Goal: Task Accomplishment & Management: Manage account settings

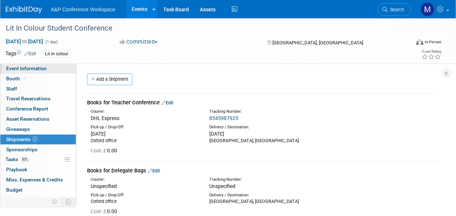
drag, startPoint x: 0, startPoint y: 0, endPoint x: 50, endPoint y: 67, distance: 83.8
click at [50, 67] on link "Event Information" at bounding box center [37, 69] width 75 height 10
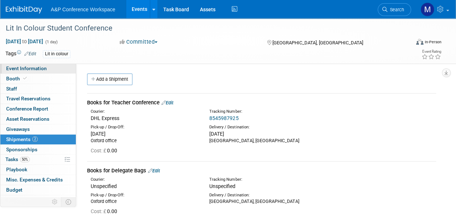
select select "Level 3"
select select "Unmanned Display"
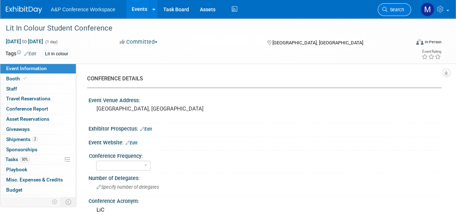
click at [393, 11] on span "Search" at bounding box center [396, 9] width 17 height 5
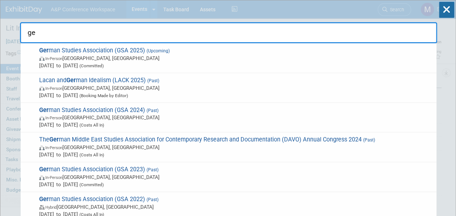
type input "g"
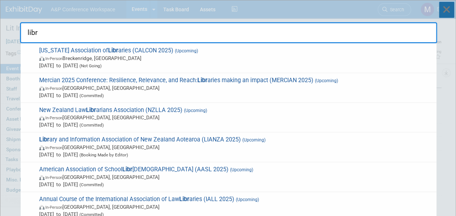
type input "libr"
click at [450, 12] on icon at bounding box center [446, 10] width 15 height 16
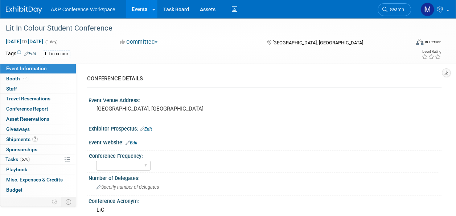
click at [395, 8] on span "Search" at bounding box center [396, 9] width 17 height 5
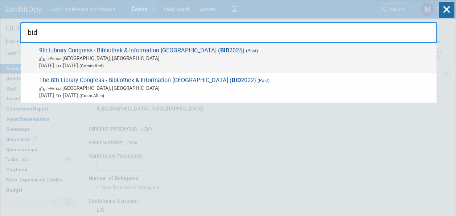
type input "bid"
click at [170, 49] on span "9th Library Congress - Bibliothek & Information Deutschland ( BID 2025) (Past) …" at bounding box center [235, 58] width 396 height 22
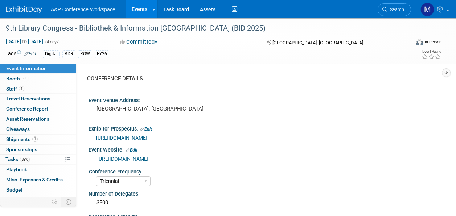
select select "Triennial"
select select "Level 2"
select select "In-Person Booth"
select select "Libraries"
select select "Bloomsbury Digital Resources"
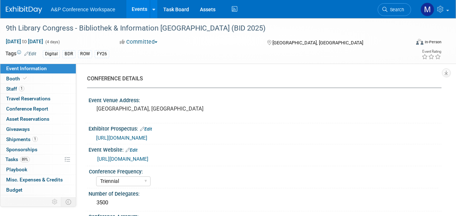
select select "[PERSON_NAME]"
select select "BDR Product Awareness and Trial Generation​"
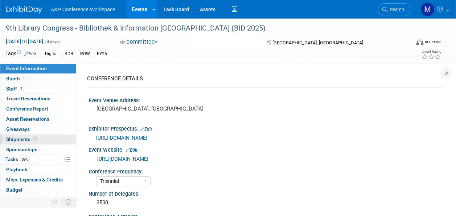
click at [38, 140] on link "1 Shipments 1" at bounding box center [37, 139] width 75 height 10
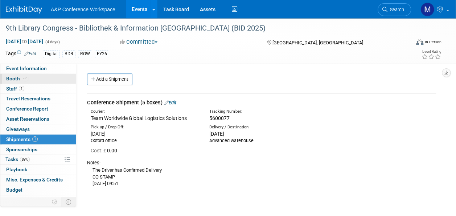
click at [39, 75] on link "Booth" at bounding box center [37, 79] width 75 height 10
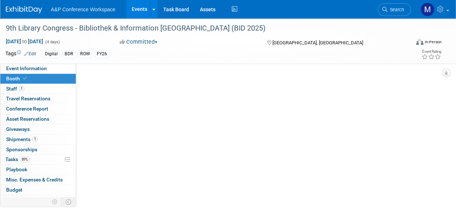
select select "DIGI"
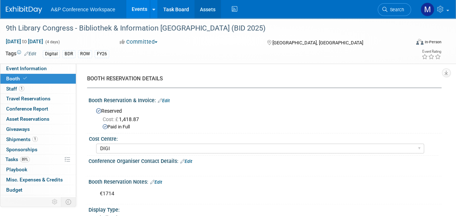
click at [208, 10] on link "Assets" at bounding box center [208, 9] width 26 height 18
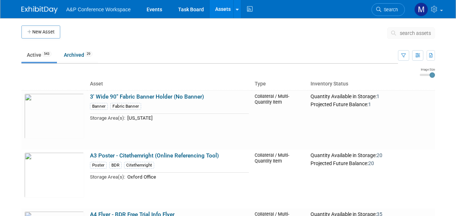
click at [422, 33] on span "search assets" at bounding box center [415, 33] width 31 height 6
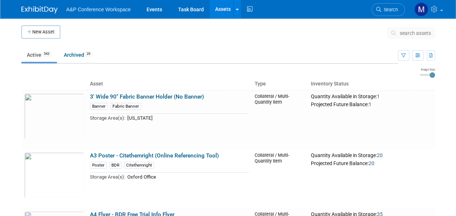
click at [421, 34] on span "search assets" at bounding box center [415, 33] width 31 height 6
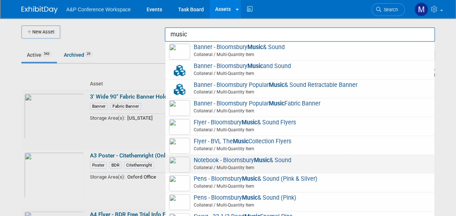
click at [263, 162] on strong "Music" at bounding box center [262, 159] width 16 height 7
type input "Notebook - Bloomsbury Music & Sound"
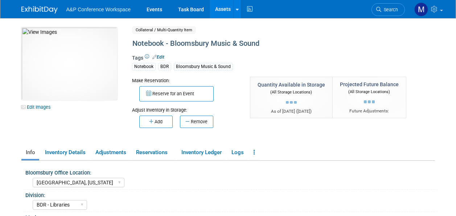
select select "[GEOGRAPHIC_DATA], [US_STATE]"
select select "BDR - Libraries"
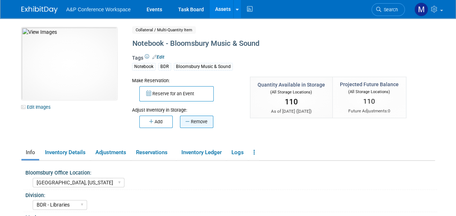
click at [204, 121] on button "Remove" at bounding box center [196, 121] width 33 height 12
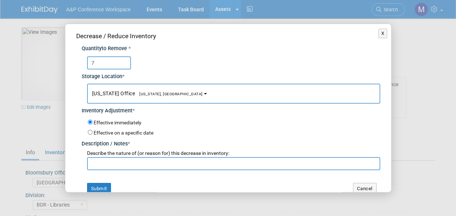
type input "7"
click at [154, 98] on button "New York Office New York, NY" at bounding box center [233, 93] width 293 height 20
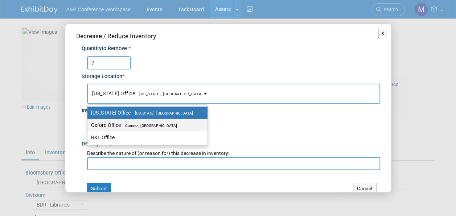
click at [155, 128] on label "Oxford Office Cumnor, United Kingdom" at bounding box center [145, 124] width 109 height 9
click at [89, 127] on input "Oxford Office Cumnor, United Kingdom" at bounding box center [86, 125] width 5 height 5
select select "11222978"
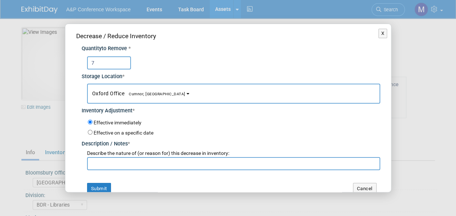
click at [143, 164] on input "text" at bounding box center [233, 163] width 293 height 13
paste input "The Hong Kong Academy for Performing Arts"
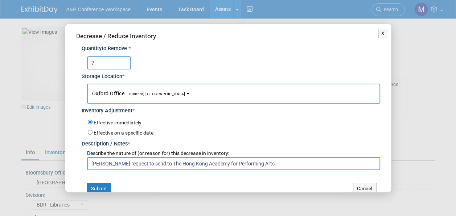
drag, startPoint x: 262, startPoint y: 162, endPoint x: 90, endPoint y: 161, distance: 171.7
click at [89, 161] on input "Leo Luo request to send to The Hong Kong Academy for Performing Arts" at bounding box center [233, 163] width 293 height 13
type input "Leo Luo request to send to The Hong Kong Academy for Performing Arts"
click at [105, 185] on button "Submit" at bounding box center [99, 189] width 24 height 12
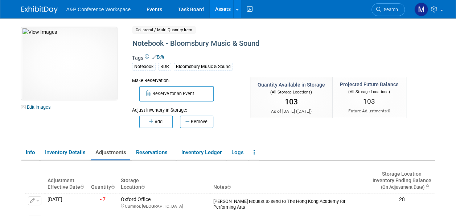
click at [222, 7] on link "Assets" at bounding box center [223, 9] width 26 height 18
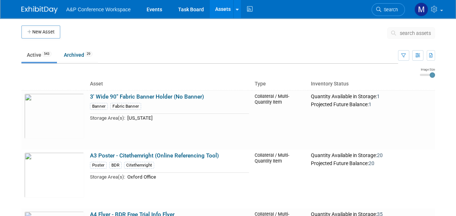
click at [414, 34] on span "search assets" at bounding box center [415, 33] width 31 height 6
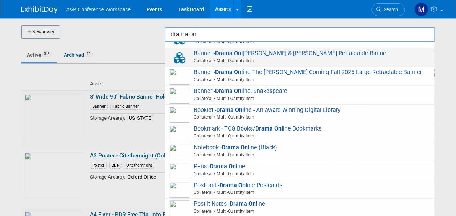
scroll to position [93, 0]
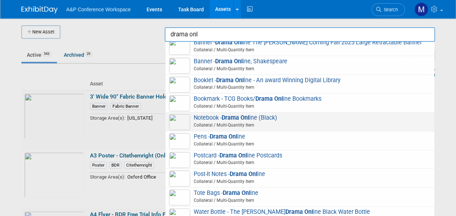
click at [256, 117] on span "Notebook - Drama Onl ine (Black) Collateral / Multi-Quantity Item" at bounding box center [300, 121] width 262 height 15
type input "Notebook - Drama Online (Black)"
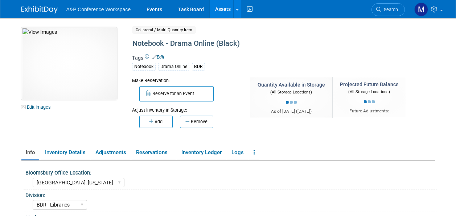
select select "[GEOGRAPHIC_DATA], [US_STATE]"
select select "BDR - Libraries"
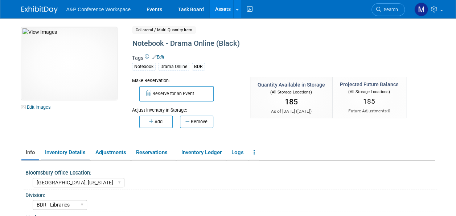
click at [63, 152] on link "Inventory Details" at bounding box center [65, 152] width 49 height 13
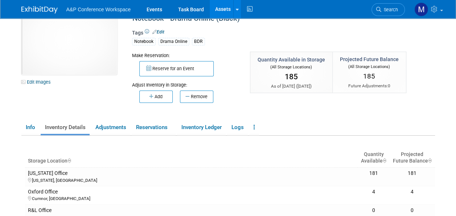
scroll to position [36, 0]
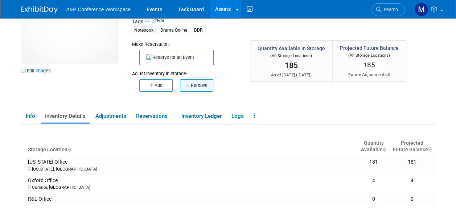
click at [200, 82] on button "Remove" at bounding box center [196, 85] width 33 height 12
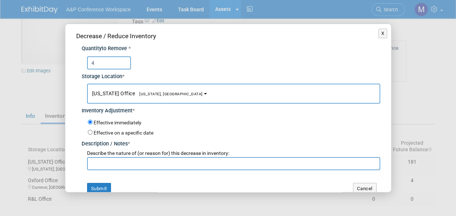
type input "4"
click at [151, 88] on button "[US_STATE] Office [US_STATE], [GEOGRAPHIC_DATA]" at bounding box center [233, 93] width 293 height 20
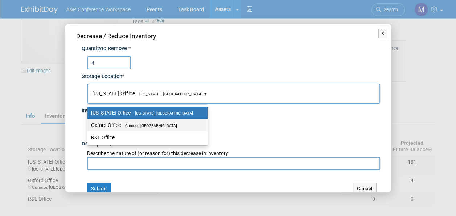
click at [147, 121] on label "Oxford Office [GEOGRAPHIC_DATA], [GEOGRAPHIC_DATA]" at bounding box center [145, 124] width 109 height 9
click at [89, 123] on input "Oxford Office [GEOGRAPHIC_DATA], [GEOGRAPHIC_DATA]" at bounding box center [86, 125] width 5 height 5
select select "11222978"
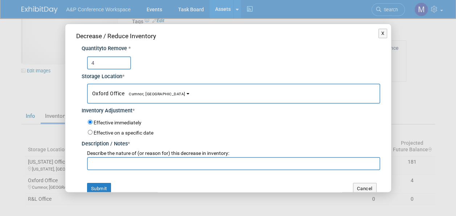
click at [125, 164] on input "text" at bounding box center [233, 163] width 293 height 13
paste input "Leo Luo request to send to The Hong Kong Academy for Performing Arts"
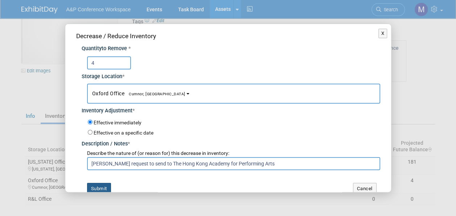
type input "Leo Luo request to send to The Hong Kong Academy for Performing Arts"
click at [100, 184] on button "Submit" at bounding box center [99, 189] width 24 height 12
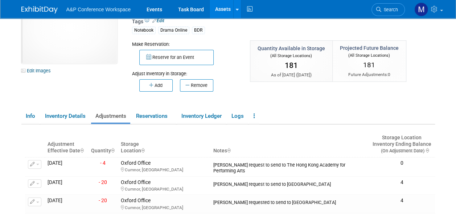
click at [224, 6] on link "Assets" at bounding box center [223, 9] width 26 height 18
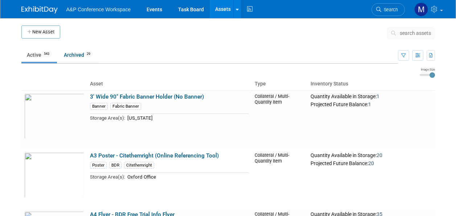
click at [417, 33] on span "search assets" at bounding box center [415, 33] width 31 height 6
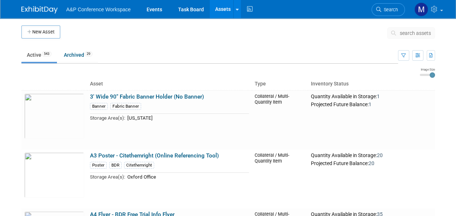
click at [417, 33] on span "search assets" at bounding box center [415, 33] width 31 height 6
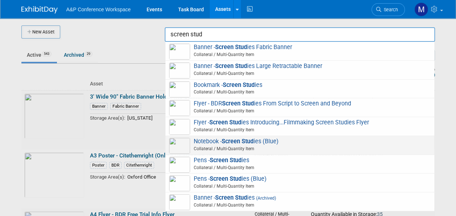
click at [227, 139] on strong "Screen Stud" at bounding box center [238, 141] width 32 height 7
type input "Notebook - Screen Studies (Blue)"
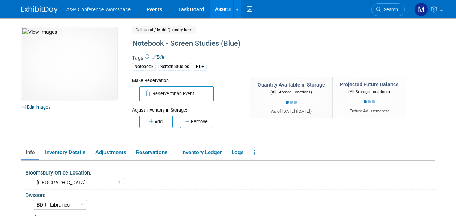
select select "[GEOGRAPHIC_DATA]"
select select "BDR - Libraries"
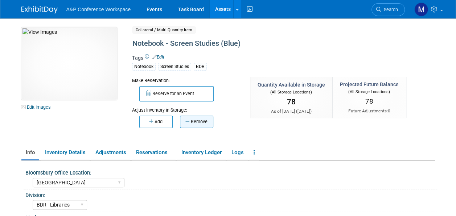
click at [207, 123] on button "Remove" at bounding box center [196, 121] width 33 height 12
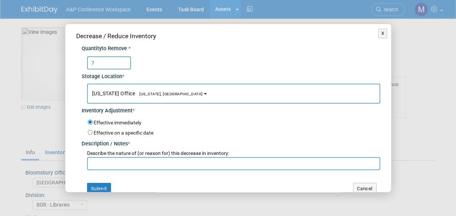
type input "7"
click at [155, 92] on span "[US_STATE], [GEOGRAPHIC_DATA]" at bounding box center [169, 93] width 68 height 5
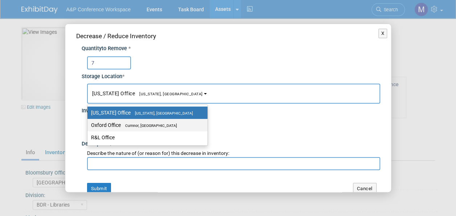
click at [157, 126] on span "Cumnor, [GEOGRAPHIC_DATA]" at bounding box center [149, 125] width 56 height 5
click at [89, 126] on input "Oxford Office [GEOGRAPHIC_DATA], [GEOGRAPHIC_DATA]" at bounding box center [86, 125] width 5 height 5
select select "11222978"
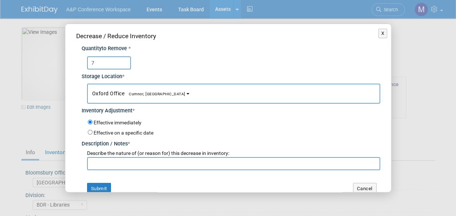
click at [144, 163] on input "text" at bounding box center [233, 163] width 293 height 13
paste input "[PERSON_NAME] request to send to The Hong Kong Academy for Performing Arts"
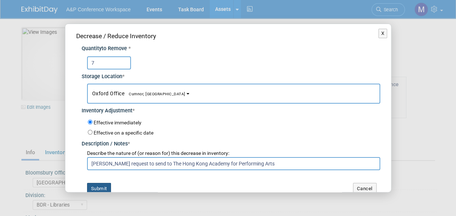
type input "[PERSON_NAME] request to send to The Hong Kong Academy for Performing Arts"
click at [104, 186] on button "Submit" at bounding box center [99, 189] width 24 height 12
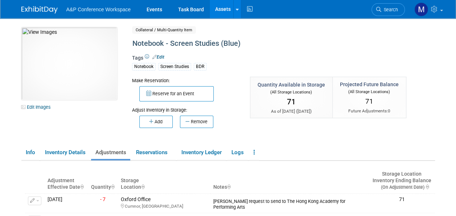
click at [225, 8] on link "Assets" at bounding box center [223, 9] width 26 height 18
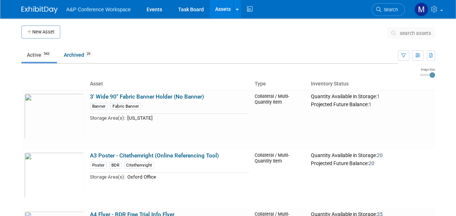
click at [413, 34] on span "search assets" at bounding box center [415, 33] width 31 height 6
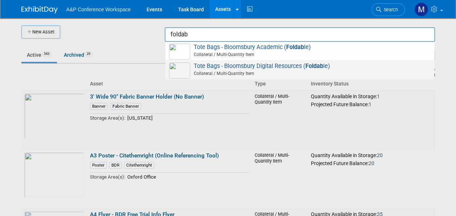
click at [262, 66] on span "Tote Bags - Bloomsbury Digital Resources ( Foldab le) Collateral / Multi-Quanti…" at bounding box center [300, 69] width 262 height 15
type input "Tote Bags - Bloomsbury Digital Resources (Foldable)"
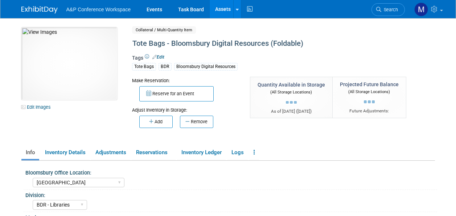
select select "[GEOGRAPHIC_DATA]"
select select "BDR - Libraries"
select select "[PERSON_NAME]"
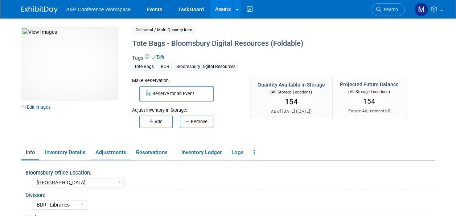
click at [121, 149] on link "Adjustments" at bounding box center [110, 152] width 39 height 13
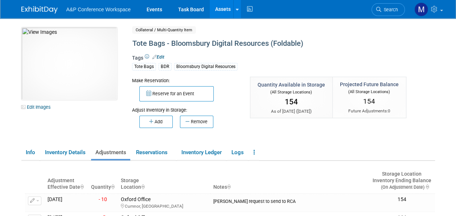
scroll to position [36, 0]
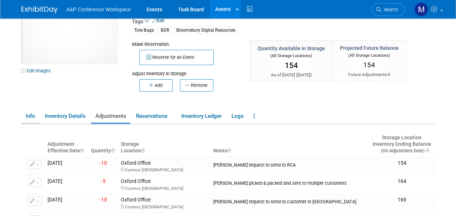
click at [32, 113] on link "Info" at bounding box center [30, 116] width 18 height 13
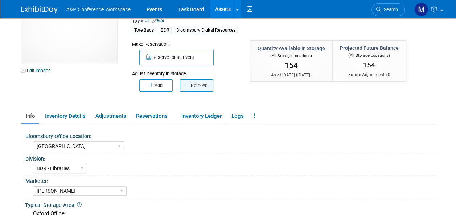
click at [212, 83] on button "Remove" at bounding box center [196, 85] width 33 height 12
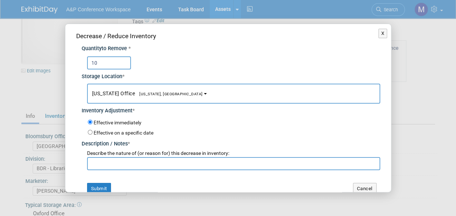
type input "10"
click at [154, 98] on button "[US_STATE] Office [US_STATE], [GEOGRAPHIC_DATA]" at bounding box center [233, 93] width 293 height 20
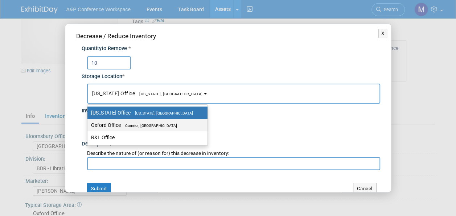
click at [157, 123] on span "Cumnor, [GEOGRAPHIC_DATA]" at bounding box center [149, 125] width 56 height 5
click at [89, 123] on input "Oxford Office [GEOGRAPHIC_DATA], [GEOGRAPHIC_DATA]" at bounding box center [86, 125] width 5 height 5
select select "11222978"
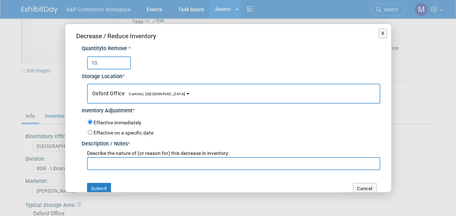
click at [157, 167] on input "text" at bounding box center [233, 163] width 293 height 13
paste input "[PERSON_NAME] request to send to The Hong Kong Academy for Performing Arts"
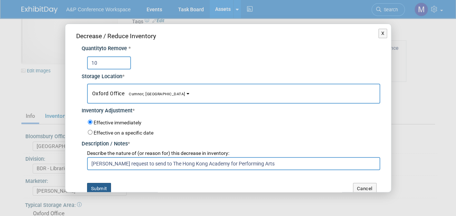
type input "[PERSON_NAME] request to send to The Hong Kong Academy for Performing Arts"
click at [106, 184] on button "Submit" at bounding box center [99, 189] width 24 height 12
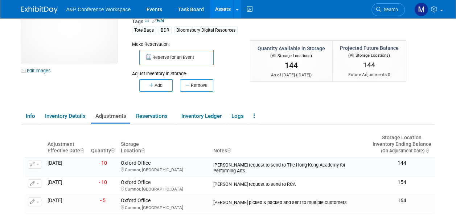
click at [224, 9] on link "Assets" at bounding box center [223, 9] width 26 height 18
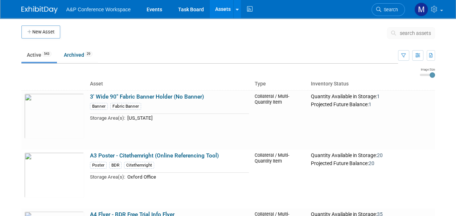
click at [422, 34] on span "search assets" at bounding box center [415, 33] width 31 height 6
click at [420, 34] on span "search assets" at bounding box center [415, 33] width 31 height 6
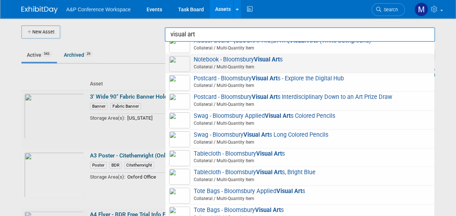
scroll to position [104, 0]
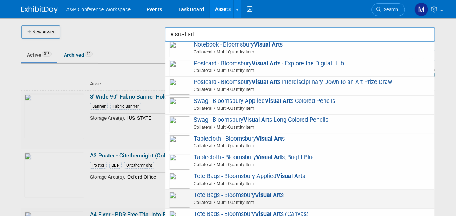
click at [264, 193] on strong "Visual Art" at bounding box center [268, 194] width 26 height 7
type input "Tote Bags - Bloomsbury Visual Arts"
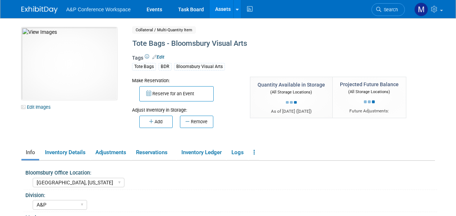
select select "[GEOGRAPHIC_DATA], [US_STATE]"
select select "A&P"
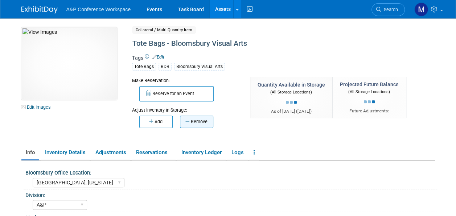
click at [199, 123] on button "Remove" at bounding box center [196, 121] width 33 height 12
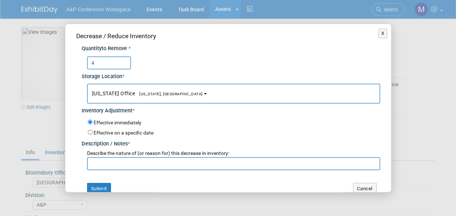
type input "4"
click at [162, 96] on button "New York Office New York, NY" at bounding box center [233, 93] width 293 height 20
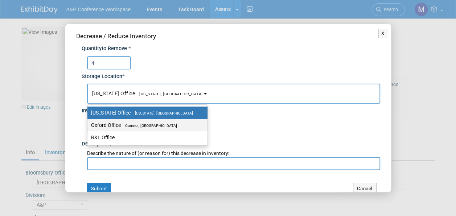
click at [162, 126] on span "Cumnor, [GEOGRAPHIC_DATA]" at bounding box center [149, 125] width 56 height 5
click at [89, 126] on input "Oxford Office Cumnor, United Kingdom" at bounding box center [86, 125] width 5 height 5
select select "11222978"
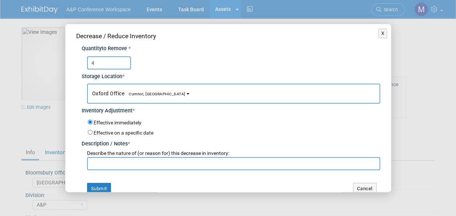
click at [160, 160] on input "text" at bounding box center [233, 163] width 293 height 13
paste input "Leo Luo request to send to The Hong Kong Academy for Performing Arts"
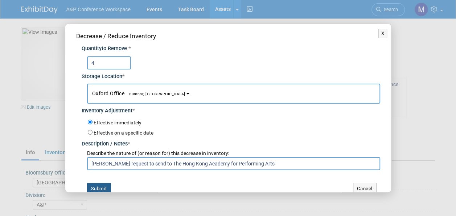
type input "Leo Luo request to send to The Hong Kong Academy for Performing Arts"
click at [105, 184] on button "Submit" at bounding box center [99, 189] width 24 height 12
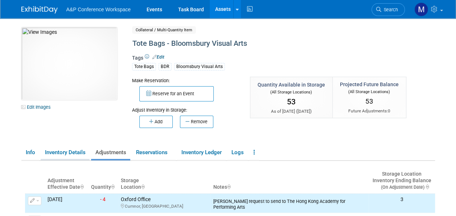
click at [72, 155] on link "Inventory Details" at bounding box center [65, 152] width 49 height 13
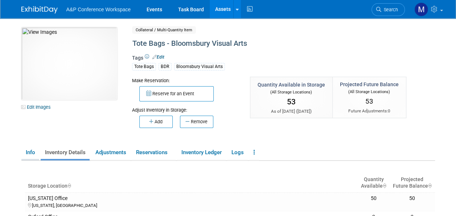
click at [36, 153] on link "Info" at bounding box center [30, 152] width 18 height 13
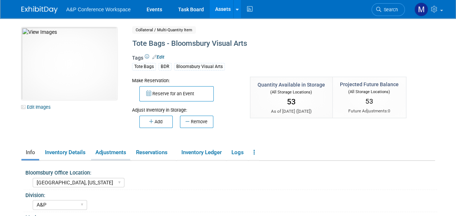
click at [107, 155] on link "Adjustments" at bounding box center [110, 152] width 39 height 13
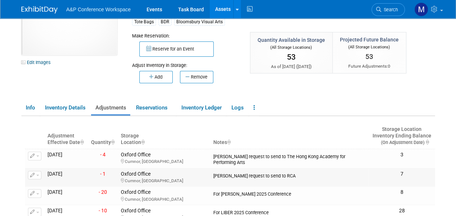
scroll to position [73, 0]
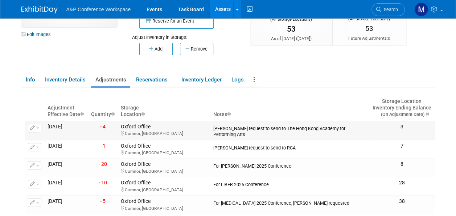
click at [36, 124] on button "button" at bounding box center [34, 127] width 13 height 9
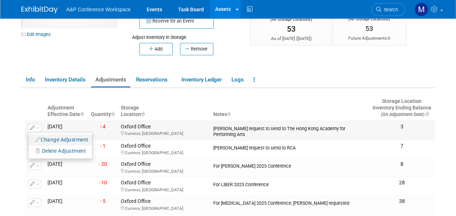
click at [54, 140] on button "Change Adjustment" at bounding box center [62, 140] width 60 height 10
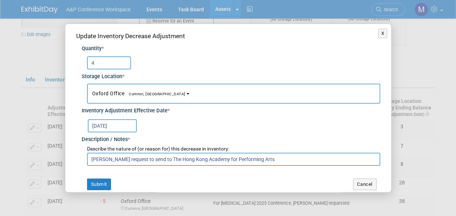
click at [113, 58] on input "4" at bounding box center [109, 62] width 44 height 13
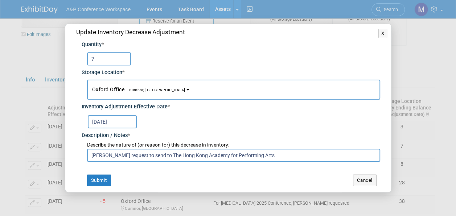
scroll to position [5, 0]
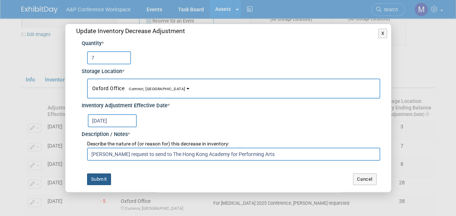
type input "7"
click at [104, 178] on button "Submit" at bounding box center [99, 179] width 24 height 12
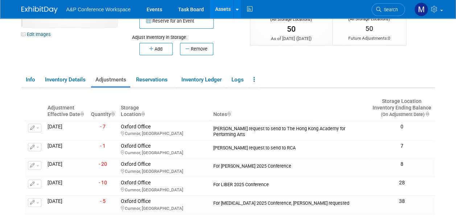
click at [229, 6] on link "Assets" at bounding box center [223, 9] width 26 height 18
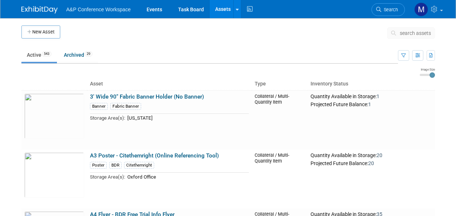
click at [413, 35] on span "search assets" at bounding box center [415, 33] width 31 height 6
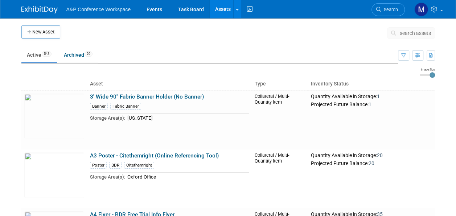
click at [414, 35] on span "search assets" at bounding box center [415, 33] width 31 height 6
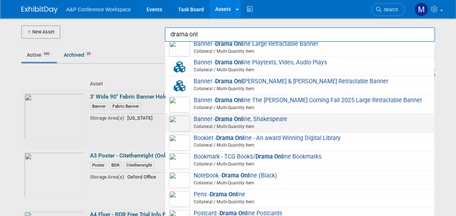
scroll to position [93, 0]
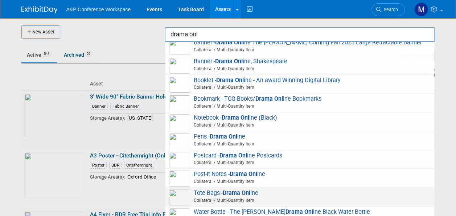
click at [248, 193] on strong "Drama Onl" at bounding box center [237, 192] width 28 height 7
type input "Tote Bags - Drama Online"
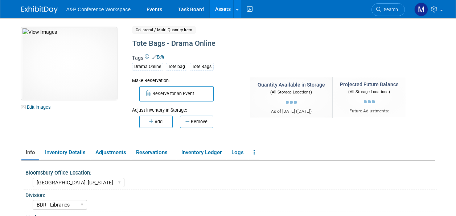
select select "[GEOGRAPHIC_DATA], [US_STATE]"
select select "BDR - Libraries"
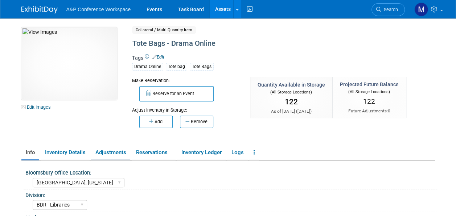
click at [104, 154] on link "Adjustments" at bounding box center [110, 152] width 39 height 13
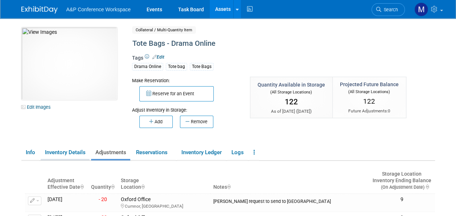
click at [79, 155] on link "Inventory Details" at bounding box center [65, 152] width 49 height 13
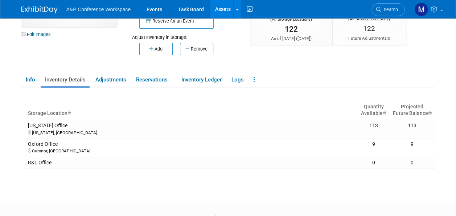
scroll to position [36, 0]
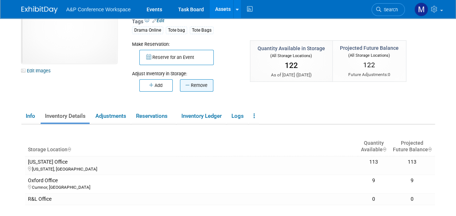
click at [207, 83] on button "Remove" at bounding box center [196, 85] width 33 height 12
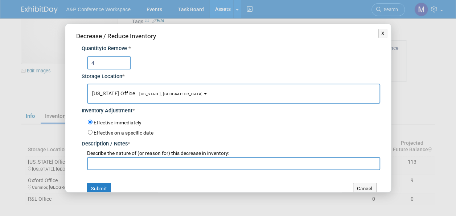
type input "4"
click at [164, 92] on button "[US_STATE] Office [US_STATE], [GEOGRAPHIC_DATA]" at bounding box center [233, 93] width 293 height 20
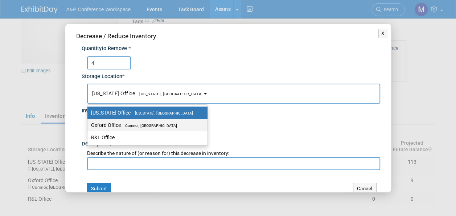
click at [160, 124] on span "Cumnor, United Kingdom" at bounding box center [149, 125] width 56 height 5
click at [89, 124] on input "Oxford Office Cumnor, United Kingdom" at bounding box center [86, 125] width 5 height 5
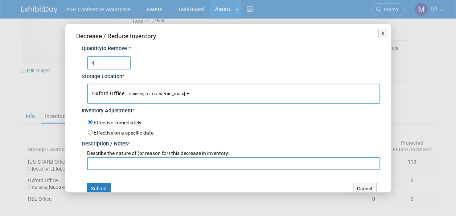
select select "11222978"
click at [150, 166] on input "text" at bounding box center [233, 163] width 293 height 13
paste input "Leo Luo request to send to The Hong Kong Academy for Performing Arts"
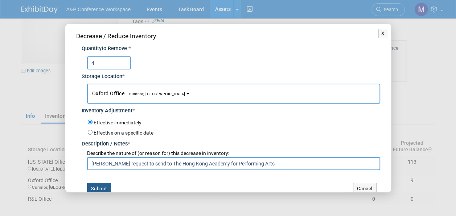
type input "Leo Luo request to send to The Hong Kong Academy for Performing Arts"
click at [105, 185] on button "Submit" at bounding box center [99, 189] width 24 height 12
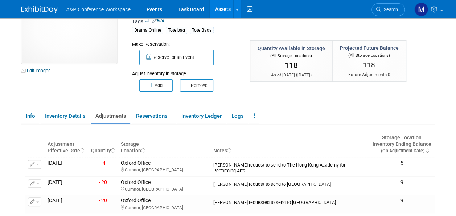
click at [226, 8] on link "Assets" at bounding box center [223, 9] width 26 height 18
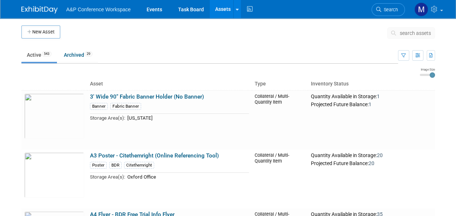
click at [414, 35] on span "search assets" at bounding box center [415, 33] width 31 height 6
drag, startPoint x: 0, startPoint y: 0, endPoint x: 416, endPoint y: 35, distance: 417.4
click at [415, 35] on span "search assets" at bounding box center [415, 33] width 31 height 6
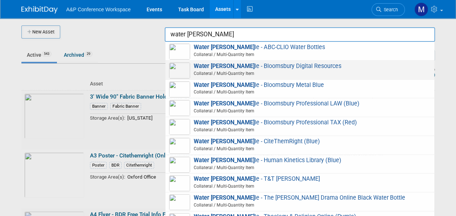
click at [284, 68] on span "Water Bott le - Bloomsbury Digital Resources Collateral / Multi-Quantity Item" at bounding box center [300, 69] width 262 height 15
type input "Water Bottle - Bloomsbury Digital Resources"
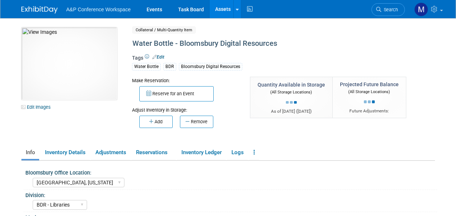
select select "[GEOGRAPHIC_DATA], [US_STATE]"
select select "BDR - Libraries"
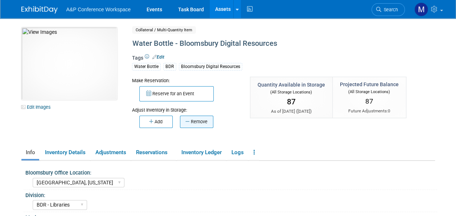
click at [205, 121] on button "Remove" at bounding box center [196, 121] width 33 height 12
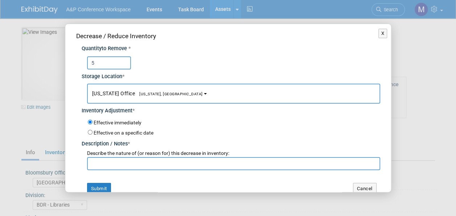
type input "5"
click at [170, 95] on button "New York Office New York, NY" at bounding box center [233, 93] width 293 height 20
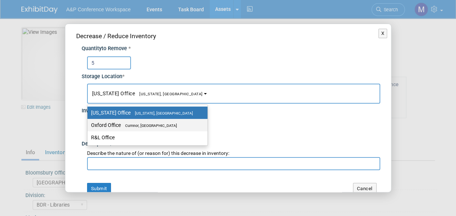
click at [161, 121] on label "Oxford Office Cumnor, United Kingdom" at bounding box center [145, 124] width 109 height 9
click at [89, 123] on input "Oxford Office Cumnor, United Kingdom" at bounding box center [86, 125] width 5 height 5
select select "11222978"
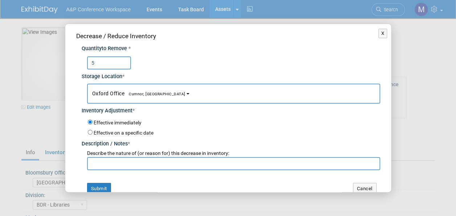
click at [157, 161] on input "text" at bounding box center [233, 163] width 293 height 13
paste input "Leo Luo request to send to The Hong Kong Academy for Performing Arts"
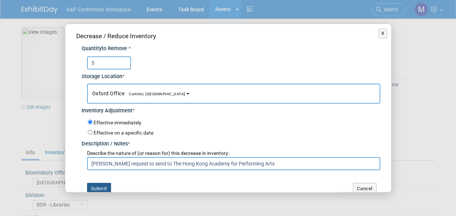
type input "Leo Luo request to send to The Hong Kong Academy for Performing Arts"
click at [104, 189] on button "Submit" at bounding box center [99, 189] width 24 height 12
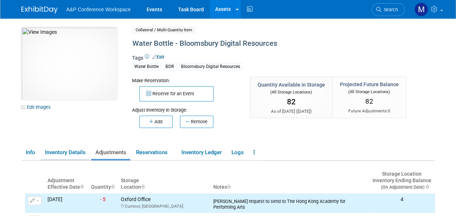
click at [63, 154] on link "Inventory Details" at bounding box center [65, 152] width 49 height 13
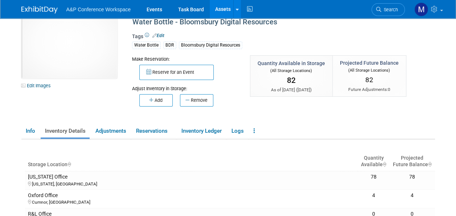
scroll to position [36, 0]
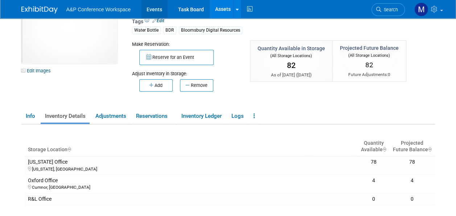
click at [155, 9] on link "Events" at bounding box center [154, 9] width 26 height 18
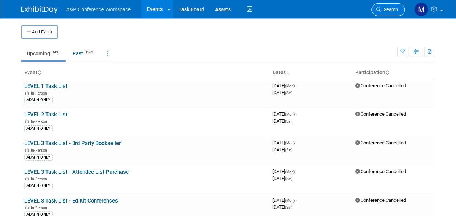
click at [391, 10] on span "Search" at bounding box center [389, 9] width 17 height 5
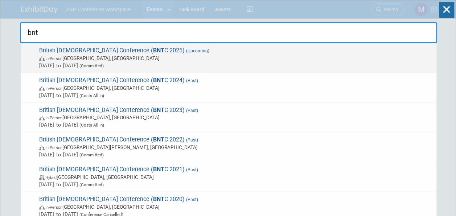
type input "bnt"
click at [153, 50] on strong "BNT" at bounding box center [158, 50] width 11 height 7
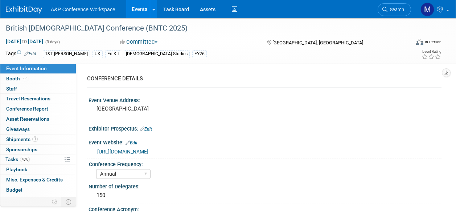
select select "Annual"
select select "Level 3"
select select "Ed Kit"
select select "[DEMOGRAPHIC_DATA] Studies"
select select "T&T [PERSON_NAME]"
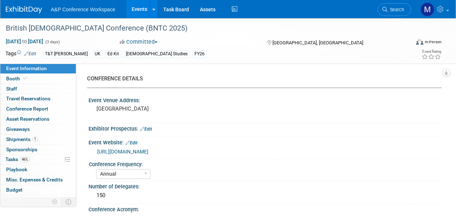
select select "[PERSON_NAME]"
select select "Networking/Commissioning"
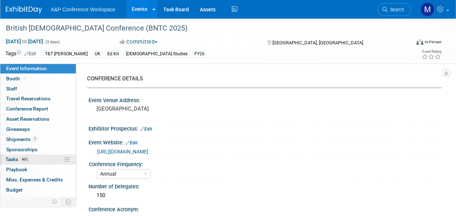
click at [47, 157] on link "46% Tasks 46%" at bounding box center [37, 159] width 75 height 10
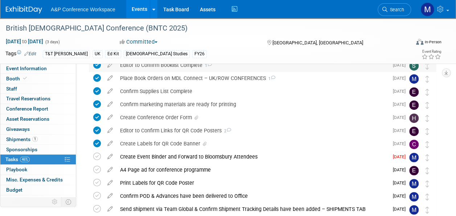
scroll to position [109, 0]
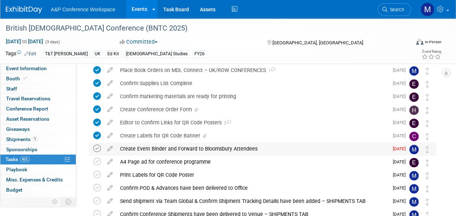
click at [99, 150] on icon at bounding box center [97, 148] width 8 height 8
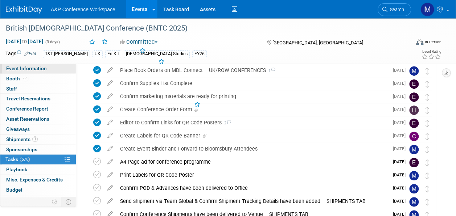
click at [49, 70] on link "Event Information" at bounding box center [37, 69] width 75 height 10
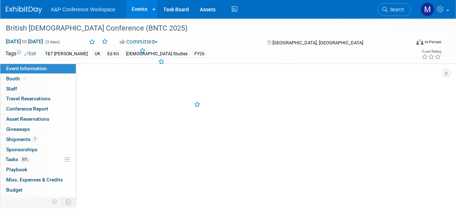
scroll to position [0, 0]
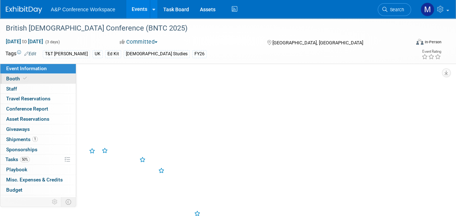
select select "Annual"
select select "Level 3"
select select "Ed Kit"
select select "Biblical Studies"
select select "T&T Clark"
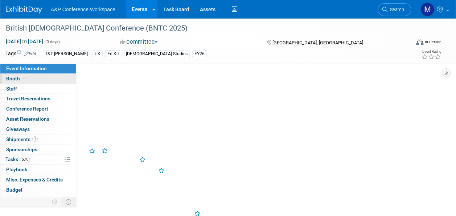
select select "[PERSON_NAME]"
select select "Networking/Commissioning"
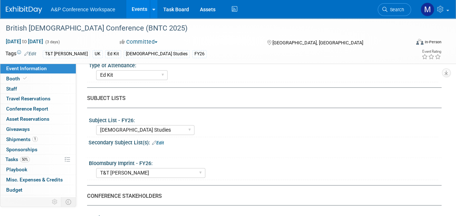
scroll to position [181, 0]
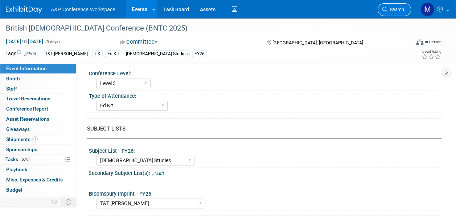
click at [396, 10] on span "Search" at bounding box center [396, 9] width 17 height 5
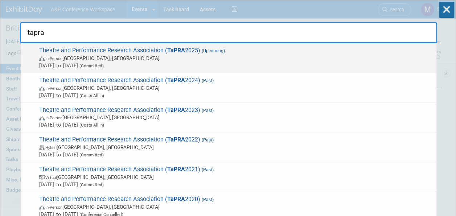
type input "tapra"
click at [196, 50] on span "Theatre and Performance Research Association ( TaPRA 2025) (Upcoming) In-Person…" at bounding box center [235, 58] width 396 height 22
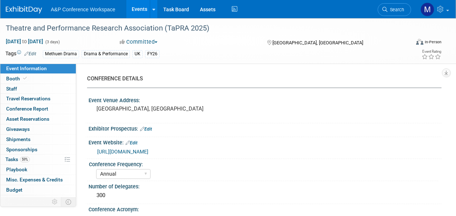
select select "Annual"
select select "Level 2"
select select "In-Person Booth"
select select "Drama & Performance Studies"
select select "Methuen Drama"
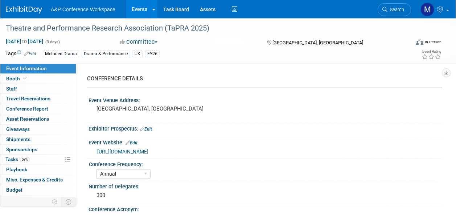
select select "[PERSON_NAME]"
select select "Networking/Commissioning"
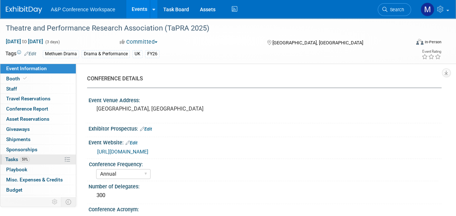
click at [35, 157] on link "59% Tasks 59%" at bounding box center [37, 159] width 75 height 10
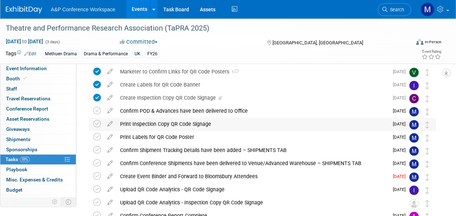
scroll to position [254, 0]
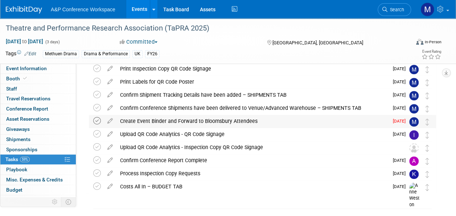
click at [99, 122] on icon at bounding box center [97, 121] width 8 height 8
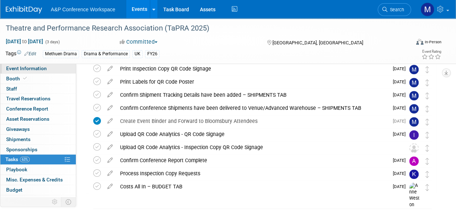
click at [51, 69] on link "Event Information" at bounding box center [37, 69] width 75 height 10
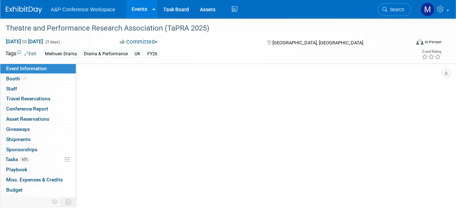
scroll to position [0, 0]
select select "Annual"
select select "Level 2"
select select "In-Person Booth"
select select "Drama & Performance Studies"
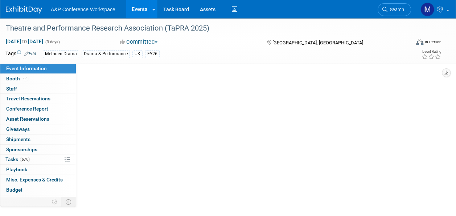
select select "Methuen Drama"
select select "[PERSON_NAME]"
select select "Networking/Commissioning"
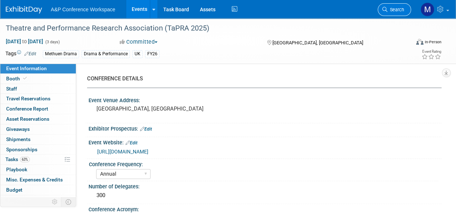
click at [391, 7] on span "Search" at bounding box center [396, 9] width 17 height 5
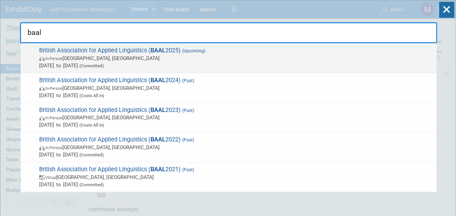
type input "baal"
click at [181, 49] on span "British Association for Applied Linguistics ( BAAL 2025) (Upcoming) In-Person G…" at bounding box center [235, 58] width 396 height 22
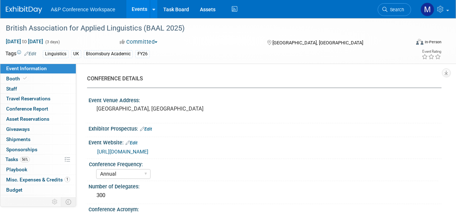
select select "Annual"
select select "Level 2"
select select "In-Person Booth"
select select "Linguistics"
select select "Bloomsbury Academic"
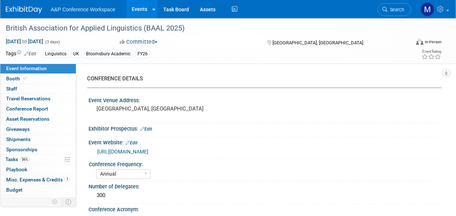
select select "Matt Hambridge"
select select "[PERSON_NAME]"
select select "Networking/Commissioning"
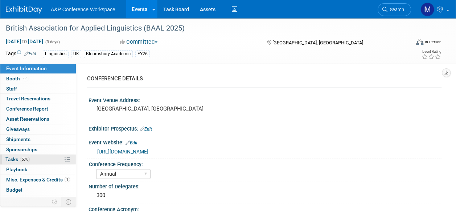
click at [23, 160] on span "56%" at bounding box center [25, 158] width 10 height 5
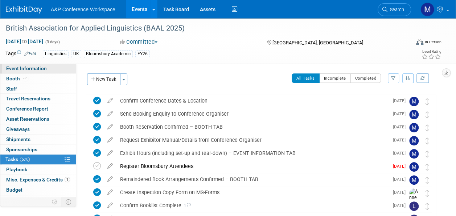
click at [46, 69] on link "Event Information" at bounding box center [37, 69] width 75 height 10
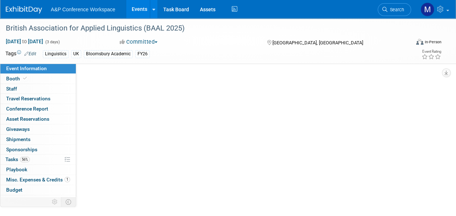
select select "Annual"
select select "Level 2"
select select "In-Person Booth"
select select "Linguistics"
select select "Bloomsbury Academic"
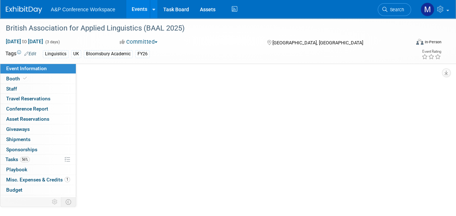
select select "Matt Hambridge"
select select "Lianna Iwanikiw"
select select "Michelle Kelly"
select select "Networking/Commissioning"
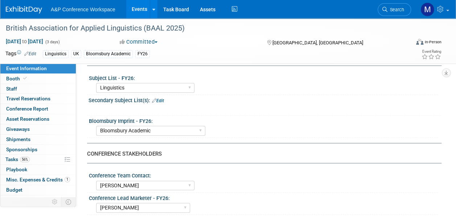
scroll to position [363, 0]
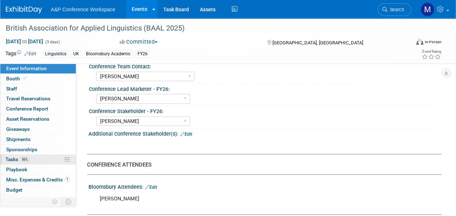
click at [27, 159] on span "56%" at bounding box center [25, 158] width 10 height 5
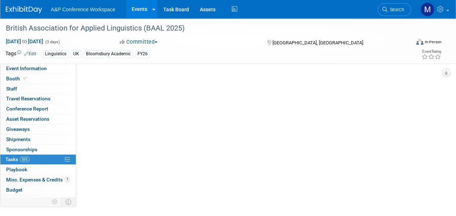
scroll to position [0, 0]
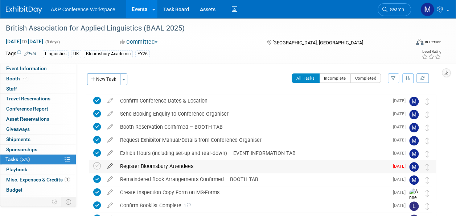
click at [109, 167] on icon at bounding box center [110, 164] width 13 height 9
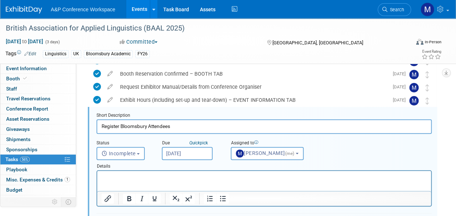
click at [171, 156] on input "[DATE]" at bounding box center [187, 153] width 51 height 13
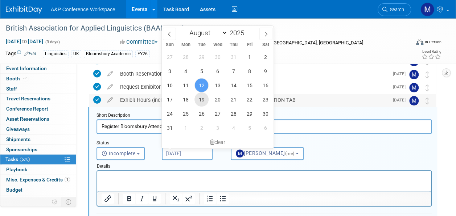
drag, startPoint x: 171, startPoint y: 156, endPoint x: 202, endPoint y: 99, distance: 64.2
click at [202, 100] on span "19" at bounding box center [202, 99] width 14 height 14
type input "Aug 19, 2025"
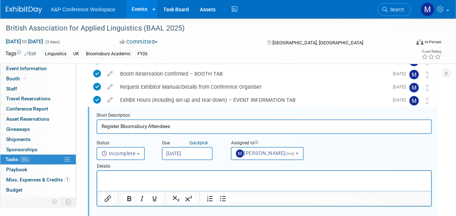
click at [168, 180] on html at bounding box center [264, 176] width 334 height 10
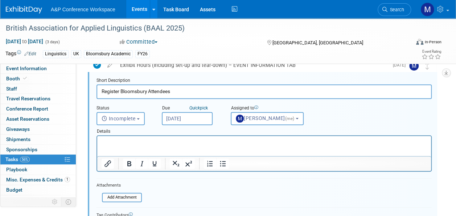
scroll to position [126, 0]
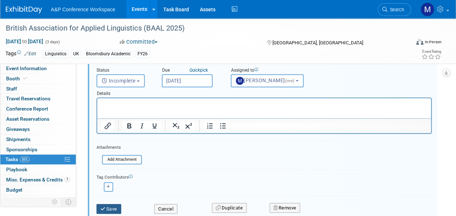
click at [115, 206] on button "Save" at bounding box center [109, 209] width 25 height 10
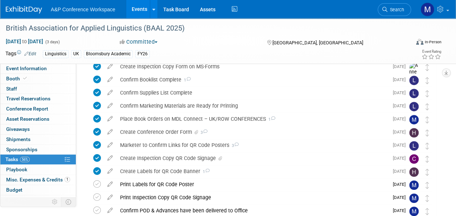
click at [44, 67] on span "Event Information" at bounding box center [26, 68] width 41 height 6
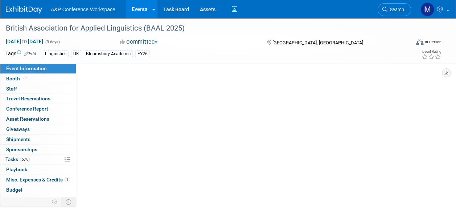
scroll to position [0, 0]
select select "Annual"
select select "Level 2"
select select "In-Person Booth"
select select "Linguistics"
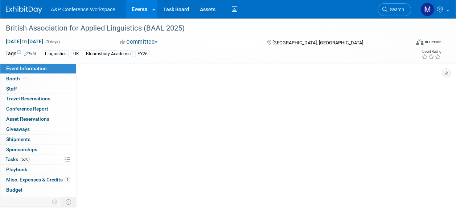
select select "Bloomsbury Academic"
select select "[PERSON_NAME]"
select select "Networking/Commissioning"
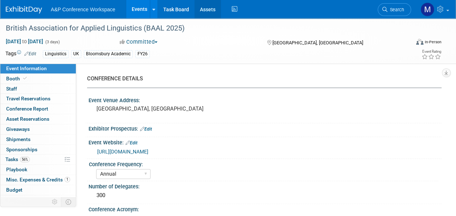
click at [212, 9] on link "Assets" at bounding box center [208, 9] width 26 height 18
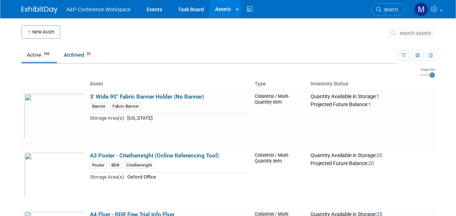
click at [416, 33] on span "search assets" at bounding box center [415, 33] width 31 height 6
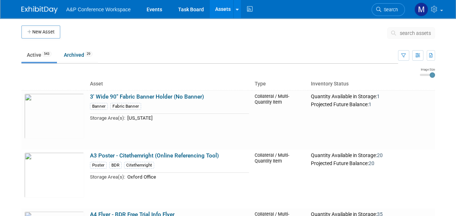
click at [413, 33] on span "search assets" at bounding box center [415, 33] width 31 height 6
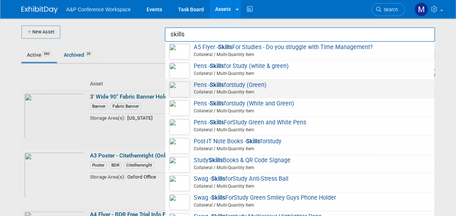
click at [237, 88] on span "Pens - Skills forstudy (Green) Collateral / Multi-Quantity Item" at bounding box center [300, 88] width 262 height 15
type input "Pens - Skillsforstudy (Green)"
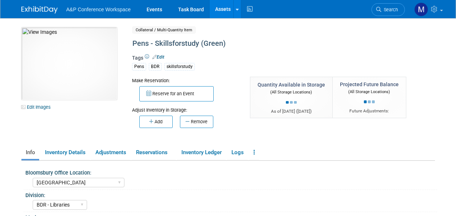
select select "[GEOGRAPHIC_DATA]"
select select "BDR - Libraries"
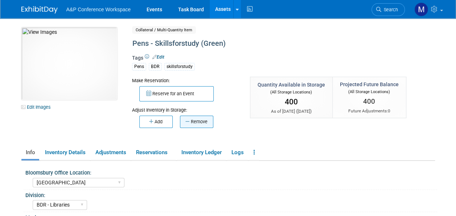
click at [205, 121] on button "Remove" at bounding box center [196, 121] width 33 height 12
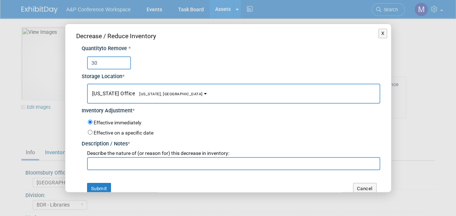
type input "30"
click at [156, 92] on span "[US_STATE], [GEOGRAPHIC_DATA]" at bounding box center [169, 93] width 68 height 5
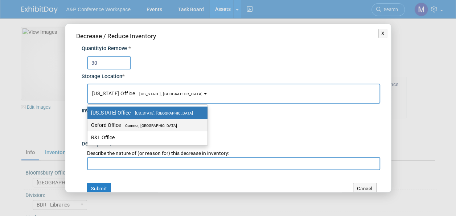
click at [162, 127] on span "Cumnor, [GEOGRAPHIC_DATA]" at bounding box center [149, 125] width 56 height 5
click at [89, 127] on input "Oxford Office [GEOGRAPHIC_DATA], [GEOGRAPHIC_DATA]" at bounding box center [86, 125] width 5 height 5
select select "11222978"
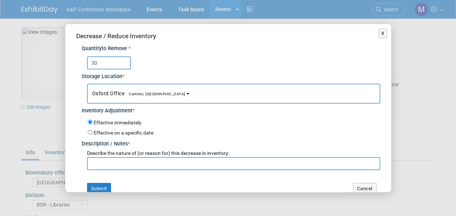
click at [153, 164] on input "text" at bounding box center [233, 163] width 293 height 13
click at [187, 163] on input "[PERSON_NAME] request to send to [GEOGRAPHIC_DATA]" at bounding box center [233, 163] width 293 height 13
click at [186, 163] on input "[PERSON_NAME] request to send to College" at bounding box center [233, 163] width 293 height 13
drag, startPoint x: 215, startPoint y: 162, endPoint x: 91, endPoint y: 165, distance: 123.8
click at [91, 165] on input "[PERSON_NAME] request to send to Coleg Cambria" at bounding box center [233, 163] width 293 height 13
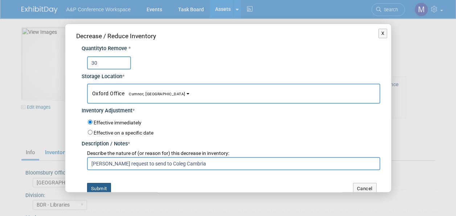
type input "[PERSON_NAME] request to send to Coleg Cambria"
click at [102, 189] on button "Submit" at bounding box center [99, 189] width 24 height 12
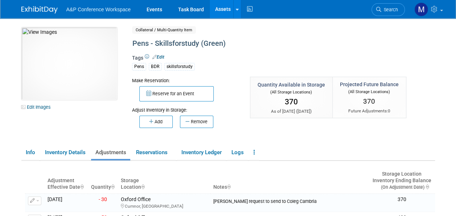
click at [224, 10] on link "Assets" at bounding box center [223, 9] width 26 height 18
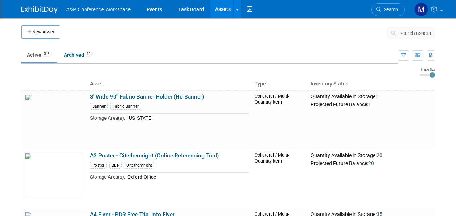
click at [403, 32] on span "search assets" at bounding box center [415, 33] width 31 height 6
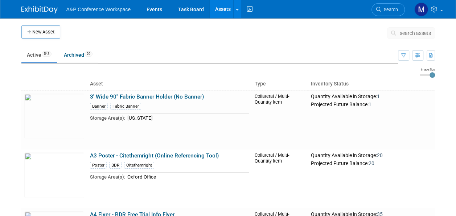
click at [404, 32] on span "search assets" at bounding box center [415, 33] width 31 height 6
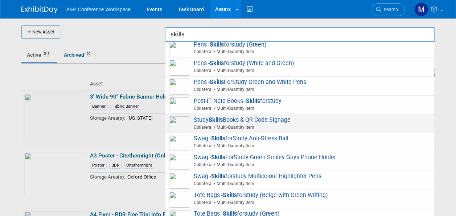
scroll to position [41, 0]
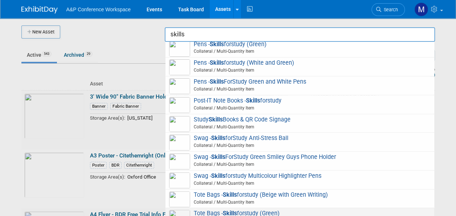
click at [262, 212] on span "Tote Bags - Skills forstudy (Green) Collateral / Multi-Quantity Item" at bounding box center [300, 216] width 262 height 15
type input "Tote Bags - Skillsforstudy (Green)"
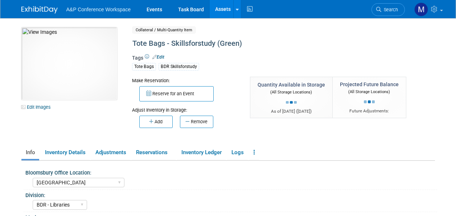
select select "[GEOGRAPHIC_DATA]"
select select "BDR - Libraries"
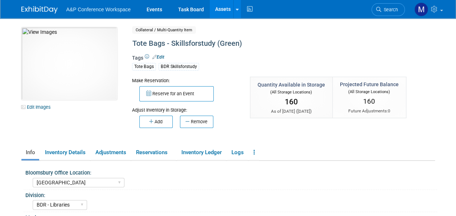
drag, startPoint x: 207, startPoint y: 122, endPoint x: 207, endPoint y: 126, distance: 4.4
click at [207, 121] on button "Remove" at bounding box center [196, 121] width 33 height 12
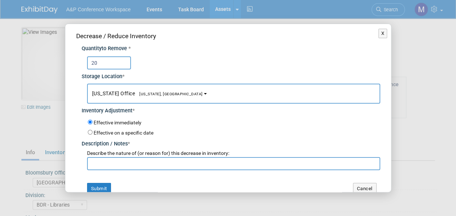
type input "20"
click at [157, 91] on span "[US_STATE], [GEOGRAPHIC_DATA]" at bounding box center [169, 93] width 68 height 5
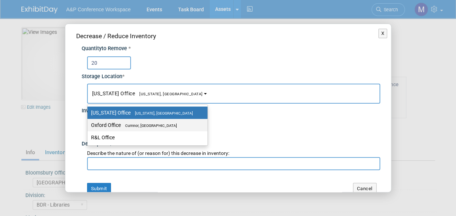
click at [154, 123] on span "Cumnor, [GEOGRAPHIC_DATA]" at bounding box center [149, 125] width 56 height 5
click at [89, 123] on input "Oxford Office [GEOGRAPHIC_DATA], [GEOGRAPHIC_DATA]" at bounding box center [86, 125] width 5 height 5
select select "11222978"
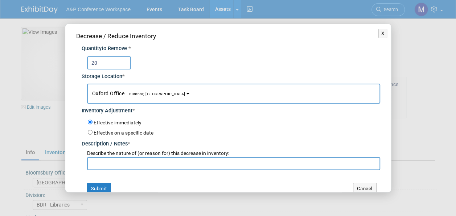
click at [126, 159] on input "text" at bounding box center [233, 163] width 293 height 13
paste input "[PERSON_NAME] request to send to Coleg Cambria"
type input "[PERSON_NAME] request to send to Coleg Cambria"
click at [99, 188] on button "Submit" at bounding box center [99, 189] width 24 height 12
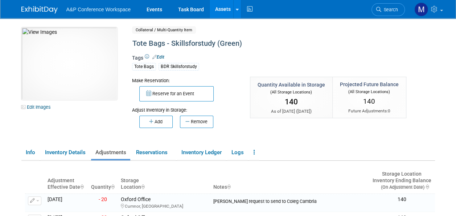
click at [223, 7] on link "Assets" at bounding box center [223, 9] width 26 height 18
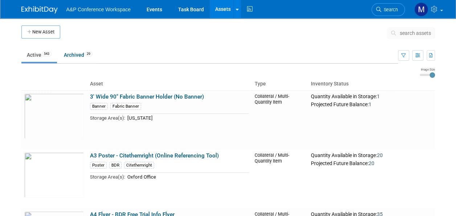
click at [411, 35] on span "search assets" at bounding box center [415, 33] width 31 height 6
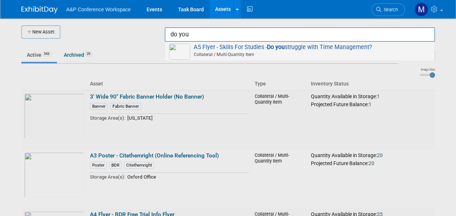
click at [338, 46] on span "A5 Flyer - Skills For Studies - Do you struggle with Time Management? Collatera…" at bounding box center [300, 51] width 262 height 15
type input "A5 Flyer - Skills For Studies - Do you struggle with Time Management?"
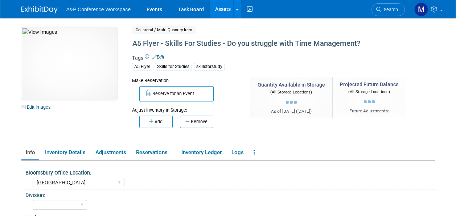
select select "[GEOGRAPHIC_DATA]"
select select "[PERSON_NAME]"
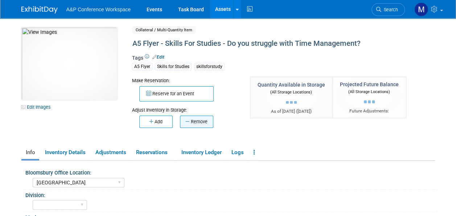
click at [206, 119] on button "Remove" at bounding box center [196, 121] width 33 height 12
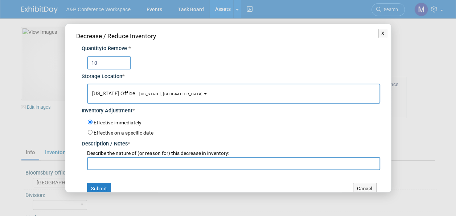
type input "10"
click at [162, 97] on button "[US_STATE] Office [US_STATE], [GEOGRAPHIC_DATA]" at bounding box center [233, 93] width 293 height 20
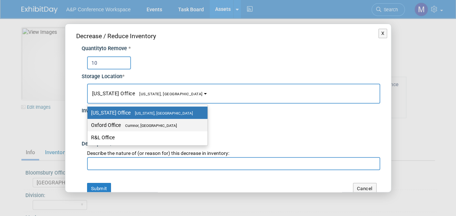
click at [162, 121] on label "Oxford Office [GEOGRAPHIC_DATA], [GEOGRAPHIC_DATA]" at bounding box center [145, 124] width 109 height 9
click at [89, 123] on input "Oxford Office [GEOGRAPHIC_DATA], [GEOGRAPHIC_DATA]" at bounding box center [86, 125] width 5 height 5
select select "11222978"
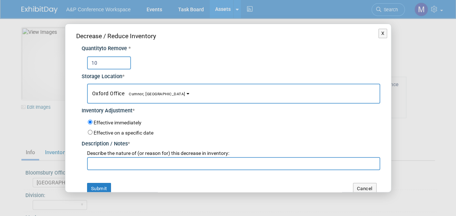
click at [155, 166] on input "text" at bounding box center [233, 163] width 293 height 13
paste input "[PERSON_NAME] request to send to Coleg Cambria"
type input "[PERSON_NAME] request to send to Coleg Cambria"
click at [104, 185] on button "Submit" at bounding box center [99, 189] width 24 height 12
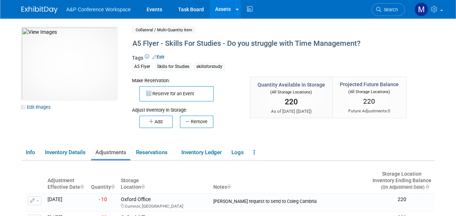
click at [221, 7] on link "Assets" at bounding box center [223, 9] width 26 height 18
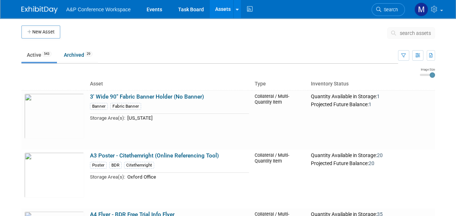
click at [408, 33] on span "search assets" at bounding box center [415, 33] width 31 height 6
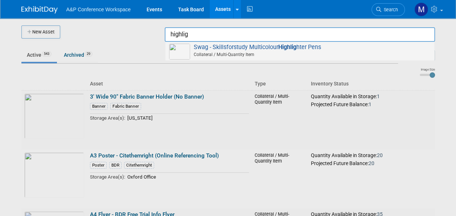
click at [247, 46] on span "Swag - Skillsforstudy Multicolour Highlig hter Pens Collateral / Multi-Quantity…" at bounding box center [300, 51] width 262 height 15
type input "Swag - Skillsforstudy Multicolour Highlighter Pens"
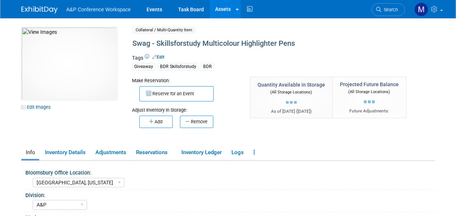
select select "[GEOGRAPHIC_DATA], [US_STATE]"
select select "A&P"
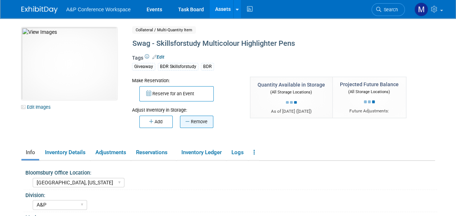
click at [196, 123] on button "Remove" at bounding box center [196, 121] width 33 height 12
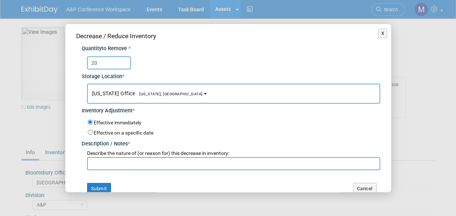
type input "20"
click at [156, 95] on span "[US_STATE], [GEOGRAPHIC_DATA]" at bounding box center [169, 93] width 68 height 5
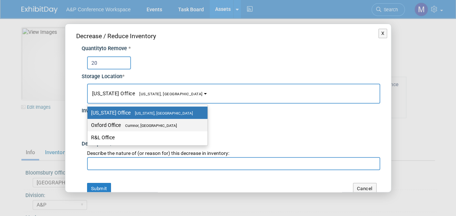
click at [159, 123] on span "Cumnor, [GEOGRAPHIC_DATA]" at bounding box center [149, 125] width 56 height 5
click at [89, 123] on input "Oxford Office [GEOGRAPHIC_DATA], [GEOGRAPHIC_DATA]" at bounding box center [86, 125] width 5 height 5
select select "11222978"
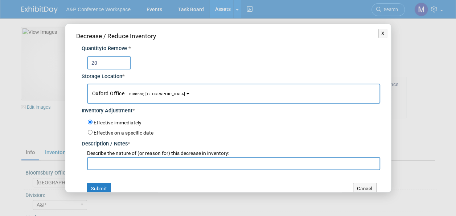
click at [155, 158] on input "text" at bounding box center [233, 163] width 293 height 13
paste input "[PERSON_NAME] request to send to Coleg Cambria"
type input "[PERSON_NAME] request to send to Coleg Cambria"
click at [107, 183] on button "Submit" at bounding box center [99, 189] width 24 height 12
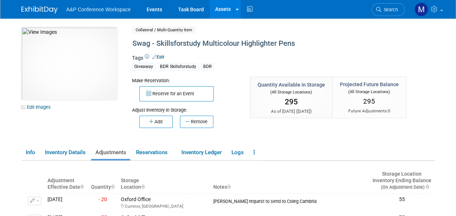
click at [220, 11] on link "Assets" at bounding box center [223, 9] width 26 height 18
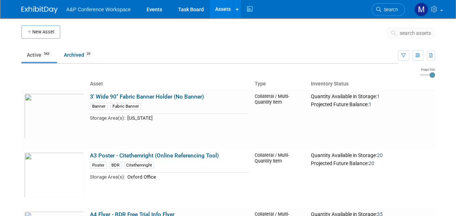
click at [421, 32] on span "search assets" at bounding box center [415, 33] width 31 height 6
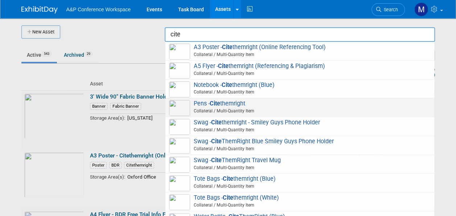
click at [240, 99] on div "Pens - Cite themright Collateral / Multi-Quantity Item" at bounding box center [300, 107] width 269 height 19
type input "Pens - Citethemright"
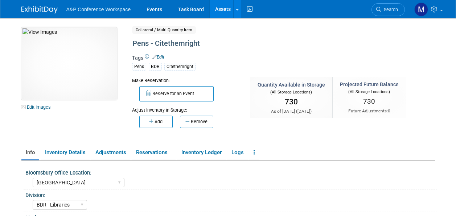
select select "[GEOGRAPHIC_DATA]"
select select "BDR - Libraries"
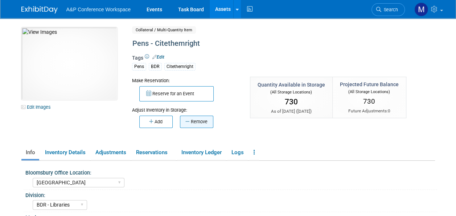
click at [201, 118] on button "Remove" at bounding box center [196, 121] width 33 height 12
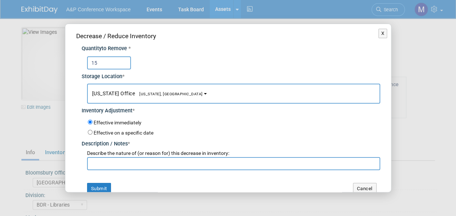
type input "15"
click at [150, 93] on span "[US_STATE], [GEOGRAPHIC_DATA]" at bounding box center [169, 93] width 68 height 5
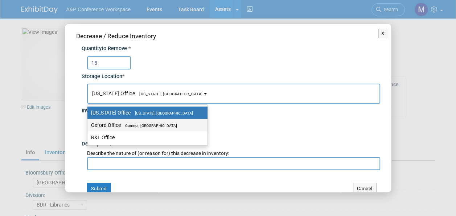
click at [160, 126] on span "Cumnor, [GEOGRAPHIC_DATA]" at bounding box center [149, 125] width 56 height 5
click at [89, 126] on input "Oxford Office Cumnor, United Kingdom" at bounding box center [86, 125] width 5 height 5
select select "11222978"
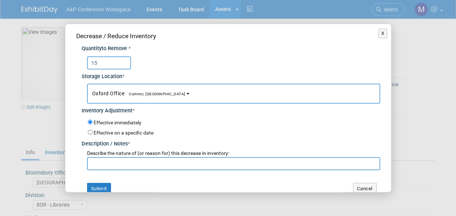
click at [160, 160] on input "text" at bounding box center [233, 163] width 293 height 13
paste input "Abigail Larkin request to send to Coleg Cambria"
drag, startPoint x: 206, startPoint y: 160, endPoint x: 169, endPoint y: 164, distance: 37.3
click at [170, 163] on input "Abigail Larkin request to send to Coleg Cambria" at bounding box center [233, 163] width 293 height 13
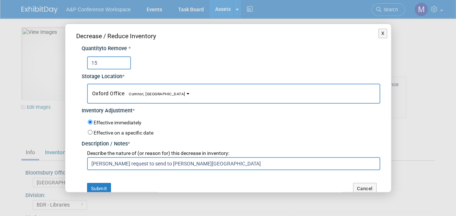
drag, startPoint x: 231, startPoint y: 161, endPoint x: 48, endPoint y: 163, distance: 182.9
click at [48, 163] on div "X Decrease / Reduce Inventory Quantity to Remove * 15 * Oxford Office *" at bounding box center [228, 108] width 456 height 216
type input "Abigail Larkin request to send to Glasgow Kelvin College"
click at [100, 184] on button "Submit" at bounding box center [99, 189] width 24 height 12
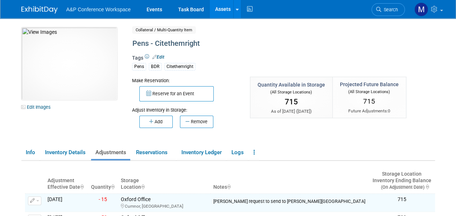
click at [223, 9] on link "Assets" at bounding box center [223, 9] width 26 height 18
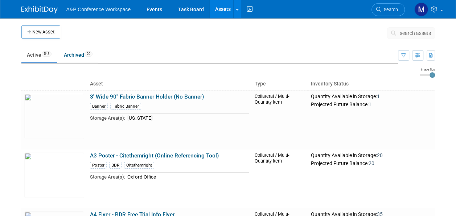
click at [414, 34] on span "search assets" at bounding box center [415, 33] width 31 height 6
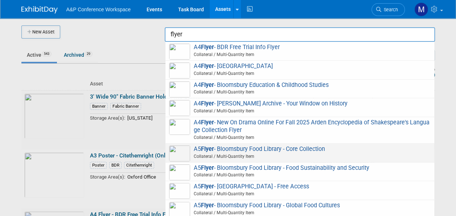
scroll to position [73, 0]
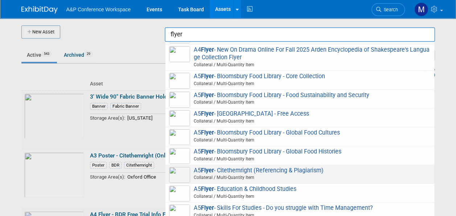
click at [292, 170] on span "A5 Flyer - Citethemright (Referencing & Plagiarism) Collateral / Multi-Quantity…" at bounding box center [300, 174] width 262 height 15
type input "A5 Flyer - Citethemright (Referencing & Plagiarism)"
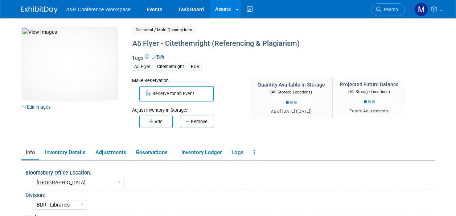
select select "Oxford"
select select "BDR - Libraries"
select select "Abigail Larkin"
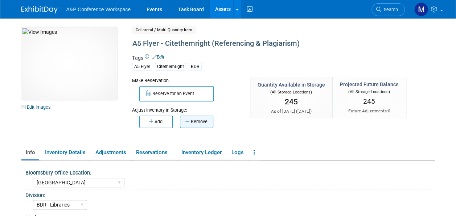
click at [200, 119] on button "Remove" at bounding box center [196, 121] width 33 height 12
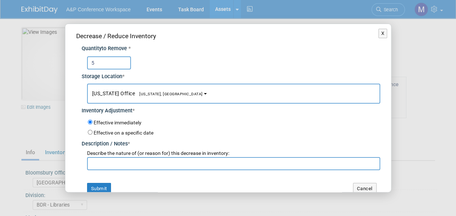
type input "5"
click at [157, 94] on span "New York, NY" at bounding box center [169, 93] width 68 height 5
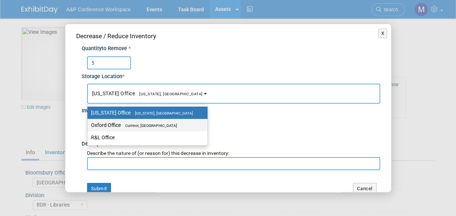
click at [159, 123] on span "Cumnor, United Kingdom" at bounding box center [149, 125] width 56 height 5
click at [89, 123] on input "Oxford Office Cumnor, United Kingdom" at bounding box center [86, 125] width 5 height 5
select select "11222978"
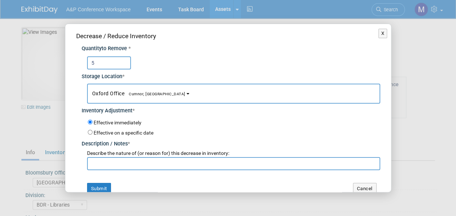
click at [160, 159] on input "text" at bounding box center [233, 163] width 293 height 13
paste input "Abigail Larkin request to send to Glasgow Kelvin College"
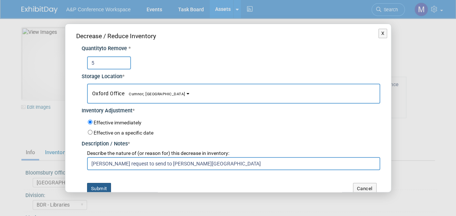
type input "Abigail Larkin request to send to Glasgow Kelvin College"
click at [105, 186] on button "Submit" at bounding box center [99, 189] width 24 height 12
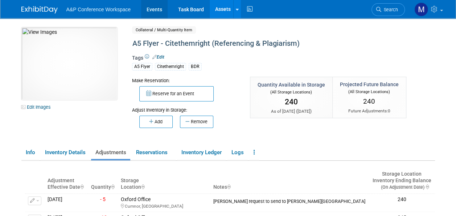
click at [152, 9] on link "Events" at bounding box center [154, 9] width 26 height 18
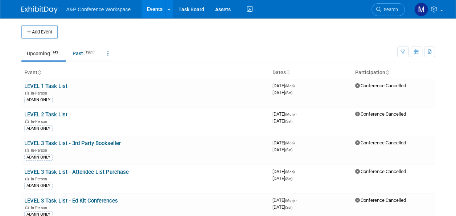
click at [382, 8] on span "Search" at bounding box center [389, 9] width 17 height 5
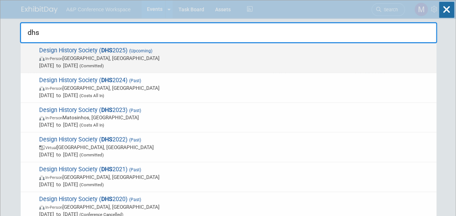
type input "dhs"
click at [113, 47] on span "Design History Society ( DHS 2025) (Upcoming) In-Person [GEOGRAPHIC_DATA], [GEO…" at bounding box center [235, 58] width 396 height 22
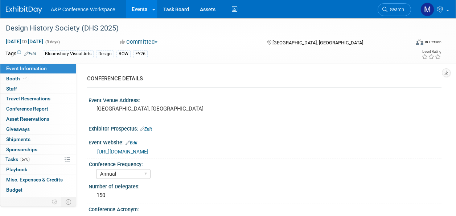
select select "Annual"
select select "Level 2"
select select "In-Person Booth"
select select "Design"
select select "Bloomsbury Visual Arts"
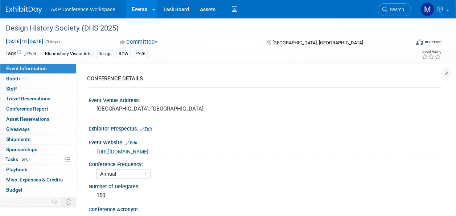
select select "[PERSON_NAME]"
select select "Networking/Commissioning"
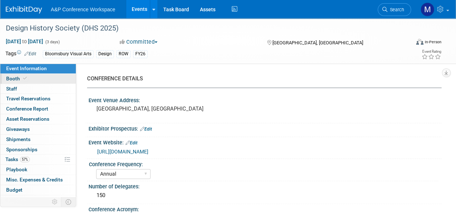
click at [41, 82] on link "Booth" at bounding box center [37, 79] width 75 height 10
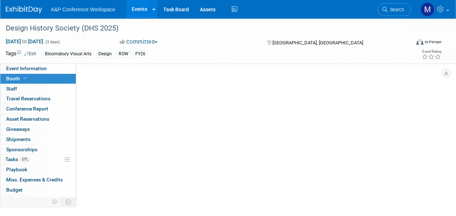
select select "BGBG"
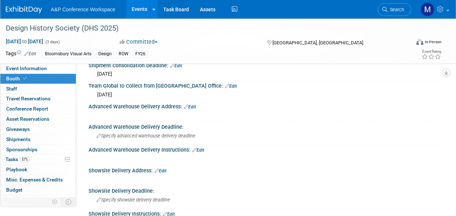
scroll to position [363, 0]
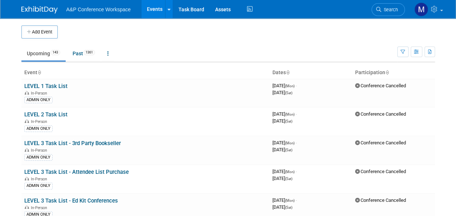
click at [383, 11] on span "Search" at bounding box center [389, 9] width 17 height 5
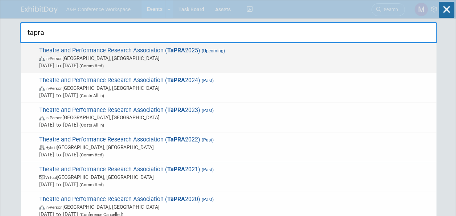
type input "tapra"
click at [182, 53] on strong "TaPRA" at bounding box center [176, 50] width 18 height 7
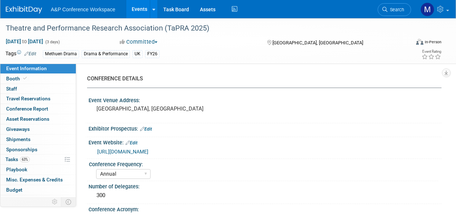
select select "Annual"
select select "Level 2"
select select "In-Person Booth"
select select "Drama & Performance Studies"
select select "Methuen Drama"
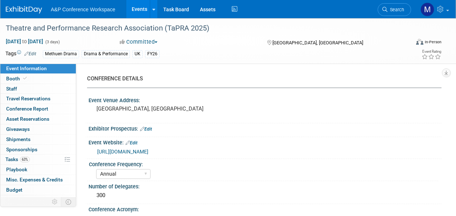
select select "[PERSON_NAME]"
select select "Networking/Commissioning"
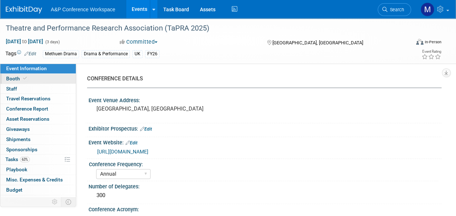
click at [31, 79] on link "Booth" at bounding box center [37, 79] width 75 height 10
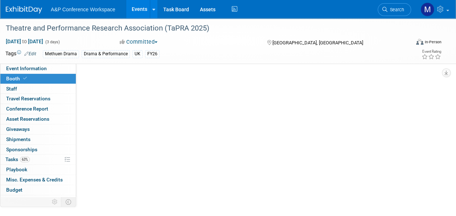
select select "COMD"
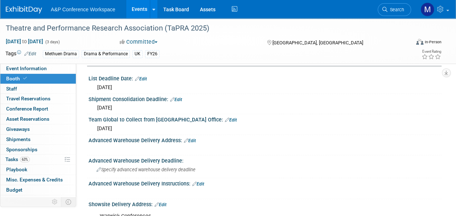
scroll to position [436, 0]
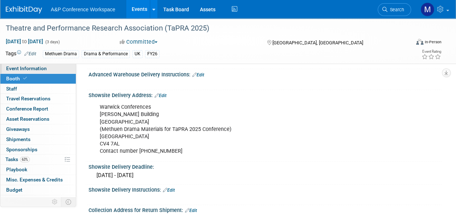
click at [40, 71] on link "Event Information" at bounding box center [37, 69] width 75 height 10
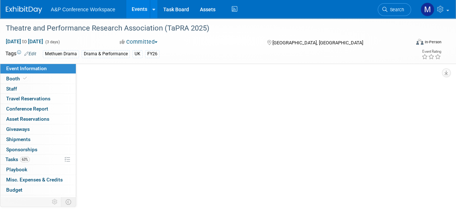
scroll to position [0, 0]
select select "Annual"
select select "Level 2"
select select "In-Person Booth"
select select "Drama & Performance Studies"
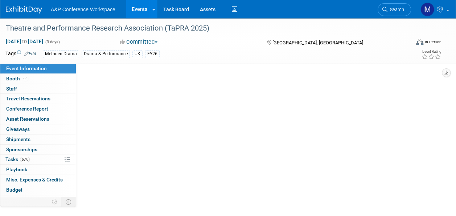
select select "Methuen Drama"
select select "[PERSON_NAME]"
select select "Networking/Commissioning"
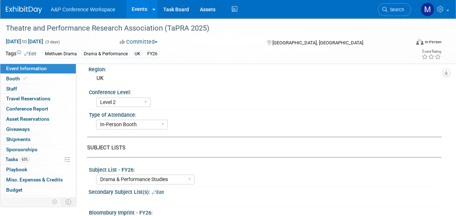
scroll to position [109, 0]
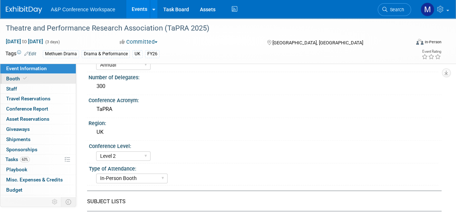
click at [53, 79] on link "Booth" at bounding box center [37, 79] width 75 height 10
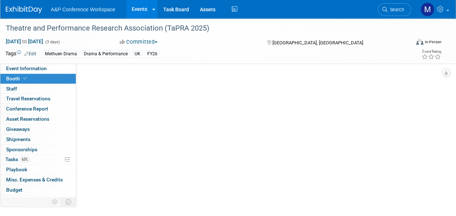
scroll to position [0, 0]
select select "COMD"
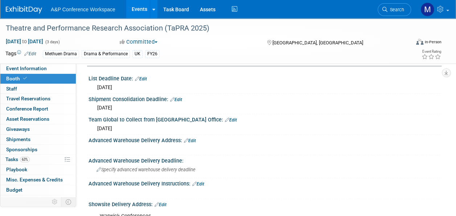
scroll to position [436, 0]
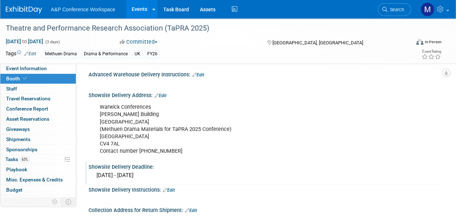
drag, startPoint x: 88, startPoint y: 94, endPoint x: 194, endPoint y: 169, distance: 129.8
copy div "Showsite Delivery Address: Edit Warwick Conferences [PERSON_NAME][GEOGRAPHIC_DA…"
click at [32, 68] on span "Event Information" at bounding box center [26, 68] width 41 height 6
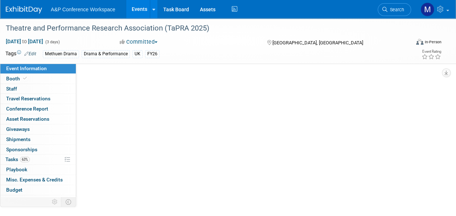
scroll to position [0, 0]
select select "Annual"
select select "Level 2"
select select "In-Person Booth"
select select "Drama & Performance Studies"
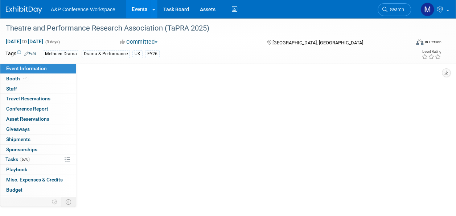
select select "Methuen Drama"
select select "Matt Hambridge"
select select "Vivien Quick"
select select "Jenny Liddiard"
select select "Networking/Commissioning"
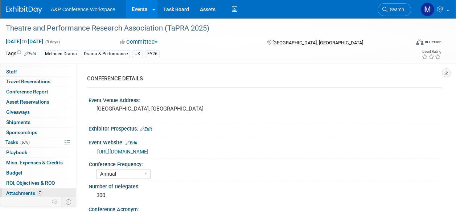
scroll to position [26, 0]
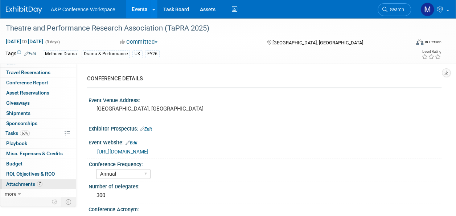
click at [49, 179] on link "7 Attachments 7" at bounding box center [37, 184] width 75 height 10
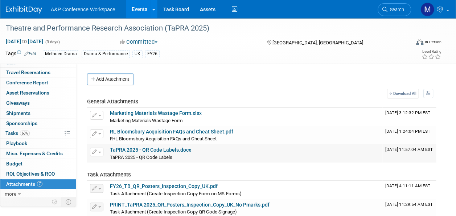
click at [168, 151] on link "TaPRA 2025 - QR Code Labels.docx" at bounding box center [150, 150] width 81 height 6
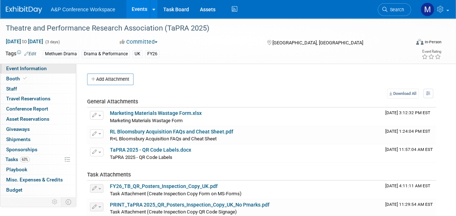
click at [57, 70] on link "Event Information" at bounding box center [37, 69] width 75 height 10
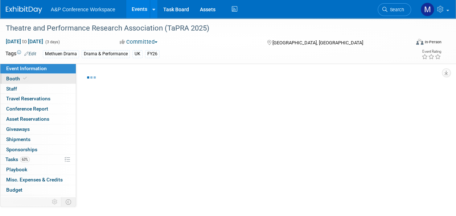
select select "Annual"
select select "Level 2"
select select "In-Person Booth"
select select "Drama & Performance Studies"
select select "Methuen Drama"
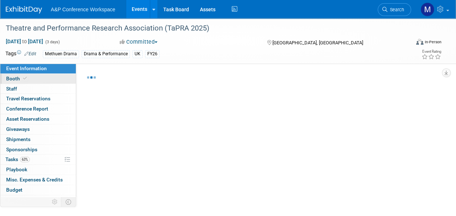
select select "Matt Hambridge"
select select "Vivien Quick"
select select "Jenny Liddiard"
select select "Networking/Commissioning"
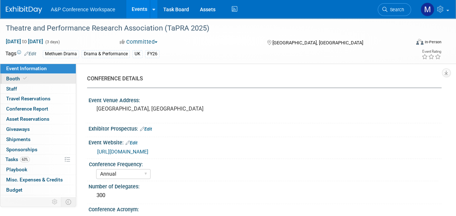
click at [50, 79] on link "Booth" at bounding box center [37, 79] width 75 height 10
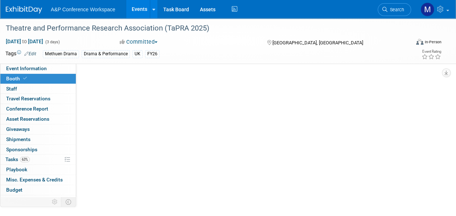
select select "COMD"
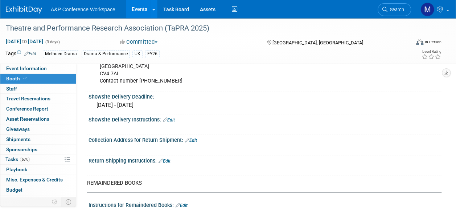
scroll to position [436, 0]
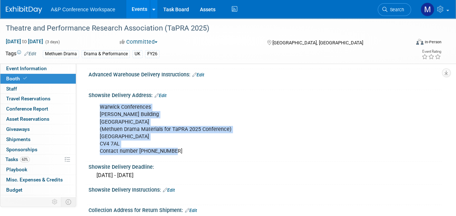
drag, startPoint x: 101, startPoint y: 105, endPoint x: 171, endPoint y: 149, distance: 83.2
click at [171, 149] on div "Warwick Conferences Rootes Building University of Warwick (Methuen Drama Materi…" at bounding box center [233, 129] width 277 height 58
drag, startPoint x: 171, startPoint y: 149, endPoint x: 117, endPoint y: 125, distance: 59.5
copy div "Warwick Conferences Rootes Building University of Warwick (Methuen Drama Materi…"
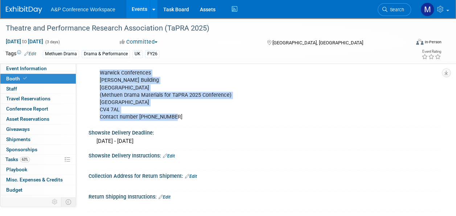
scroll to position [508, 0]
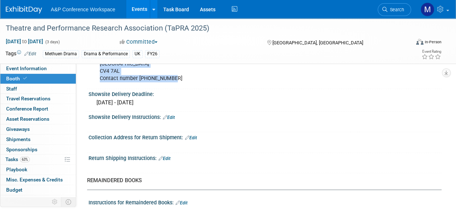
click at [196, 136] on link "Edit" at bounding box center [191, 137] width 12 height 5
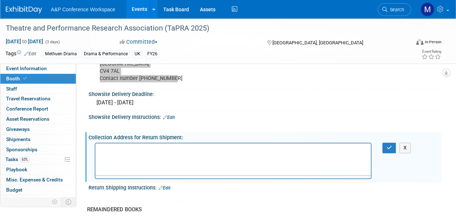
scroll to position [0, 0]
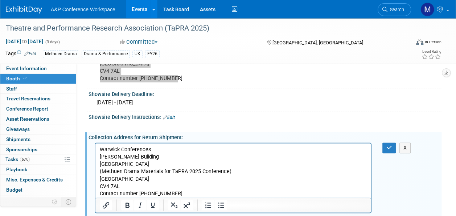
click at [176, 192] on p "Warwick Conferences Rootes Building University of Warwick (Methuen Drama Materi…" at bounding box center [233, 171] width 267 height 51
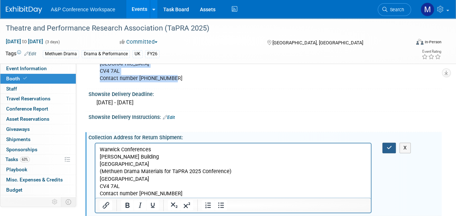
click at [393, 142] on button "button" at bounding box center [389, 147] width 13 height 11
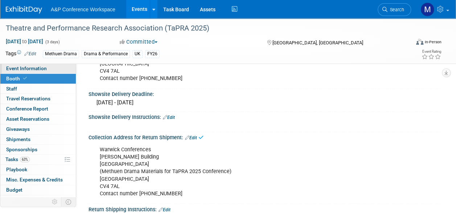
click at [50, 67] on link "Event Information" at bounding box center [37, 69] width 75 height 10
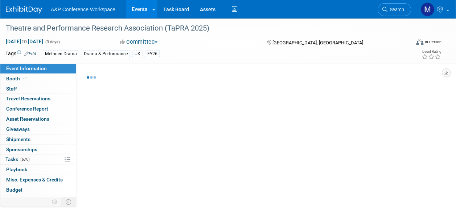
select select "Annual"
select select "Level 2"
select select "In-Person Booth"
select select "Drama & Performance Studies"
select select "Methuen Drama"
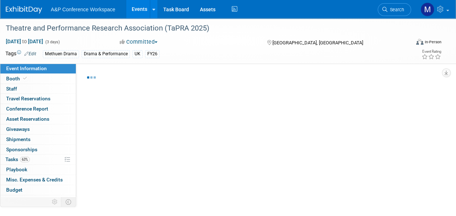
select select "Matt Hambridge"
select select "Vivien Quick"
select select "Jenny Liddiard"
select select "Networking/Commissioning"
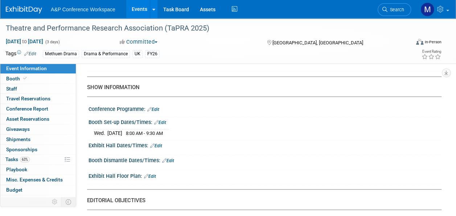
scroll to position [508, 0]
click at [44, 81] on link "Booth" at bounding box center [37, 79] width 75 height 10
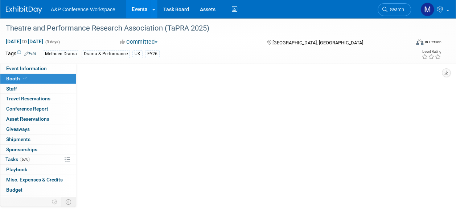
scroll to position [0, 0]
select select "COMD"
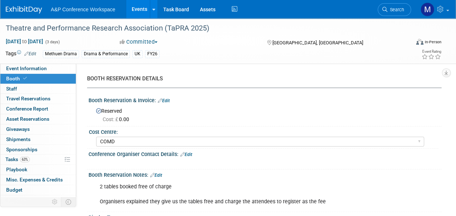
click at [229, 161] on div at bounding box center [233, 162] width 277 height 7
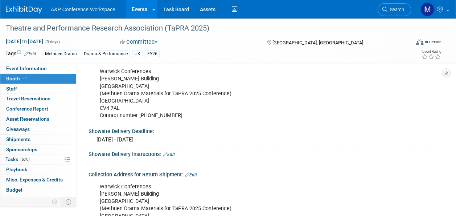
scroll to position [508, 0]
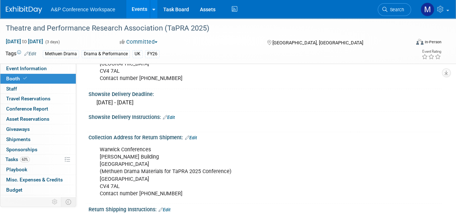
drag, startPoint x: 195, startPoint y: 134, endPoint x: 193, endPoint y: 139, distance: 4.7
click at [195, 135] on link "Edit" at bounding box center [191, 137] width 12 height 5
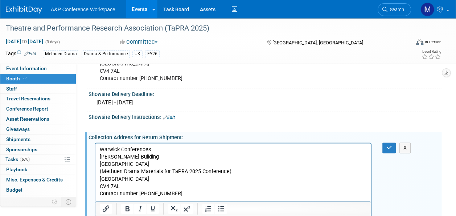
scroll to position [0, 0]
click at [183, 192] on p "Warwick Conferences Rootes Building University of Warwick (Methuen Drama Materi…" at bounding box center [233, 171] width 267 height 51
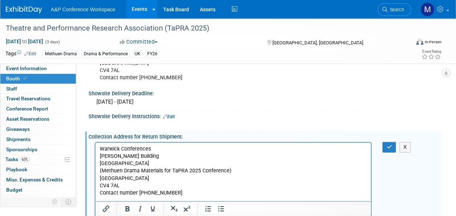
scroll to position [516, 0]
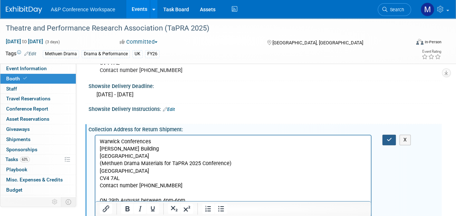
click at [388, 137] on icon "button" at bounding box center [389, 139] width 5 height 5
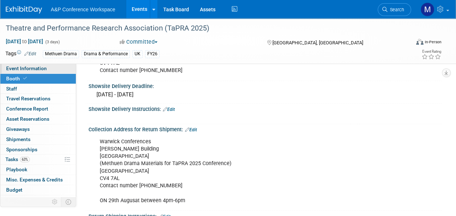
click at [41, 66] on span "Event Information" at bounding box center [26, 68] width 41 height 6
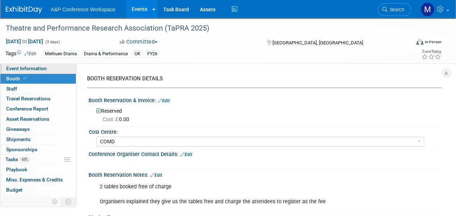
select select "Annual"
select select "Level 2"
select select "In-Person Booth"
select select "Drama & Performance Studies"
select select "Methuen Drama"
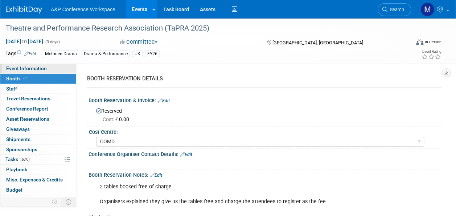
select select "Matt Hambridge"
select select "Vivien Quick"
select select "Jenny Liddiard"
select select "Networking/Commissioning"
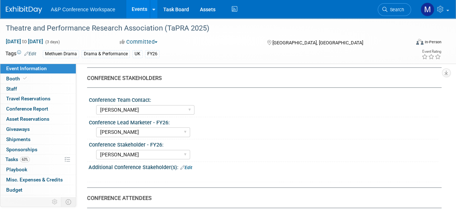
scroll to position [399, 0]
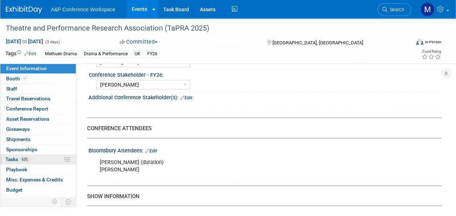
click at [30, 160] on link "63% Tasks 63%" at bounding box center [37, 159] width 75 height 10
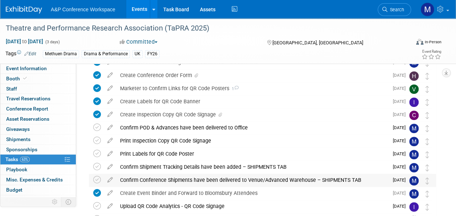
scroll to position [218, 0]
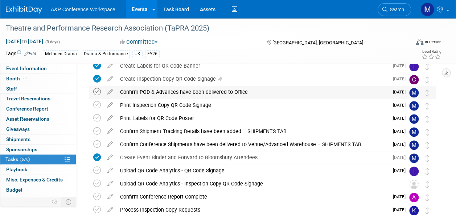
click at [98, 91] on icon at bounding box center [97, 92] width 8 height 8
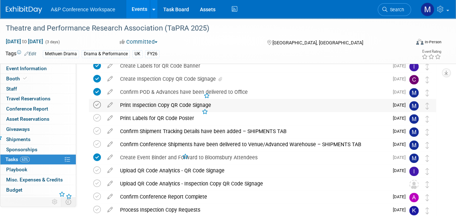
click at [97, 105] on icon at bounding box center [97, 105] width 8 height 8
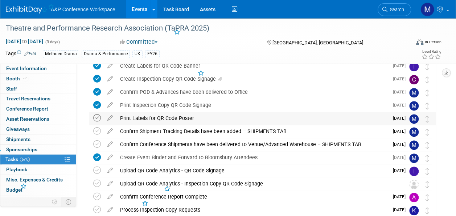
click at [96, 115] on icon at bounding box center [97, 118] width 8 height 8
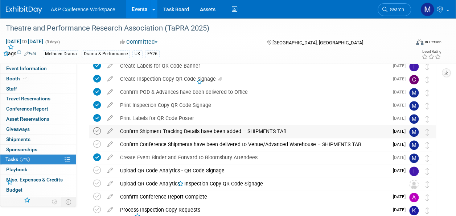
click at [95, 132] on icon at bounding box center [97, 131] width 8 height 8
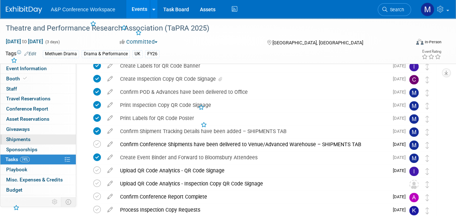
click at [46, 138] on link "0 Shipments 0" at bounding box center [37, 139] width 75 height 10
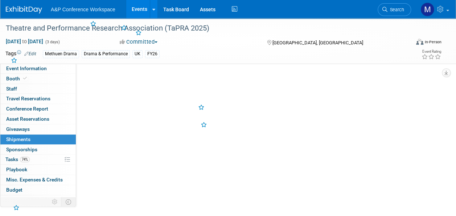
scroll to position [0, 0]
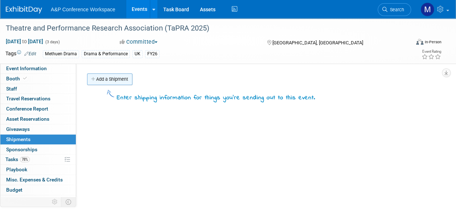
click at [119, 80] on link "Add a Shipment" at bounding box center [109, 79] width 45 height 12
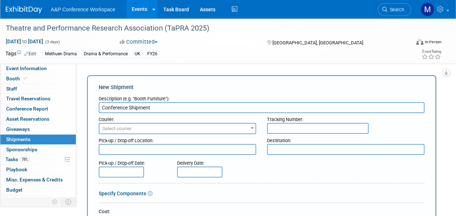
type input "Conference Shipment"
click at [187, 130] on span "Select courier" at bounding box center [177, 128] width 156 height 10
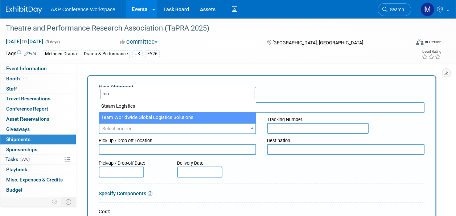
type input "tea"
select select "569"
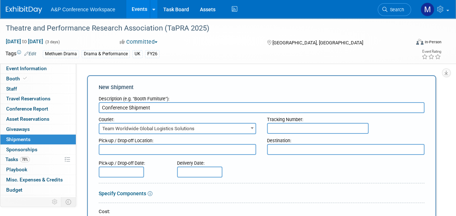
click at [203, 150] on textarea at bounding box center [178, 149] width 158 height 11
type textarea "Oxford office"
click at [297, 149] on textarea at bounding box center [346, 149] width 158 height 11
type textarea "Conference venue"
click at [121, 169] on input "text" at bounding box center [121, 171] width 45 height 11
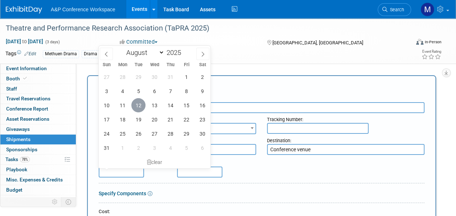
click at [138, 109] on span "12" at bounding box center [138, 105] width 14 height 14
type input "Aug 12, 2025"
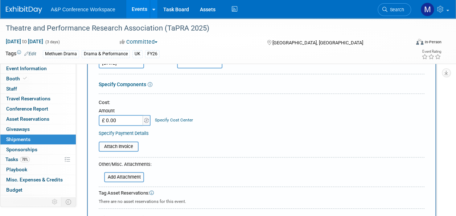
scroll to position [181, 0]
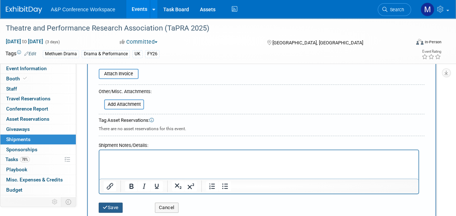
click at [115, 203] on button "Save" at bounding box center [111, 207] width 24 height 10
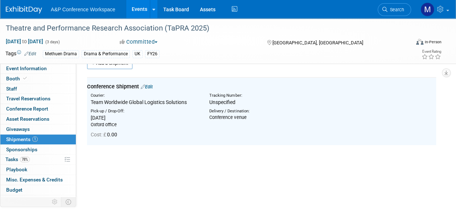
scroll to position [0, 0]
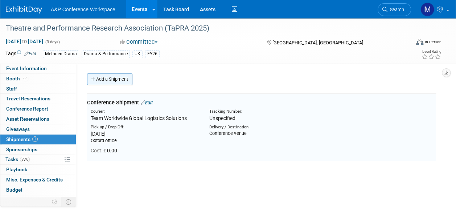
click at [122, 79] on link "Add a Shipment" at bounding box center [109, 79] width 45 height 12
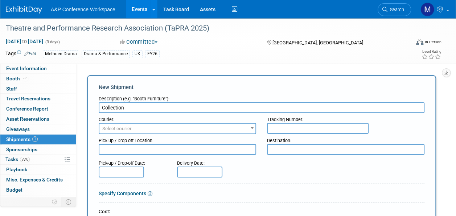
type input "Collection"
click at [122, 124] on span "Select courier" at bounding box center [177, 128] width 156 height 10
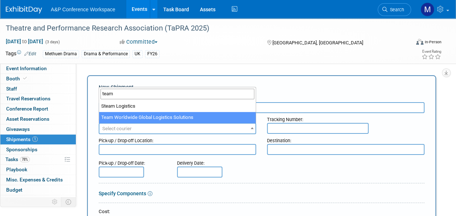
type input "team"
select select "569"
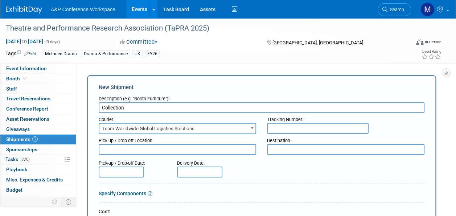
click at [157, 154] on textarea at bounding box center [178, 149] width 158 height 11
type textarea "Conference venue"
click at [284, 150] on textarea at bounding box center [346, 149] width 158 height 11
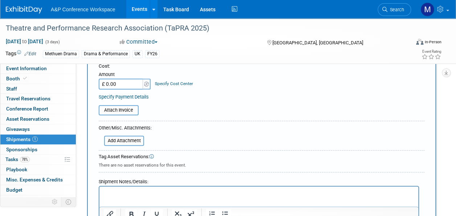
scroll to position [218, 0]
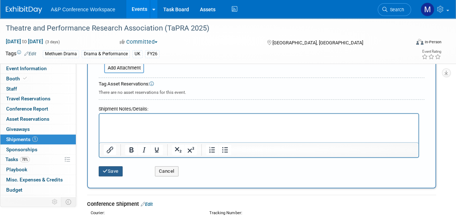
type textarea "Oxford office"
click at [117, 169] on button "Save" at bounding box center [111, 171] width 24 height 10
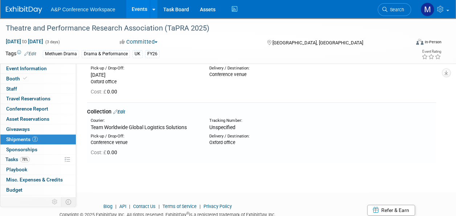
scroll to position [47, 0]
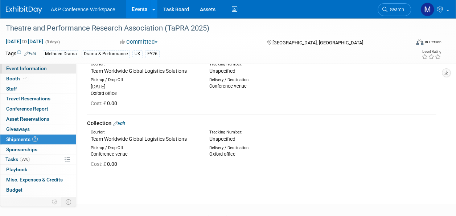
click at [50, 70] on link "Event Information" at bounding box center [37, 69] width 75 height 10
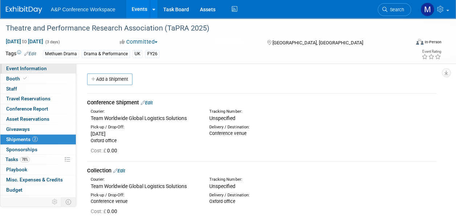
select select "Annual"
select select "Level 2"
select select "In-Person Booth"
select select "Drama & Performance Studies"
select select "Methuen Drama"
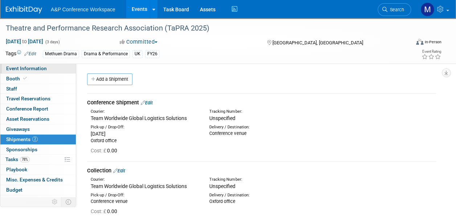
select select "[PERSON_NAME]"
select select "Networking/Commissioning"
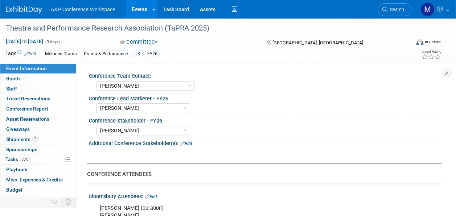
scroll to position [363, 0]
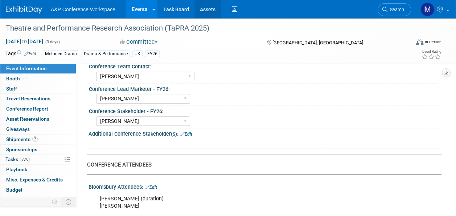
click at [209, 4] on link "Assets" at bounding box center [208, 9] width 26 height 18
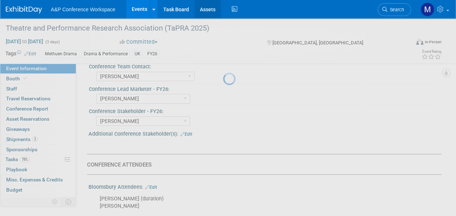
click at [202, 11] on link "Assets" at bounding box center [208, 9] width 26 height 18
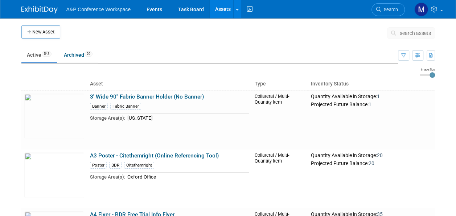
click at [412, 31] on span "search assets" at bounding box center [415, 33] width 31 height 6
click at [414, 32] on span "search assets" at bounding box center [415, 33] width 31 height 6
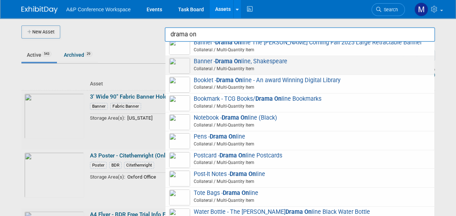
scroll to position [93, 0]
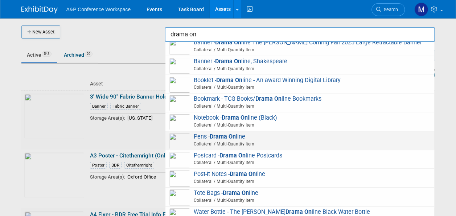
click at [229, 138] on strong "Drama On" at bounding box center [223, 136] width 26 height 7
type input "Pens - Drama Online"
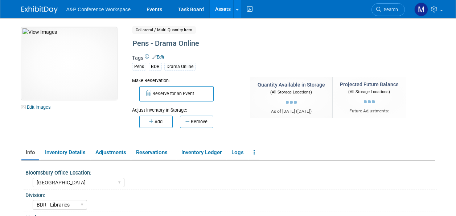
select select "Oxford"
select select "BDR - Libraries"
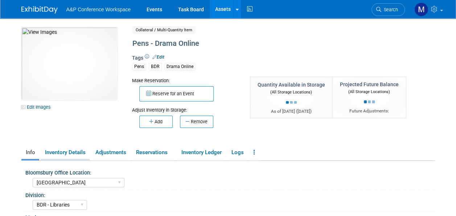
click at [80, 153] on link "Inventory Details" at bounding box center [65, 152] width 49 height 13
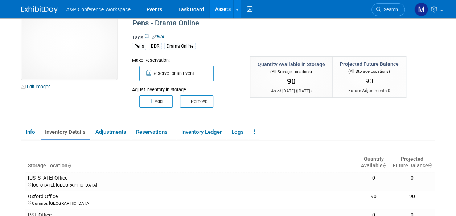
scroll to position [36, 0]
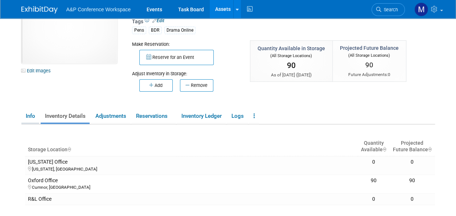
click at [31, 118] on link "Info" at bounding box center [30, 116] width 18 height 13
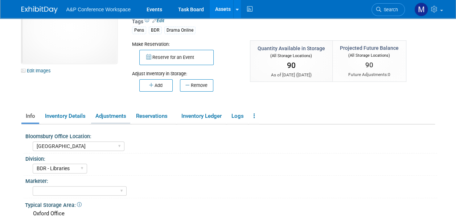
click at [122, 114] on link "Adjustments" at bounding box center [110, 116] width 39 height 13
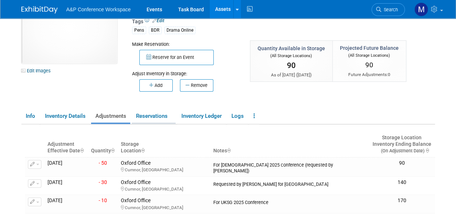
click at [144, 117] on link "Reservations" at bounding box center [154, 116] width 44 height 13
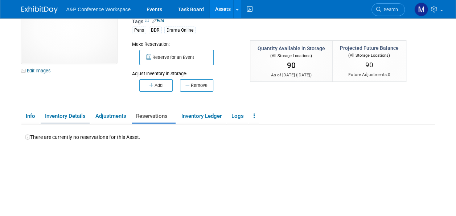
click at [78, 120] on link "Inventory Details" at bounding box center [65, 116] width 49 height 13
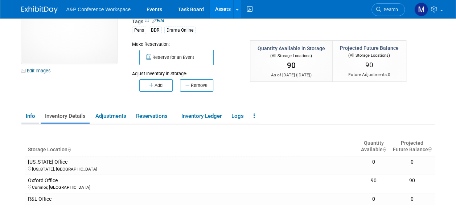
click at [30, 113] on link "Info" at bounding box center [30, 116] width 18 height 13
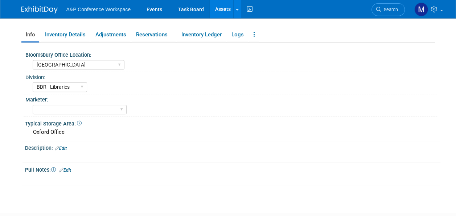
scroll to position [73, 0]
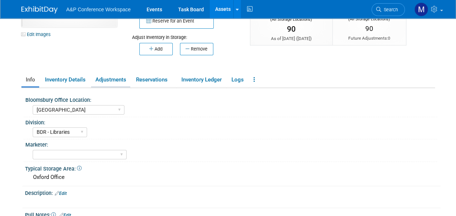
click at [113, 82] on link "Adjustments" at bounding box center [110, 79] width 39 height 13
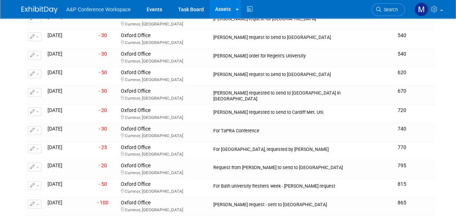
scroll to position [436, 0]
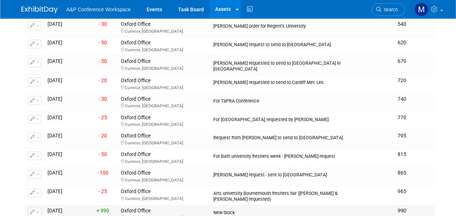
click at [39, 207] on button "button" at bounding box center [34, 211] width 13 height 9
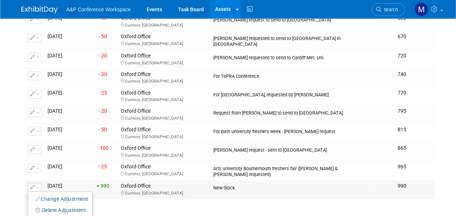
scroll to position [472, 0]
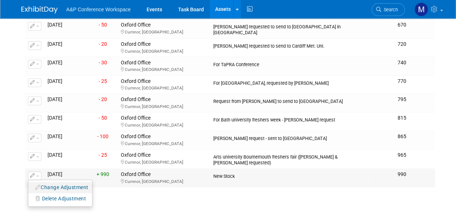
click at [69, 182] on button "Change Adjustment" at bounding box center [62, 187] width 60 height 10
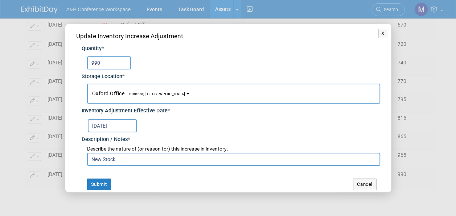
click at [109, 64] on input "990" at bounding box center [109, 62] width 44 height 13
type input "900"
click at [104, 178] on div "Update Inventory Increase Adjustment Quantity * 900 Storage Location * New York…" at bounding box center [228, 110] width 326 height 173
click at [102, 179] on button "Submit" at bounding box center [99, 184] width 24 height 12
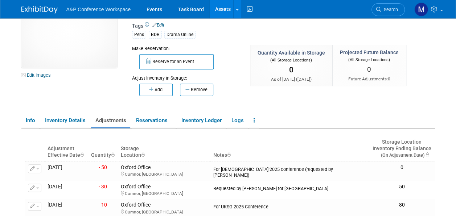
scroll to position [0, 0]
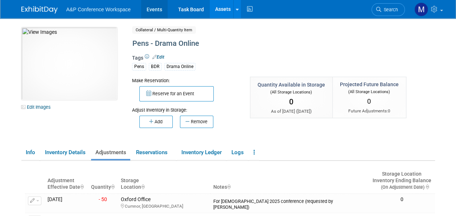
click at [153, 11] on link "Events" at bounding box center [154, 9] width 26 height 18
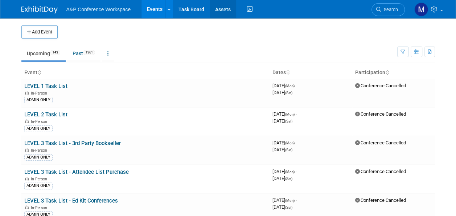
click at [232, 15] on link "Assets" at bounding box center [223, 9] width 26 height 18
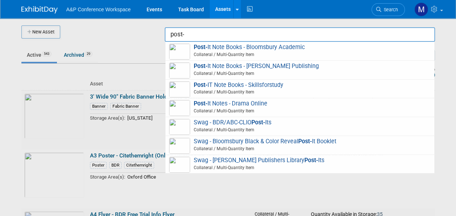
click at [261, 107] on span "Collateral / Multi-Quantity Item" at bounding box center [301, 110] width 260 height 7
type input "Post-It Notes - Drama Online"
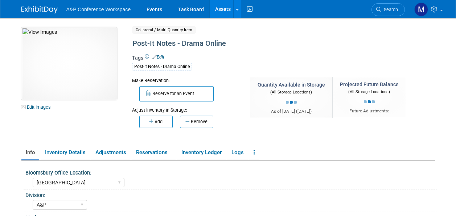
select select "[GEOGRAPHIC_DATA]"
select select "A&P"
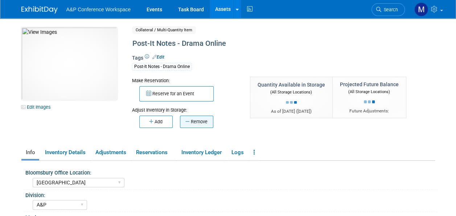
click at [202, 120] on button "Remove" at bounding box center [196, 121] width 33 height 12
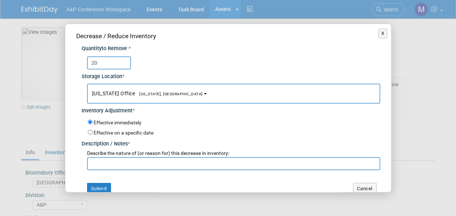
type input "20"
click at [165, 96] on button "[US_STATE] Office [US_STATE], [GEOGRAPHIC_DATA]" at bounding box center [233, 93] width 293 height 20
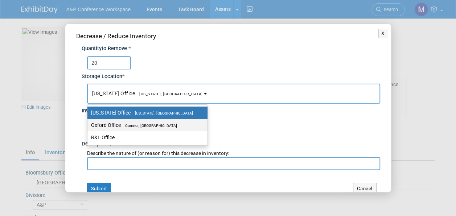
click at [170, 125] on label "Oxford Office Cumnor, United Kingdom" at bounding box center [145, 124] width 109 height 9
click at [89, 125] on input "Oxford Office Cumnor, United Kingdom" at bounding box center [86, 125] width 5 height 5
select select "11222978"
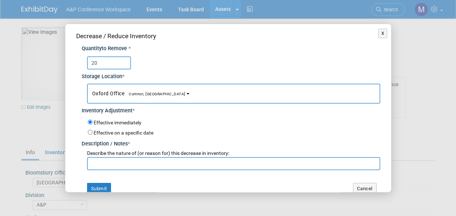
click at [156, 163] on input "text" at bounding box center [233, 163] width 293 height 13
drag, startPoint x: 166, startPoint y: 161, endPoint x: 91, endPoint y: 161, distance: 75.1
click at [91, 161] on input "For TaPRA 2025 Conference" at bounding box center [233, 163] width 293 height 13
type input "For TaPRA 2025 Conference"
click at [102, 187] on button "Submit" at bounding box center [99, 189] width 24 height 12
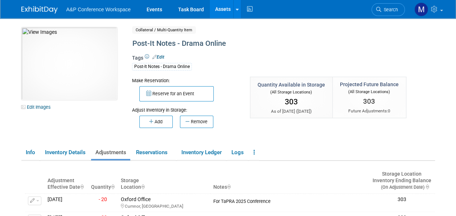
click at [219, 4] on link "Assets" at bounding box center [223, 9] width 26 height 18
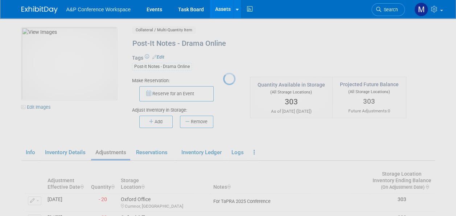
click at [222, 9] on link "Assets" at bounding box center [223, 9] width 26 height 18
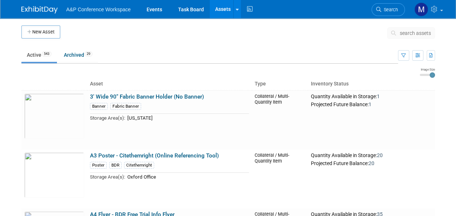
click at [421, 30] on span "search assets" at bounding box center [415, 33] width 31 height 6
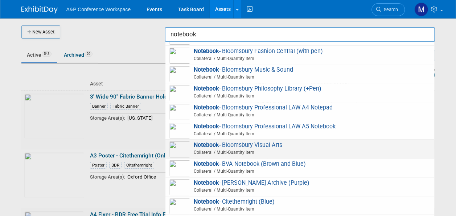
scroll to position [145, 0]
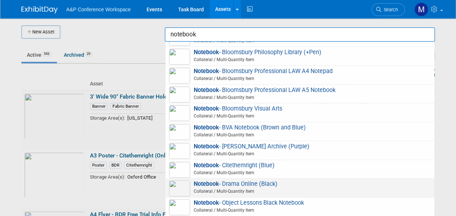
click at [266, 183] on span "Notebook - Drama Online (Black) Collateral / Multi-Quantity Item" at bounding box center [300, 187] width 262 height 15
type input "Notebook - Drama Online (Black)"
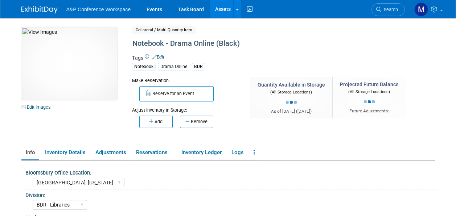
select select "[GEOGRAPHIC_DATA], [US_STATE]"
select select "BDR - Libraries"
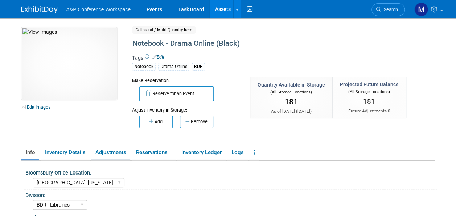
click at [107, 149] on link "Adjustments" at bounding box center [110, 152] width 39 height 13
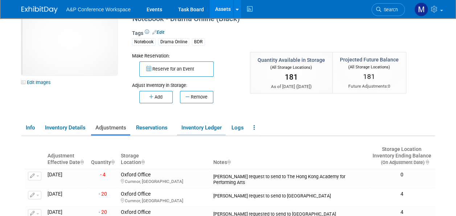
scroll to position [36, 0]
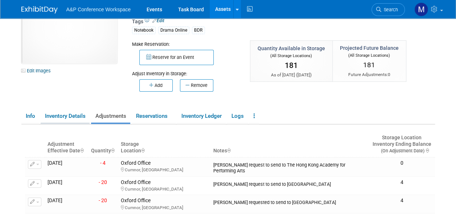
click at [71, 117] on link "Inventory Details" at bounding box center [65, 116] width 49 height 13
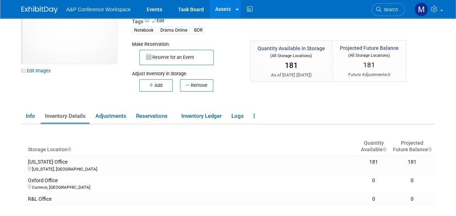
click at [222, 6] on link "Assets" at bounding box center [223, 9] width 26 height 18
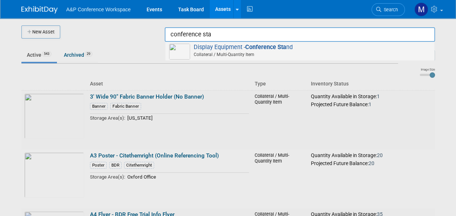
click at [264, 48] on strong "Conference Sta" at bounding box center [265, 47] width 41 height 7
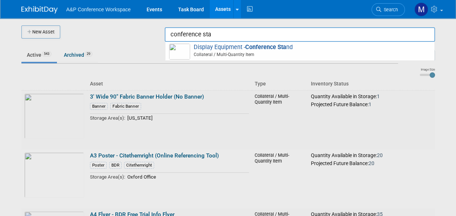
type input "Display Equipment - Conference Stand"
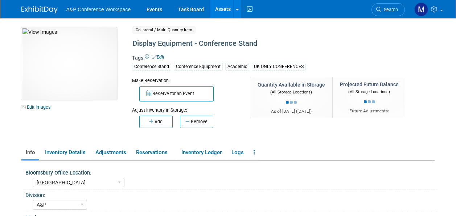
select select "[GEOGRAPHIC_DATA]"
select select "A&P"
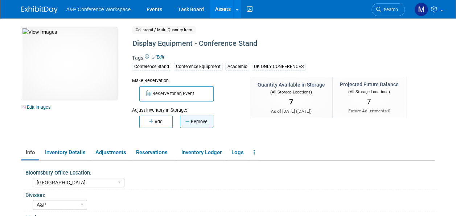
click at [200, 121] on button "Remove" at bounding box center [196, 121] width 33 height 12
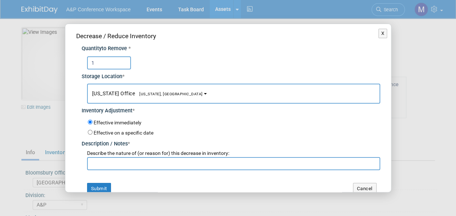
type input "1"
click at [160, 91] on span "New York Office New York, NY" at bounding box center [147, 93] width 111 height 6
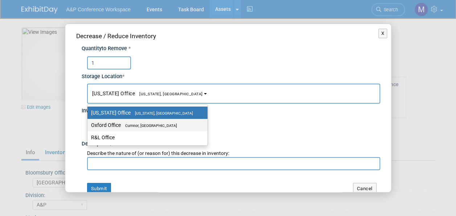
click at [160, 127] on span "Cumnor, [GEOGRAPHIC_DATA]" at bounding box center [149, 125] width 56 height 5
click at [89, 127] on input "Oxford Office Cumnor, United Kingdom" at bounding box center [86, 125] width 5 height 5
select select "11222978"
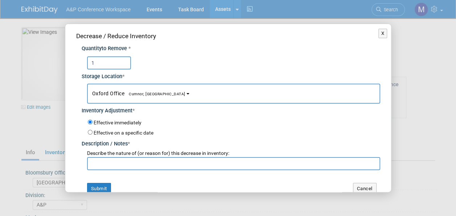
click at [145, 162] on input "text" at bounding box center [233, 163] width 293 height 13
paste input "For TaPRA 2025 Conference"
type input "For TaPRA 2025 Conference"
click at [105, 184] on button "Submit" at bounding box center [99, 189] width 24 height 12
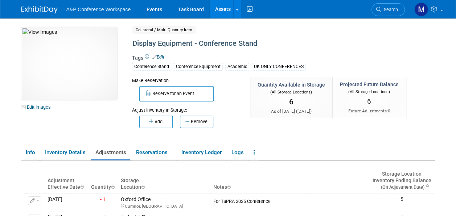
click at [222, 9] on link "Assets" at bounding box center [223, 9] width 26 height 18
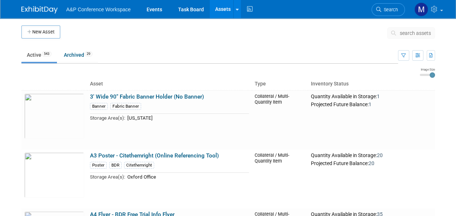
click at [402, 32] on span "search assets" at bounding box center [415, 33] width 31 height 6
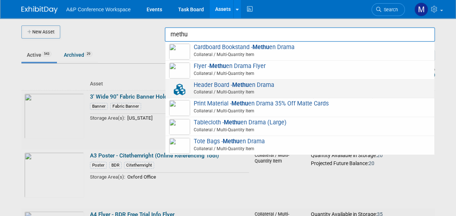
click at [261, 83] on span "Header Board - Methu en Drama Collateral / Multi-Quantity Item" at bounding box center [300, 88] width 262 height 15
type input "Header Board - Methuen Drama"
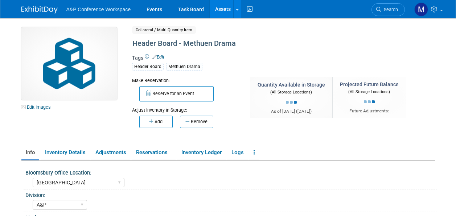
select select "[GEOGRAPHIC_DATA]"
select select "A&P"
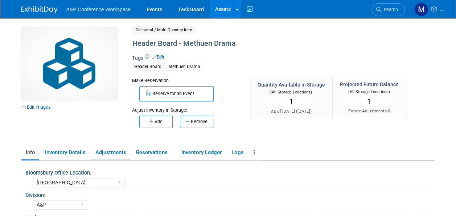
click at [110, 155] on link "Adjustments" at bounding box center [110, 152] width 39 height 13
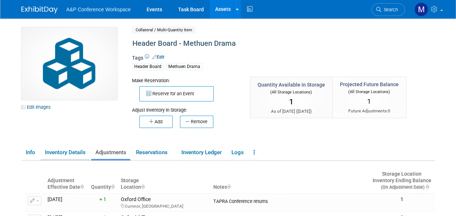
click at [75, 152] on link "Inventory Details" at bounding box center [65, 152] width 49 height 13
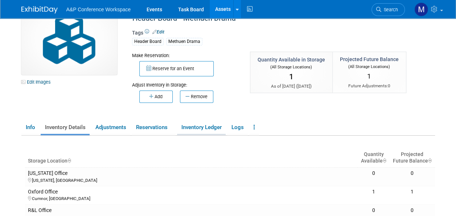
scroll to position [36, 0]
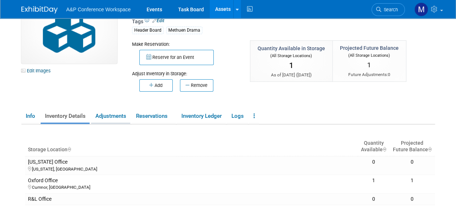
click at [117, 115] on link "Adjustments" at bounding box center [110, 116] width 39 height 13
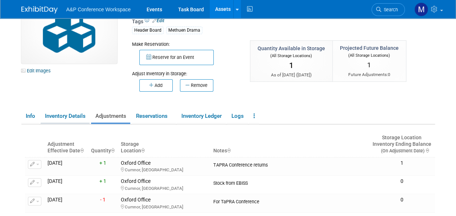
click at [70, 117] on link "Inventory Details" at bounding box center [65, 116] width 49 height 13
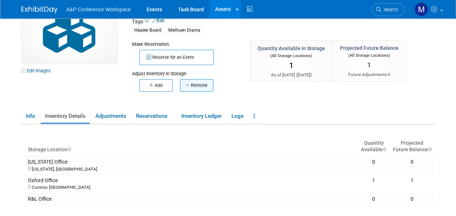
click at [199, 85] on button "Remove" at bounding box center [196, 85] width 33 height 12
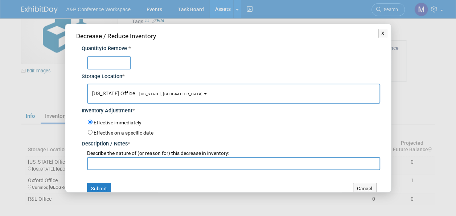
type input "0"
type input "1"
click at [151, 89] on button "[US_STATE] Office [US_STATE], [GEOGRAPHIC_DATA]" at bounding box center [233, 93] width 293 height 20
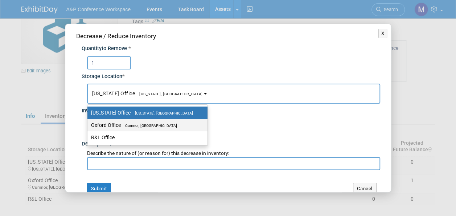
click at [154, 122] on label "Oxford Office [GEOGRAPHIC_DATA], [GEOGRAPHIC_DATA]" at bounding box center [145, 124] width 109 height 9
click at [89, 123] on input "Oxford Office [GEOGRAPHIC_DATA], [GEOGRAPHIC_DATA]" at bounding box center [86, 125] width 5 height 5
select select "11222978"
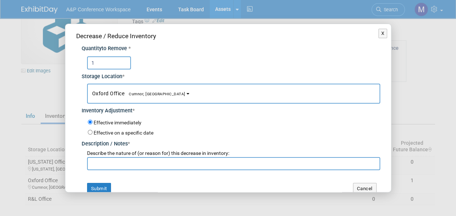
click at [156, 158] on input "text" at bounding box center [233, 163] width 293 height 13
type input "Damaged"
click at [104, 184] on button "Submit" at bounding box center [99, 189] width 24 height 12
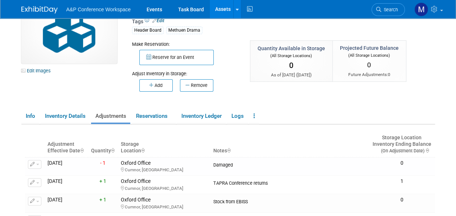
click at [219, 11] on link "Assets" at bounding box center [223, 9] width 26 height 18
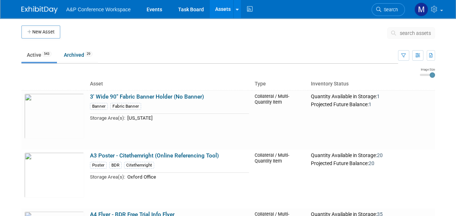
click at [404, 31] on span "search assets" at bounding box center [415, 33] width 31 height 6
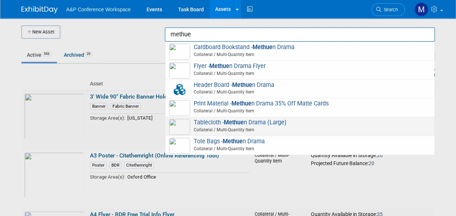
click at [272, 122] on span "Tablecloth - Methue n Drama (Large) Collateral / Multi-Quantity Item" at bounding box center [300, 126] width 262 height 15
type input "Tablecloth - Methuen Drama (Large)"
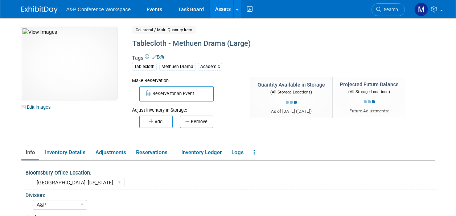
select select "[GEOGRAPHIC_DATA], [US_STATE]"
select select "A&P"
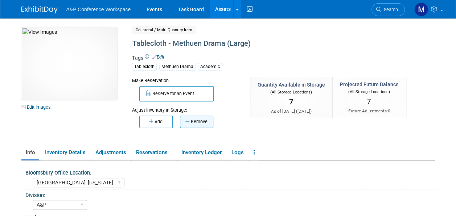
click at [197, 123] on button "Remove" at bounding box center [196, 121] width 33 height 12
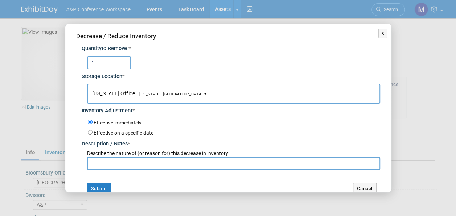
type input "1"
click at [154, 94] on span "[US_STATE], [GEOGRAPHIC_DATA]" at bounding box center [169, 93] width 68 height 5
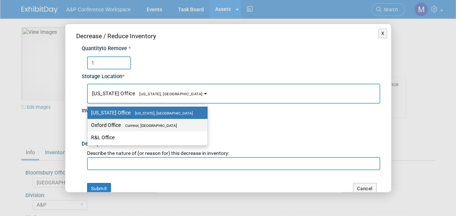
click at [155, 126] on span "Cumnor, [GEOGRAPHIC_DATA]" at bounding box center [149, 125] width 56 height 5
click at [89, 126] on input "Oxford Office [GEOGRAPHIC_DATA], [GEOGRAPHIC_DATA]" at bounding box center [86, 125] width 5 height 5
select select "11222978"
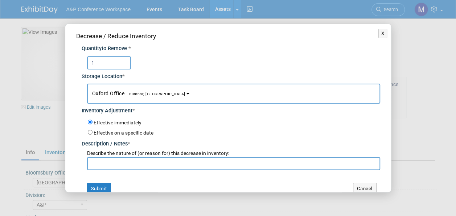
click at [155, 161] on input "text" at bounding box center [233, 163] width 293 height 13
paste input "For TaPRA 2025 Conference"
type input "For TaPRA 2025 Conference"
click at [102, 185] on button "Submit" at bounding box center [99, 189] width 24 height 12
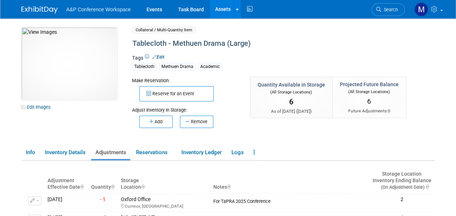
click at [224, 12] on link "Assets" at bounding box center [223, 9] width 26 height 18
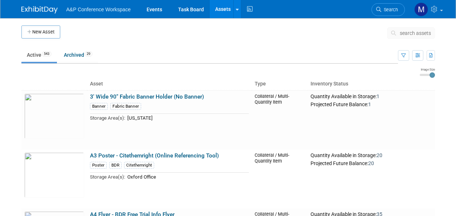
click at [408, 33] on span "search assets" at bounding box center [415, 33] width 31 height 6
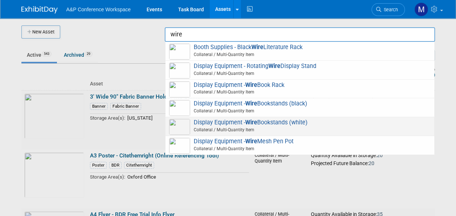
click at [280, 126] on span "Collateral / Multi-Quantity Item" at bounding box center [301, 129] width 260 height 7
type input "Display Equipment - Wire Bookstands (white)"
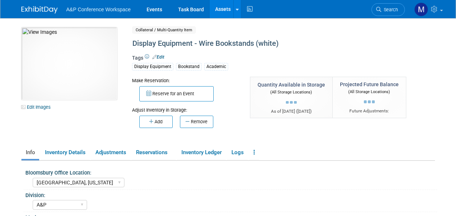
select select "[GEOGRAPHIC_DATA], [US_STATE]"
select select "A&P"
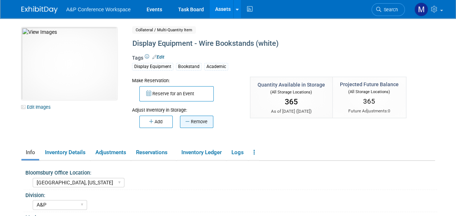
click at [202, 124] on button "Remove" at bounding box center [196, 121] width 33 height 12
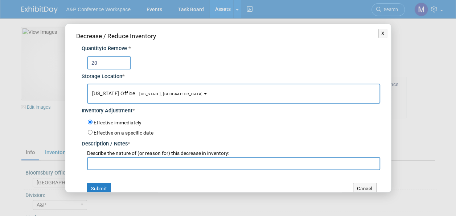
type input "20"
click at [153, 96] on button "New York Office New York, NY" at bounding box center [233, 93] width 293 height 20
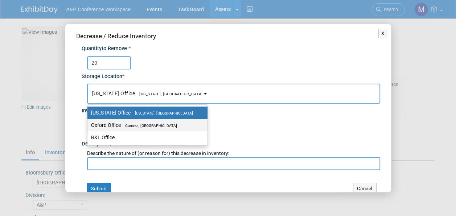
click at [158, 126] on span "Cumnor, [GEOGRAPHIC_DATA]" at bounding box center [149, 125] width 56 height 5
click at [89, 126] on input "Oxford Office Cumnor, United Kingdom" at bounding box center [86, 125] width 5 height 5
select select "11222978"
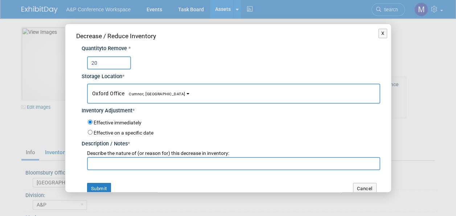
click at [150, 164] on input "text" at bounding box center [233, 163] width 293 height 13
paste input "For TaPRA 2025 Conference"
type input "For TaPRA 2025 Conference"
click at [97, 184] on button "Submit" at bounding box center [99, 189] width 24 height 12
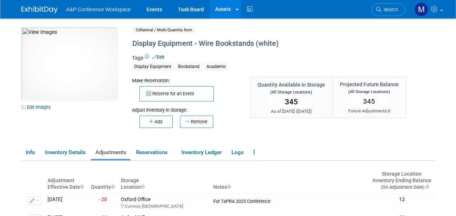
click at [221, 10] on link "Assets" at bounding box center [223, 9] width 26 height 18
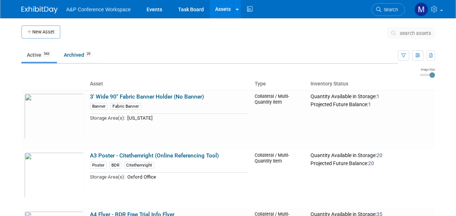
click at [406, 33] on span "search assets" at bounding box center [415, 33] width 31 height 6
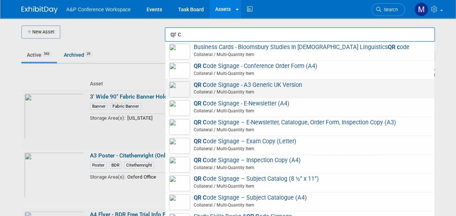
click at [262, 85] on span "QR C ode Signage - A3 Generic UK Version Collateral / Multi-Quantity Item" at bounding box center [300, 88] width 262 height 15
type input "QR Code Signage - A3 Generic UK Version"
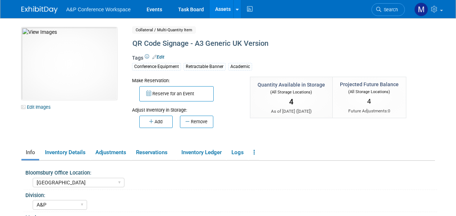
select select "[GEOGRAPHIC_DATA]"
select select "A&P"
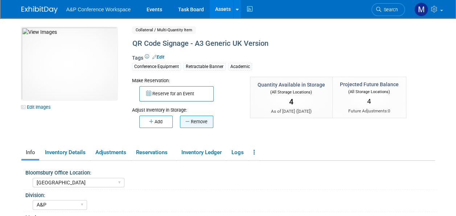
click at [194, 122] on button "Remove" at bounding box center [196, 121] width 33 height 12
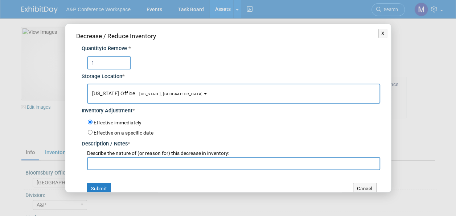
type input "1"
click at [170, 97] on button "[US_STATE] Office [US_STATE], [GEOGRAPHIC_DATA]" at bounding box center [233, 93] width 293 height 20
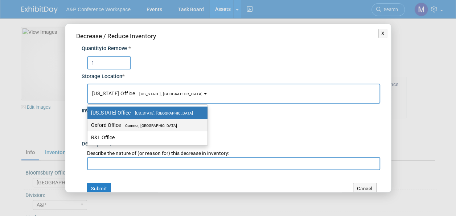
click at [171, 123] on label "Oxford Office [GEOGRAPHIC_DATA], [GEOGRAPHIC_DATA]" at bounding box center [145, 124] width 109 height 9
click at [89, 123] on input "Oxford Office [GEOGRAPHIC_DATA], [GEOGRAPHIC_DATA]" at bounding box center [86, 125] width 5 height 5
select select "11222978"
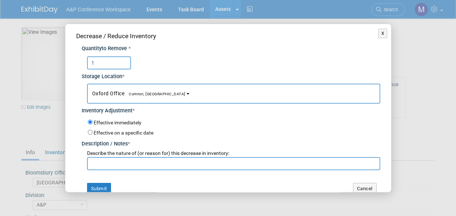
click at [171, 163] on input "text" at bounding box center [233, 163] width 293 height 13
paste input "For TaPRA 2025 Conference"
type input "For TaPRA 2025 Conference"
click at [103, 189] on button "Submit" at bounding box center [99, 189] width 24 height 12
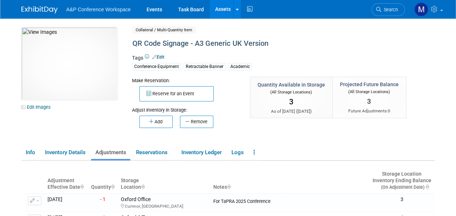
click at [219, 8] on link "Assets" at bounding box center [223, 9] width 26 height 18
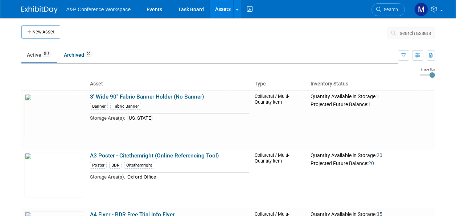
click at [417, 35] on span "search assets" at bounding box center [415, 33] width 31 height 6
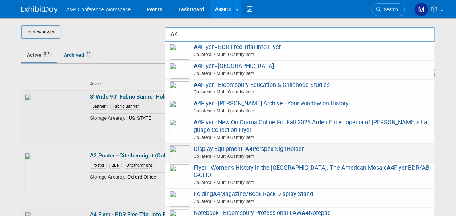
click at [249, 148] on strong "A4" at bounding box center [248, 148] width 7 height 7
type input "Display Equipment - A4 Perspex SignHolder"
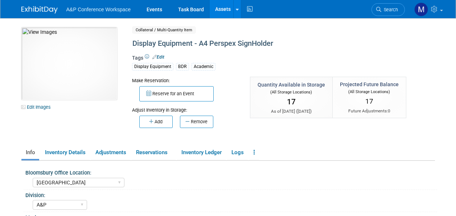
select select "[GEOGRAPHIC_DATA]"
select select "A&P"
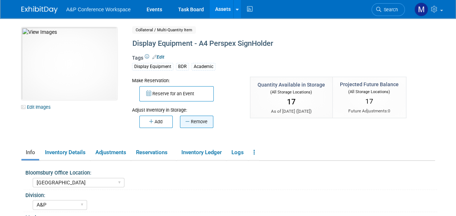
click at [197, 123] on button "Remove" at bounding box center [196, 121] width 33 height 12
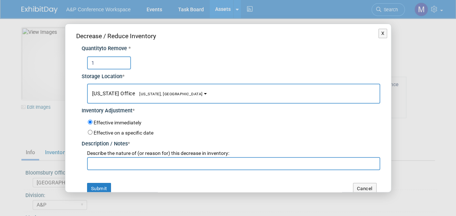
type input "1"
click at [164, 97] on button "[US_STATE] Office [US_STATE], [GEOGRAPHIC_DATA]" at bounding box center [233, 93] width 293 height 20
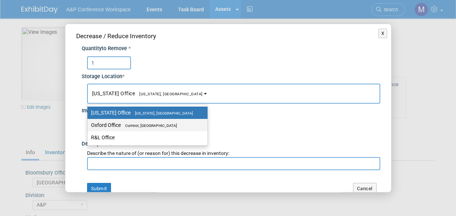
click at [161, 123] on span "Cumnor, [GEOGRAPHIC_DATA]" at bounding box center [149, 125] width 56 height 5
click at [89, 123] on input "Oxford Office Cumnor, United Kingdom" at bounding box center [86, 125] width 5 height 5
select select "11222978"
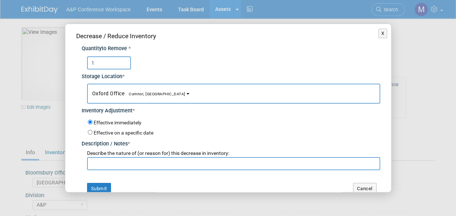
click at [152, 163] on input "text" at bounding box center [233, 163] width 293 height 13
paste input "For TaPRA 2025 Conference"
type input "For TaPRA 2025 Conference"
click at [103, 186] on button "Submit" at bounding box center [99, 189] width 24 height 12
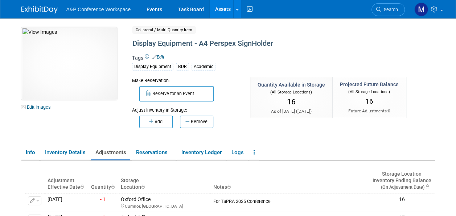
click at [225, 7] on link "Assets" at bounding box center [223, 9] width 26 height 18
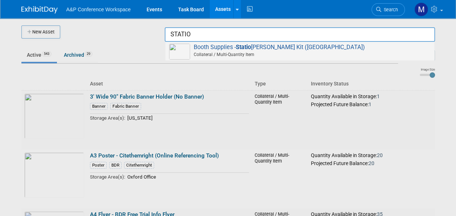
click at [251, 50] on strong "Statio" at bounding box center [243, 47] width 15 height 7
type input "Booth Supplies - Stationery Kit ([GEOGRAPHIC_DATA])"
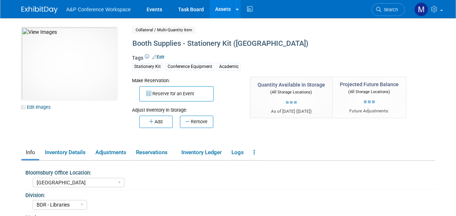
select select "[GEOGRAPHIC_DATA]"
select select "BDR - Libraries"
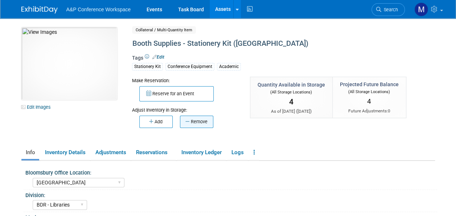
click at [193, 121] on button "Remove" at bounding box center [196, 121] width 33 height 12
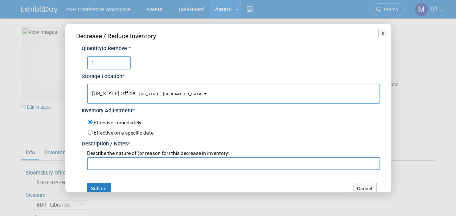
type input "1"
click at [151, 93] on span "[US_STATE], [GEOGRAPHIC_DATA]" at bounding box center [169, 93] width 68 height 5
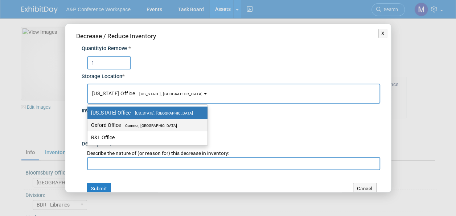
click at [146, 122] on label "Oxford Office Cumnor, United Kingdom" at bounding box center [145, 124] width 109 height 9
click at [89, 123] on input "Oxford Office Cumnor, United Kingdom" at bounding box center [86, 125] width 5 height 5
select select "11222978"
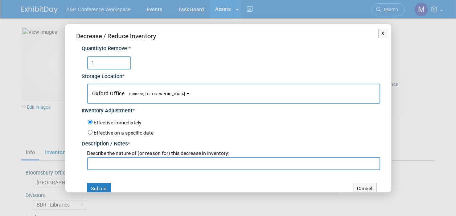
click at [145, 161] on input "text" at bounding box center [233, 163] width 293 height 13
paste input "For TaPRA 2025 Conference"
type input "For TaPRA 2025 Conference"
click at [95, 184] on button "Submit" at bounding box center [99, 189] width 24 height 12
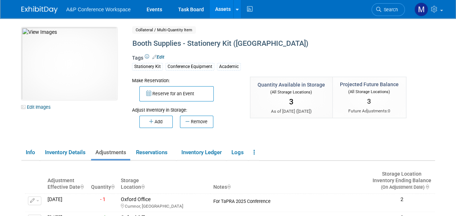
click at [227, 12] on link "Assets" at bounding box center [223, 9] width 26 height 18
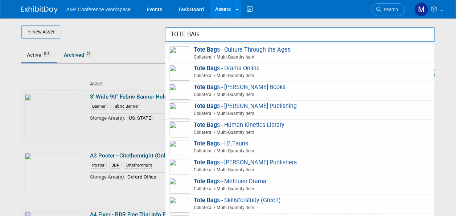
scroll to position [436, 0]
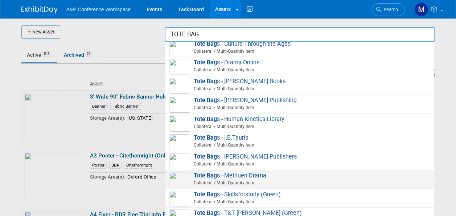
click at [264, 172] on span "Tote Bag s - Methuen Drama Collateral / Multi-Quantity Item" at bounding box center [300, 179] width 262 height 15
type input "Tote Bags - Methuen Drama"
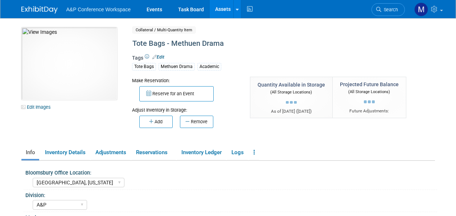
select select "[GEOGRAPHIC_DATA], [US_STATE]"
select select "A&P"
select select "[PERSON_NAME]"
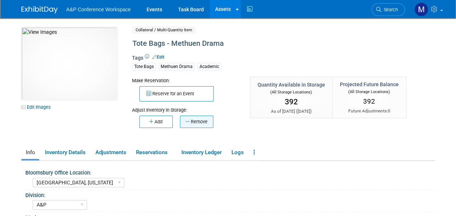
click at [207, 124] on button "Remove" at bounding box center [196, 121] width 33 height 12
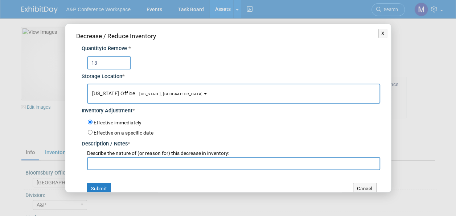
type input "13"
click at [160, 95] on span "[US_STATE], [GEOGRAPHIC_DATA]" at bounding box center [169, 93] width 68 height 5
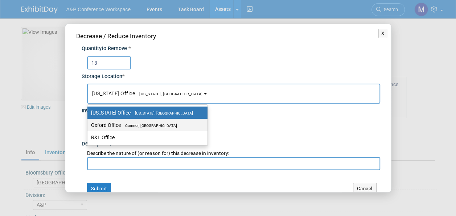
drag, startPoint x: 158, startPoint y: 123, endPoint x: 158, endPoint y: 131, distance: 8.0
click at [158, 123] on span "Cumnor, [GEOGRAPHIC_DATA]" at bounding box center [149, 125] width 56 height 5
click at [89, 123] on input "Oxford Office [GEOGRAPHIC_DATA], [GEOGRAPHIC_DATA]" at bounding box center [86, 125] width 5 height 5
select select "11222978"
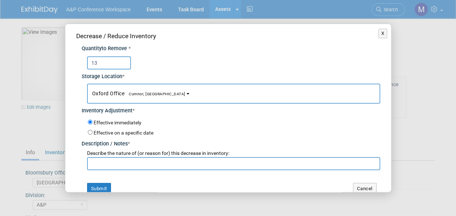
click at [158, 168] on input "text" at bounding box center [233, 163] width 293 height 13
paste input "For TaPRA 2025 Conference"
type input "For TaPRA 2025 Conference"
click at [107, 188] on button "Submit" at bounding box center [99, 189] width 24 height 12
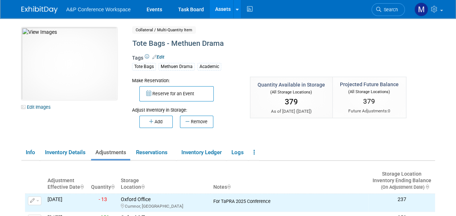
click at [221, 11] on link "Assets" at bounding box center [223, 9] width 26 height 18
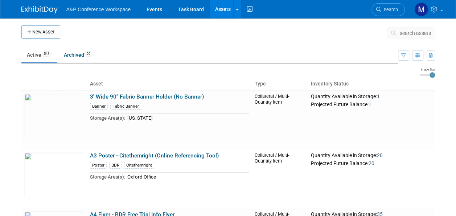
click at [414, 33] on span "search assets" at bounding box center [415, 33] width 31 height 6
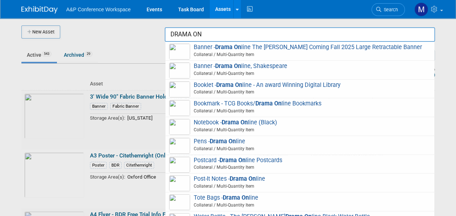
scroll to position [93, 0]
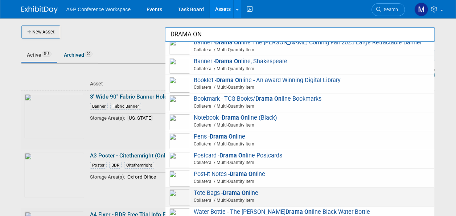
click at [260, 192] on span "Tote Bags - Drama On line Collateral / Multi-Quantity Item" at bounding box center [300, 196] width 262 height 15
type input "Tote Bags - Drama Online"
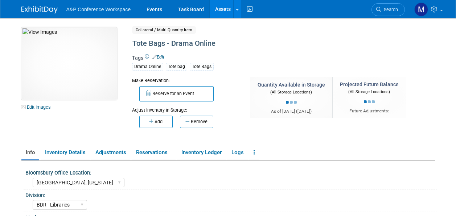
select select "[GEOGRAPHIC_DATA], [US_STATE]"
select select "BDR - Libraries"
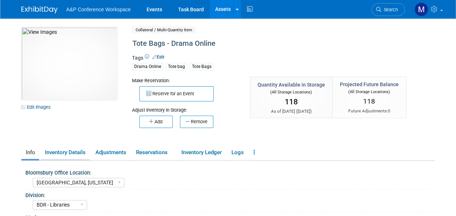
click at [69, 152] on link "Inventory Details" at bounding box center [65, 152] width 49 height 13
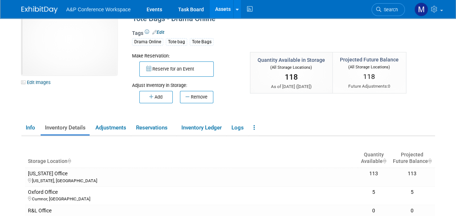
scroll to position [36, 0]
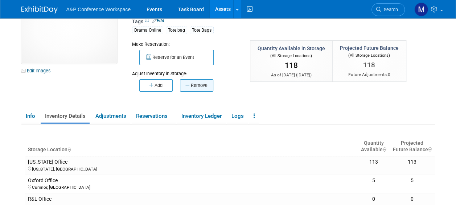
click at [199, 88] on button "Remove" at bounding box center [196, 85] width 33 height 12
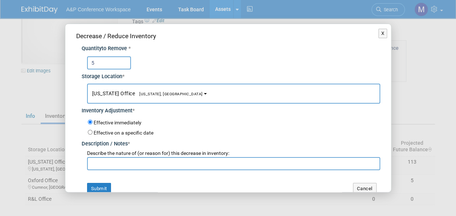
type input "5"
click at [166, 92] on button "[US_STATE] Office [US_STATE], [GEOGRAPHIC_DATA]" at bounding box center [233, 93] width 293 height 20
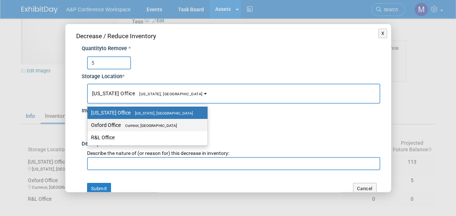
click at [163, 123] on span "Cumnor, [GEOGRAPHIC_DATA]" at bounding box center [149, 125] width 56 height 5
click at [89, 123] on input "Oxford Office Cumnor, United Kingdom" at bounding box center [86, 125] width 5 height 5
select select "11222978"
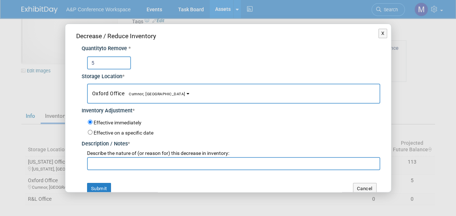
click at [157, 161] on input "text" at bounding box center [233, 163] width 293 height 13
paste input "For TaPRA 2025 Conference"
type input "For TaPRA 2025 Conference"
click at [108, 185] on button "Submit" at bounding box center [99, 189] width 24 height 12
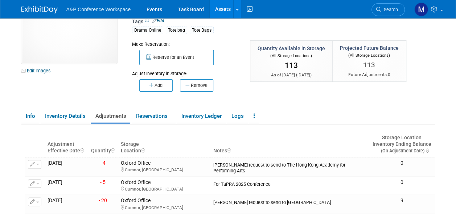
click at [227, 4] on link "Assets" at bounding box center [223, 9] width 26 height 18
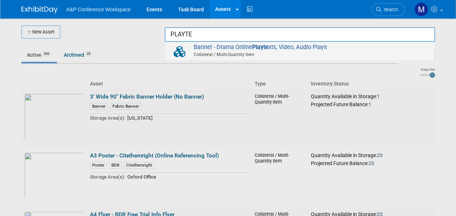
click at [293, 50] on span "Banner - Drama Online Playte xts, Video, Audio Plays Collateral / Multi-Quantit…" at bounding box center [300, 51] width 262 height 15
type input "Banner - Drama Online Playtexts, Video, Audio Plays"
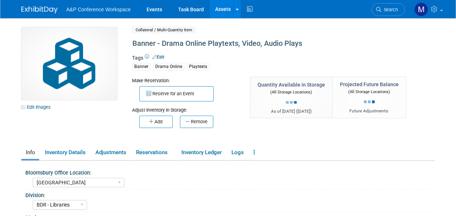
select select "[GEOGRAPHIC_DATA]"
select select "BDR - Libraries"
select select "[PERSON_NAME]"
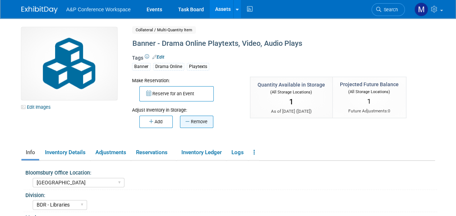
click at [206, 121] on button "Remove" at bounding box center [196, 121] width 33 height 12
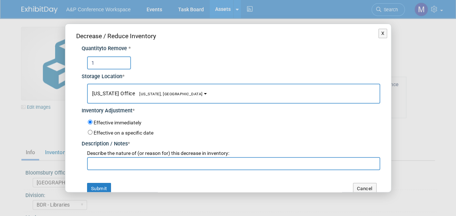
type input "1"
click at [163, 95] on button "[US_STATE] Office [US_STATE], [GEOGRAPHIC_DATA]" at bounding box center [233, 93] width 293 height 20
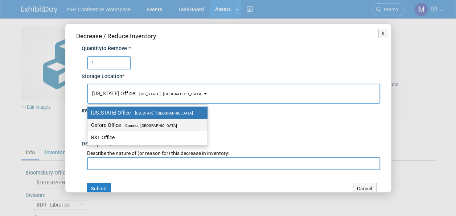
drag, startPoint x: 167, startPoint y: 120, endPoint x: 167, endPoint y: 131, distance: 10.6
click at [167, 120] on label "Oxford Office [GEOGRAPHIC_DATA], [GEOGRAPHIC_DATA]" at bounding box center [145, 124] width 109 height 9
click at [89, 123] on input "Oxford Office [GEOGRAPHIC_DATA], [GEOGRAPHIC_DATA]" at bounding box center [86, 125] width 5 height 5
select select "11222978"
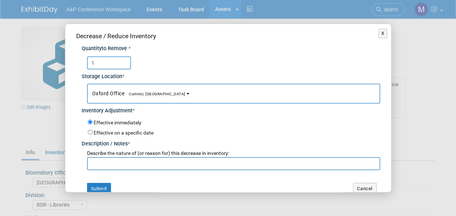
click at [167, 167] on input "text" at bounding box center [233, 163] width 293 height 13
paste input "For TaPRA 2025 Conference"
type input "For TaPRA 2025 Conference"
click at [104, 191] on button "Submit" at bounding box center [99, 189] width 24 height 12
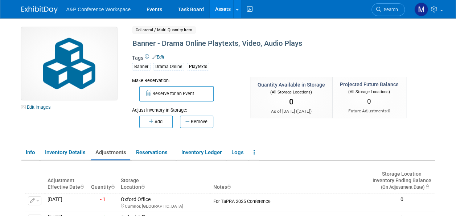
click at [224, 7] on link "Assets" at bounding box center [223, 9] width 26 height 18
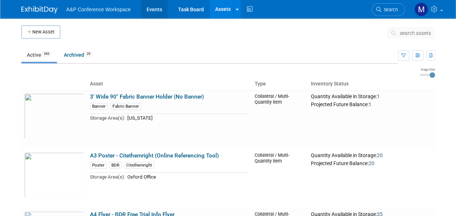
click at [149, 12] on link "Events" at bounding box center [154, 9] width 26 height 18
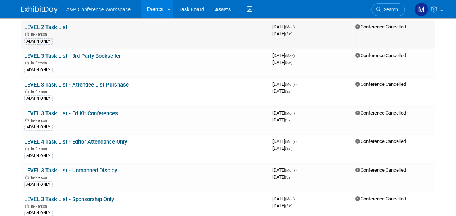
scroll to position [145, 0]
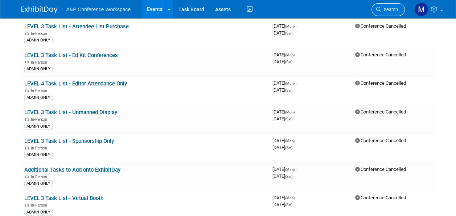
click at [386, 5] on link "Search" at bounding box center [388, 9] width 33 height 13
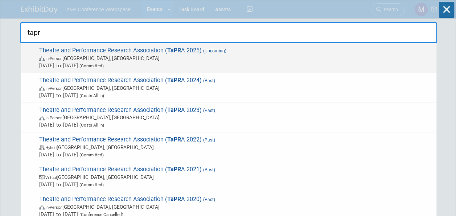
type input "tapr"
click at [204, 46] on div "Theatre and Performance Research Association ( TaPR A 2025) (Upcoming) In-Perso…" at bounding box center [229, 58] width 416 height 30
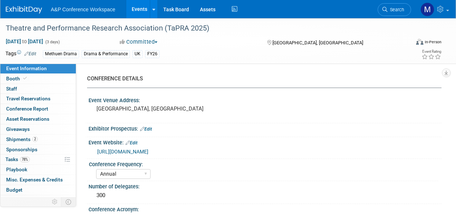
select select "Annual"
select select "Level 2"
select select "In-Person Booth"
select select "Drama & Performance Studies"
select select "Methuen Drama"
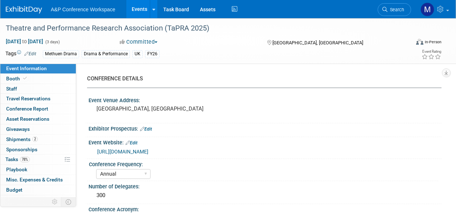
select select "Matt Hambridge"
select select "Vivien Quick"
select select "Jenny Liddiard"
select select "Networking/Commissioning"
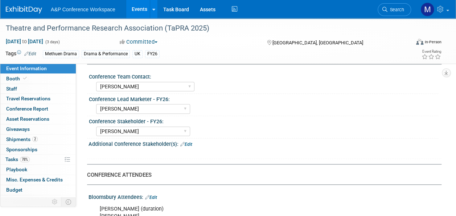
scroll to position [399, 0]
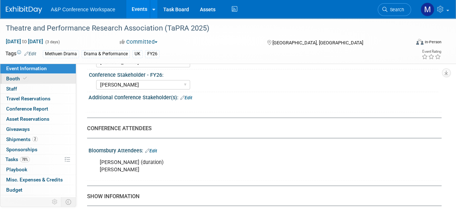
click at [31, 75] on link "Booth" at bounding box center [37, 79] width 75 height 10
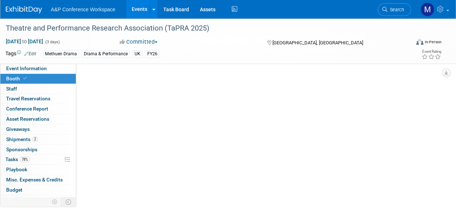
scroll to position [0, 0]
select select "COMD"
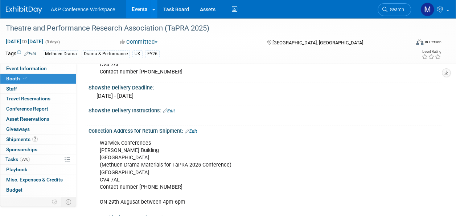
scroll to position [528, 0]
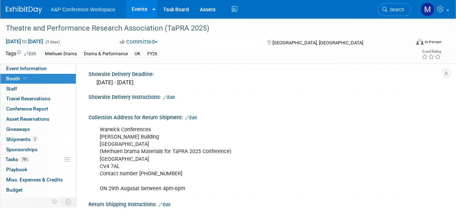
drag, startPoint x: 88, startPoint y: 128, endPoint x: 216, endPoint y: 185, distance: 140.4
drag, startPoint x: 122, startPoint y: 136, endPoint x: 232, endPoint y: 193, distance: 123.1
click at [232, 193] on div "Collection Address for Return Shipment: Edit Warwick Conferences Rootes Buildin…" at bounding box center [263, 155] width 356 height 86
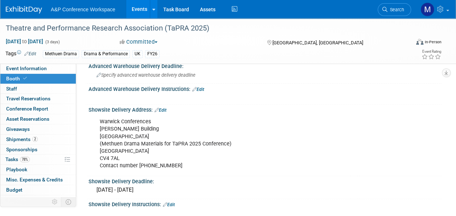
scroll to position [383, 0]
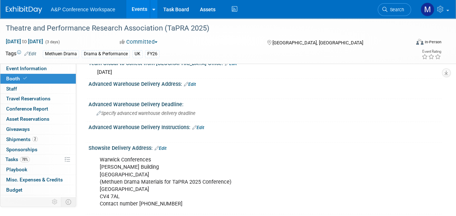
drag, startPoint x: 208, startPoint y: 161, endPoint x: 148, endPoint y: 168, distance: 59.6
click at [208, 160] on div "Warwick Conferences Rootes Building University of Warwick (Methuen Drama Materi…" at bounding box center [233, 181] width 277 height 58
click at [90, 147] on div "Showsite Delivery Address: Edit" at bounding box center [265, 146] width 353 height 9
click at [88, 145] on div "Showsite Delivery Address: Edit Warwick Conferences Rootes Building University …" at bounding box center [263, 178] width 356 height 72
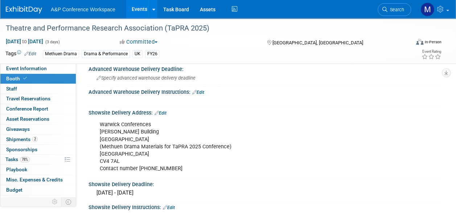
scroll to position [492, 0]
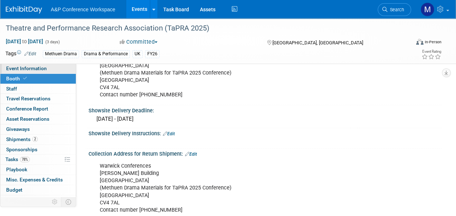
click at [42, 69] on span "Event Information" at bounding box center [26, 68] width 41 height 6
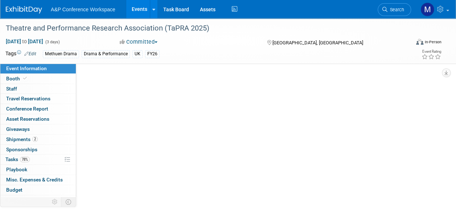
scroll to position [0, 0]
select select "Annual"
select select "Level 2"
select select "In-Person Booth"
select select "Drama & Performance Studies"
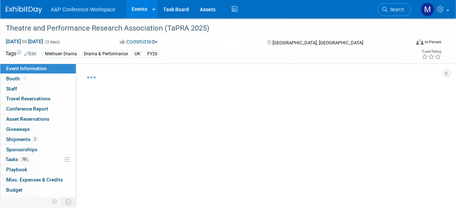
select select "Methuen Drama"
select select "[PERSON_NAME]"
select select "Networking/Commissioning"
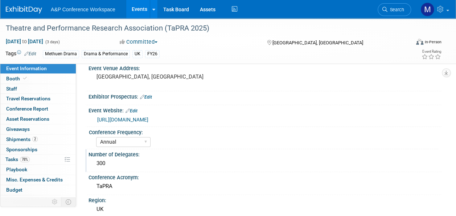
scroll to position [73, 0]
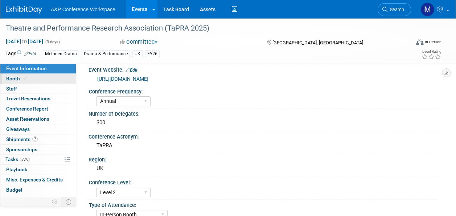
click at [49, 77] on link "Booth" at bounding box center [37, 79] width 75 height 10
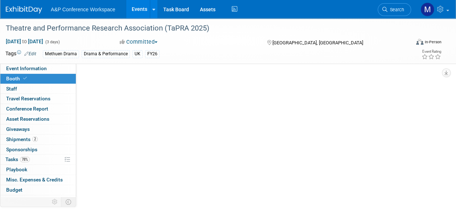
select select "COMD"
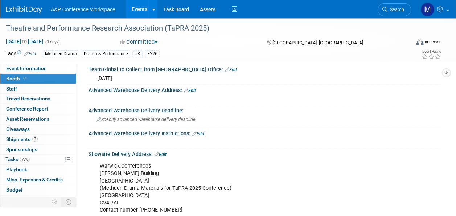
scroll to position [436, 0]
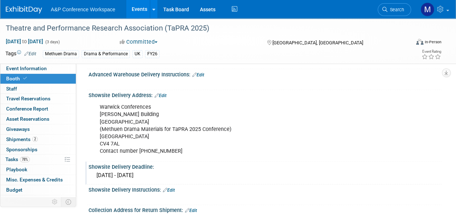
drag, startPoint x: 91, startPoint y: 92, endPoint x: 179, endPoint y: 170, distance: 117.8
drag, startPoint x: 179, startPoint y: 170, endPoint x: 112, endPoint y: 127, distance: 80.0
copy div "howsite Delivery Address: Edit Warwick Conferences Rootes Building University o…"
click at [49, 70] on link "Event Information" at bounding box center [37, 69] width 75 height 10
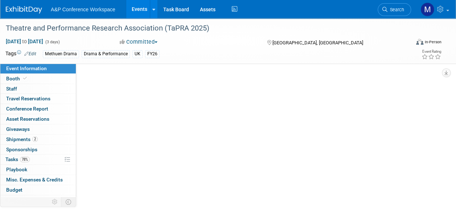
scroll to position [0, 0]
select select "Annual"
select select "Level 2"
select select "In-Person Booth"
select select "Drama & Performance Studies"
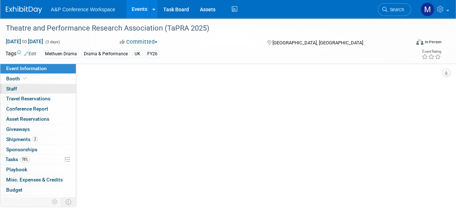
select select "Methuen Drama"
select select "[PERSON_NAME]"
select select "Networking/Commissioning"
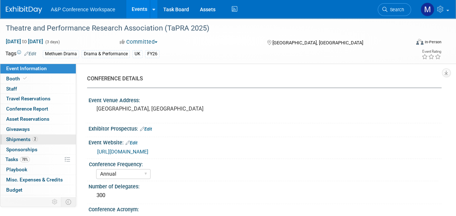
click at [45, 138] on link "2 Shipments 2" at bounding box center [37, 139] width 75 height 10
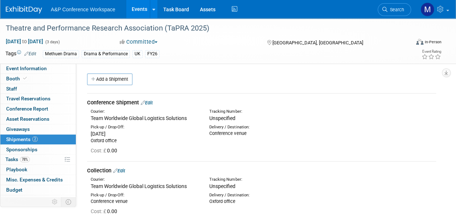
click at [153, 102] on link "Edit" at bounding box center [147, 102] width 12 height 5
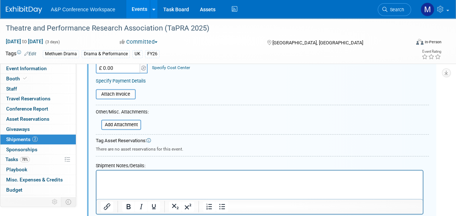
scroll to position [192, 0]
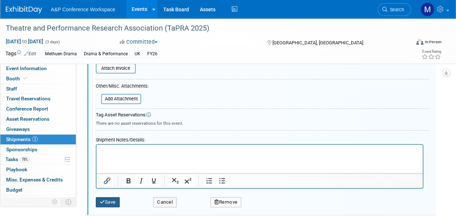
type input "Conference Shipment - 5 PIECES"
click at [115, 200] on button "Save" at bounding box center [108, 202] width 24 height 10
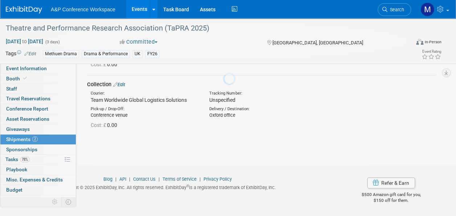
scroll to position [11, 0]
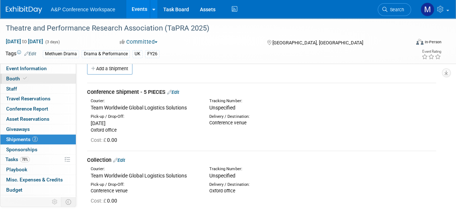
click at [43, 81] on link "Booth" at bounding box center [37, 79] width 75 height 10
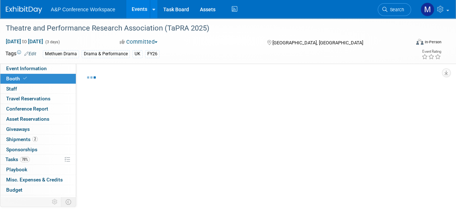
select select "COMD"
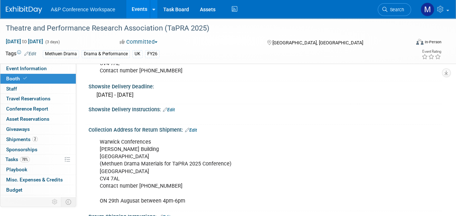
scroll to position [527, 0]
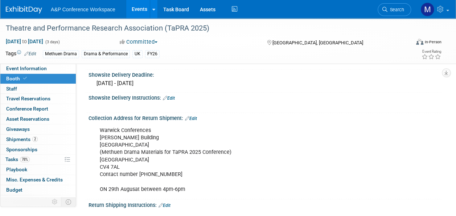
drag, startPoint x: 89, startPoint y: 126, endPoint x: 196, endPoint y: 184, distance: 121.8
copy div "Showsite Delivery Address: Edit Warwick Conferences Rootes Building University …"
click at [15, 66] on span "Event Information" at bounding box center [26, 68] width 41 height 6
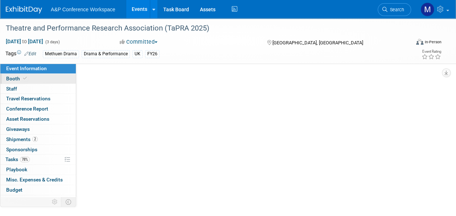
select select "Annual"
select select "Level 2"
select select "In-Person Booth"
select select "Drama & Performance Studies"
select select "Methuen Drama"
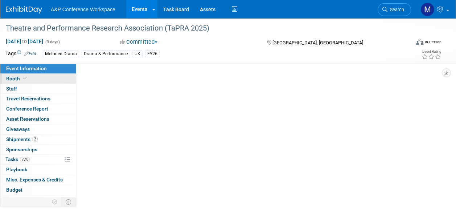
select select "[PERSON_NAME]"
select select "Networking/Commissioning"
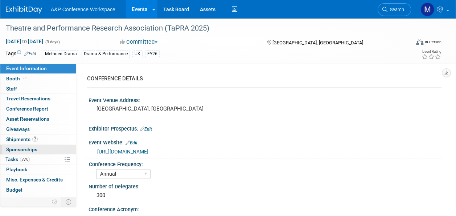
click at [18, 144] on link "0 Sponsorships 0" at bounding box center [37, 149] width 75 height 10
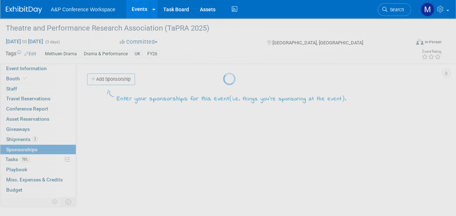
click at [223, 140] on div at bounding box center [228, 108] width 10 height 216
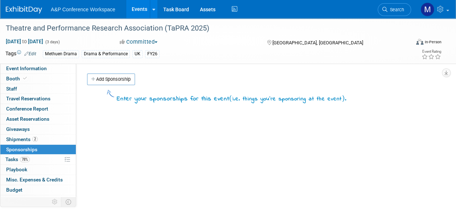
click at [20, 140] on span "Shipments 2" at bounding box center [22, 139] width 32 height 6
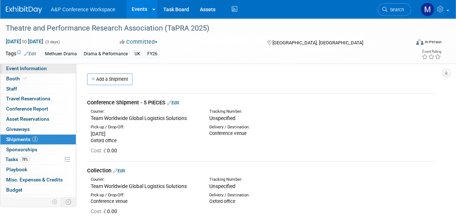
click at [31, 67] on span "Event Information" at bounding box center [26, 68] width 41 height 6
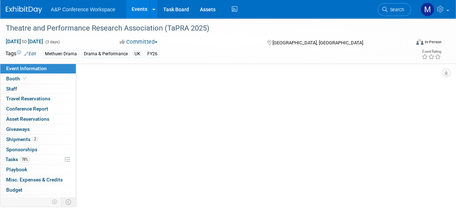
select select "Annual"
select select "Level 2"
select select "In-Person Booth"
select select "Drama & Performance Studies"
select select "Methuen Drama"
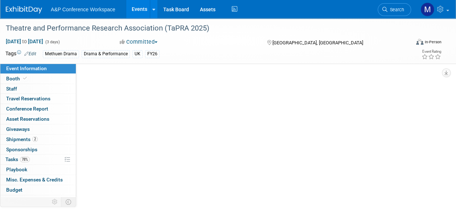
select select "Matt Hambridge"
select select "Vivien Quick"
select select "Jenny Liddiard"
select select "Networking/Commissioning"
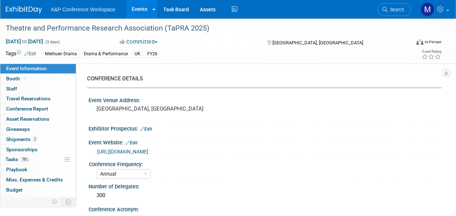
click at [399, 9] on span "Search" at bounding box center [396, 9] width 17 height 5
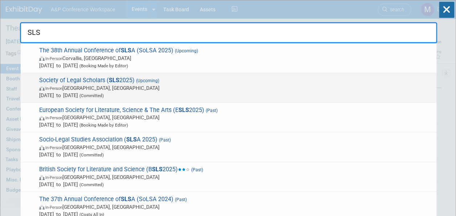
type input "SLS"
click at [117, 79] on strong "SLS" at bounding box center [114, 80] width 11 height 7
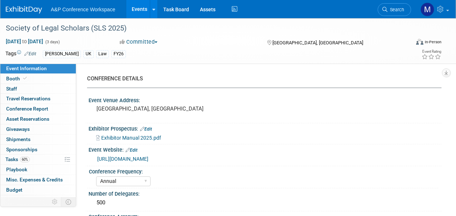
select select "Annual"
select select "Level 2"
select select "In-Person Booth"
select select "Law"
select select "[PERSON_NAME] Publishing"
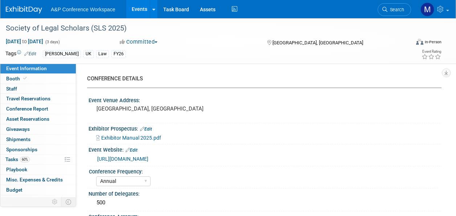
select select "[PERSON_NAME]"
select select "Ros Jubber"
select select "Networking/Commissioning"
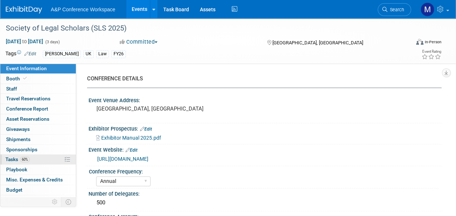
click at [38, 155] on link "60% Tasks 60%" at bounding box center [37, 159] width 75 height 10
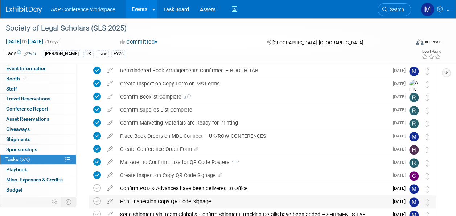
scroll to position [145, 0]
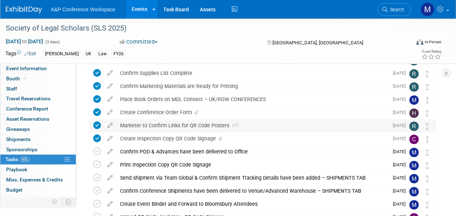
click at [208, 123] on div "Marketer to Confirm Links for QR Code Posters 1" at bounding box center [253, 125] width 272 height 12
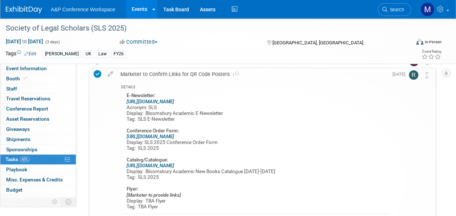
scroll to position [181, 0]
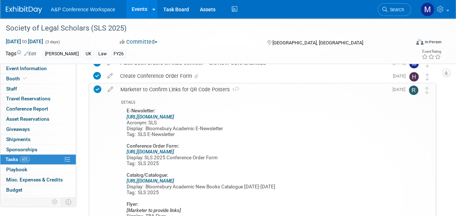
click at [200, 87] on div "Marketer to Confirm Links for QR Code Posters 1" at bounding box center [253, 89] width 272 height 12
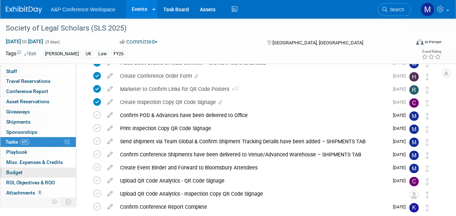
scroll to position [26, 0]
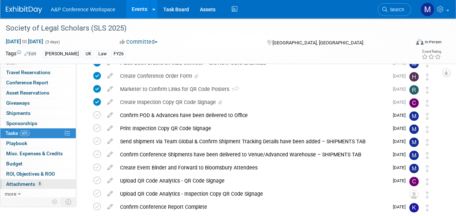
click at [37, 182] on span "8" at bounding box center [39, 183] width 5 height 5
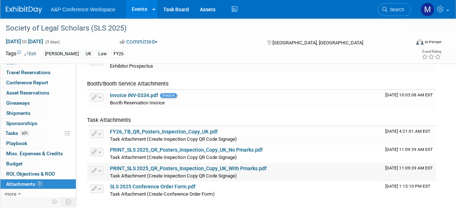
scroll to position [145, 0]
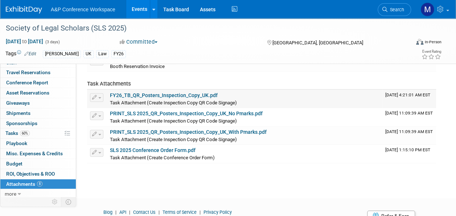
click at [180, 96] on link "FY26_TB_QR_Posters_Inspection_Copy_UK.pdf" at bounding box center [164, 95] width 108 height 6
click at [177, 112] on link "PRINT_SLS 2025_QR_Posters_Inspection_Copy_UK_No Pmarks.pdf" at bounding box center [186, 113] width 153 height 6
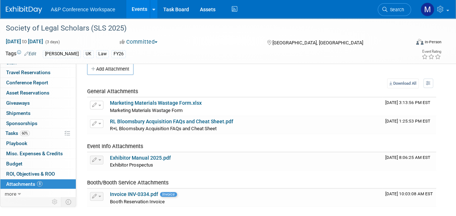
scroll to position [0, 0]
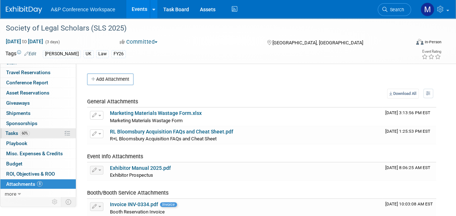
click at [43, 130] on link "60% Tasks 60%" at bounding box center [37, 133] width 75 height 10
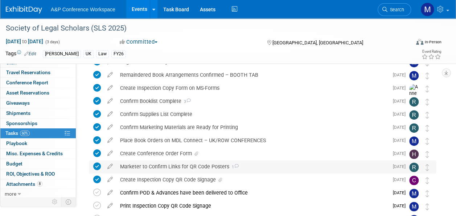
scroll to position [181, 0]
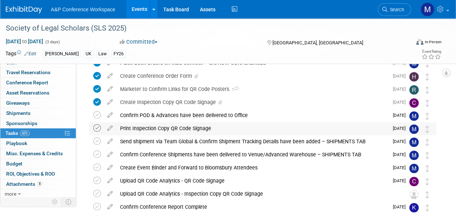
click at [99, 128] on icon at bounding box center [97, 128] width 8 height 8
click at [99, 113] on icon at bounding box center [97, 115] width 8 height 8
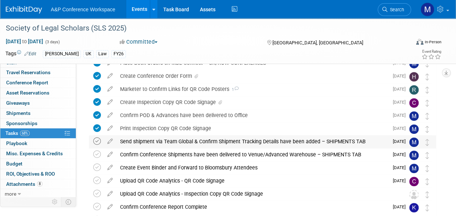
click at [97, 141] on icon at bounding box center [97, 141] width 8 height 8
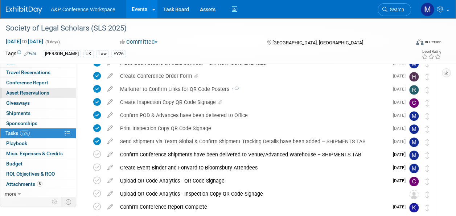
scroll to position [0, 0]
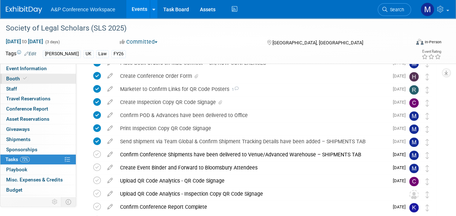
click at [49, 80] on link "Booth" at bounding box center [37, 79] width 75 height 10
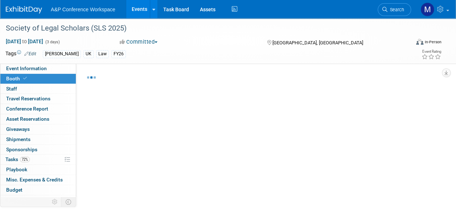
select select "HART"
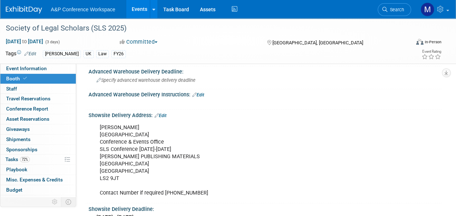
scroll to position [581, 0]
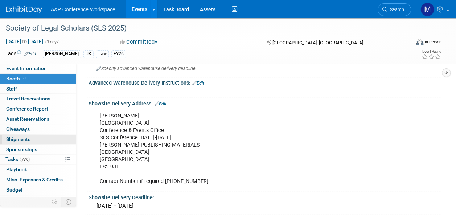
click at [40, 140] on link "0 Shipments 0" at bounding box center [37, 139] width 75 height 10
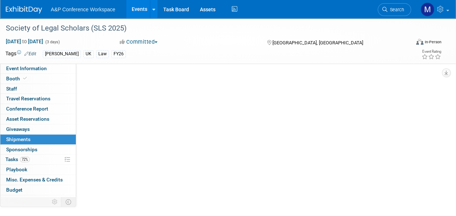
scroll to position [0, 0]
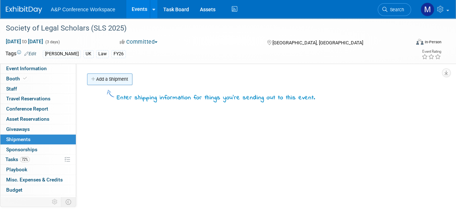
click at [119, 77] on link "Add a Shipment" at bounding box center [109, 79] width 45 height 12
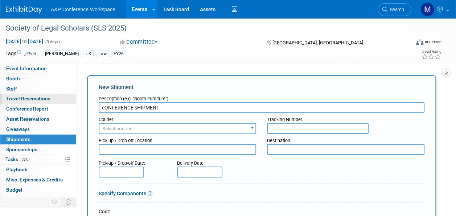
drag, startPoint x: 181, startPoint y: 105, endPoint x: 38, endPoint y: 98, distance: 143.2
click at [39, 98] on div "Event Information Event Info Booth Booth 0 Staff 0 Staff 0 Travel Reservations …" at bounding box center [228, 209] width 456 height 382
type input "Conference Shipment"
click at [144, 127] on span "Select courier" at bounding box center [177, 128] width 156 height 10
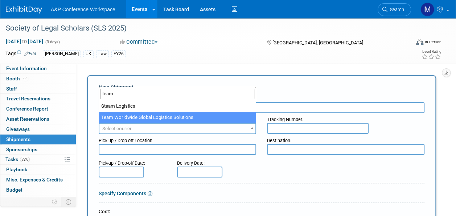
type input "team"
select select "569"
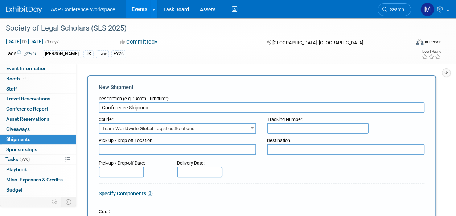
click at [183, 151] on textarea at bounding box center [178, 149] width 158 height 11
type textarea "Oxford office"
type textarea "Conference venue"
click at [131, 168] on input "text" at bounding box center [121, 171] width 45 height 11
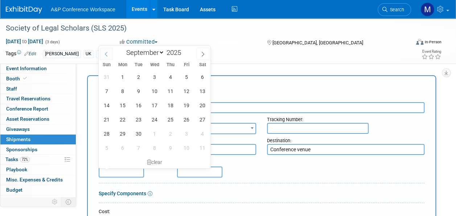
click at [105, 52] on icon at bounding box center [106, 54] width 5 height 5
select select "7"
click at [137, 103] on span "12" at bounding box center [138, 105] width 14 height 14
type input "[DATE]"
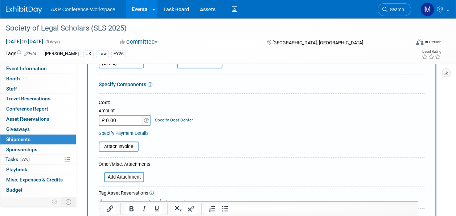
scroll to position [181, 0]
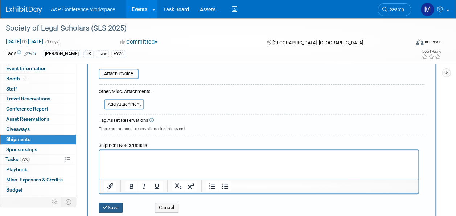
click at [115, 205] on button "Save" at bounding box center [111, 207] width 24 height 10
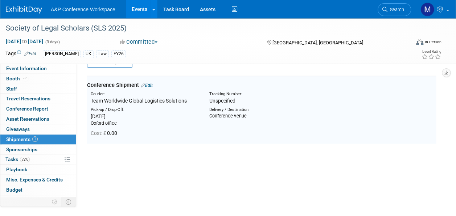
scroll to position [16, 0]
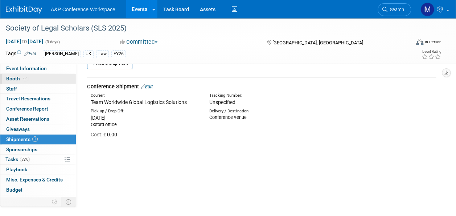
click at [52, 77] on link "Booth" at bounding box center [37, 79] width 75 height 10
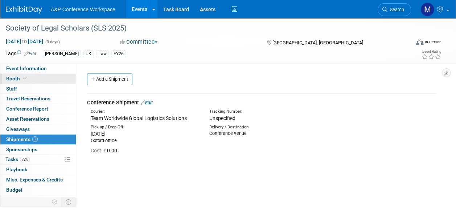
select select "HART"
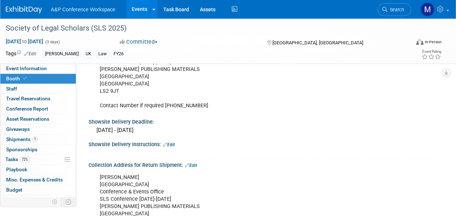
scroll to position [653, 0]
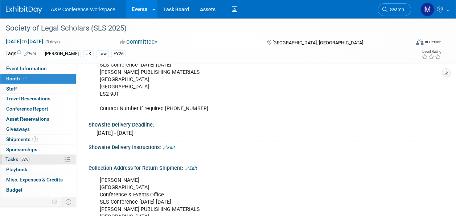
click at [21, 156] on span "72%" at bounding box center [25, 158] width 10 height 5
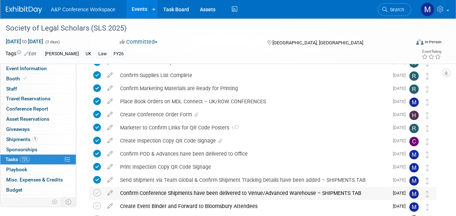
scroll to position [181, 0]
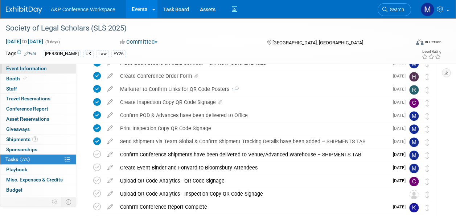
click at [44, 71] on link "Event Information" at bounding box center [37, 69] width 75 height 10
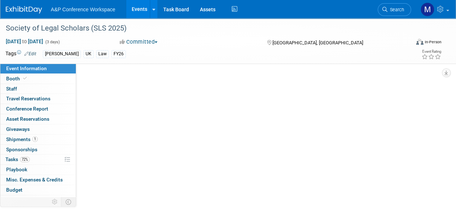
scroll to position [0, 0]
select select "Annual"
select select "Level 2"
select select "In-Person Booth"
select select "Law"
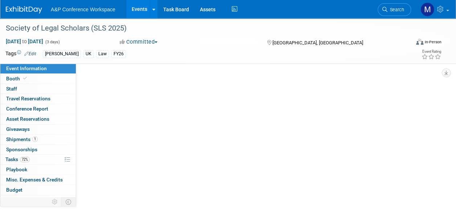
select select "[PERSON_NAME] Publishing"
select select "Matt Hambridge"
select select "Ros Jubber"
select select "Networking/Commissioning"
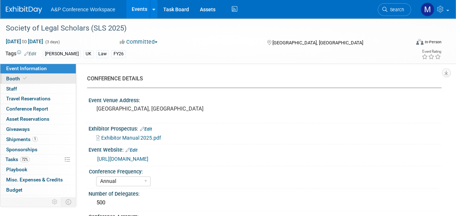
click at [44, 80] on link "Booth" at bounding box center [37, 79] width 75 height 10
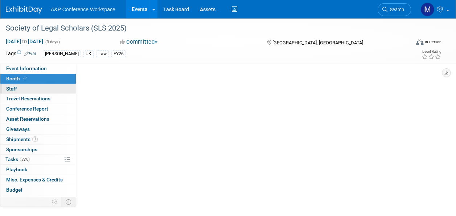
select select "HART"
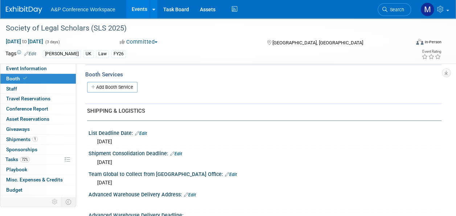
scroll to position [436, 0]
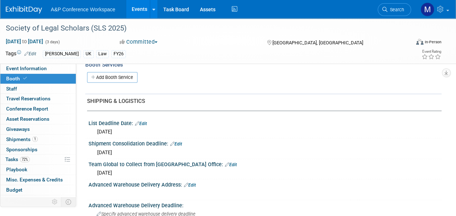
click at [225, 162] on link "Edit" at bounding box center [231, 164] width 12 height 5
select select "7"
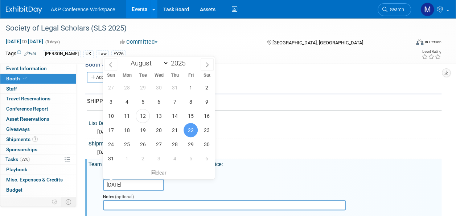
click at [152, 179] on input "Aug 22, 2025" at bounding box center [133, 185] width 61 height 12
click at [142, 116] on span "12" at bounding box center [143, 116] width 14 height 14
type input "[DATE]"
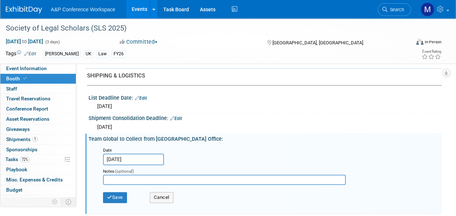
scroll to position [472, 0]
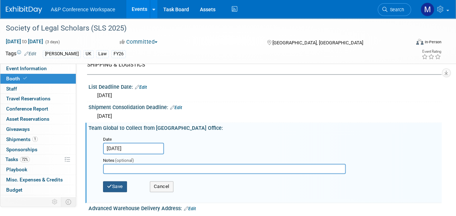
click at [111, 184] on icon "button" at bounding box center [109, 186] width 5 height 5
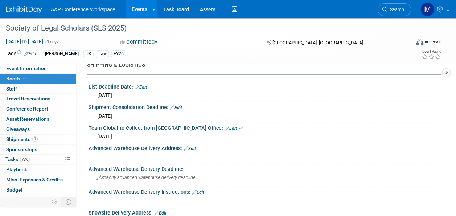
click at [180, 105] on link "Edit" at bounding box center [176, 107] width 12 height 5
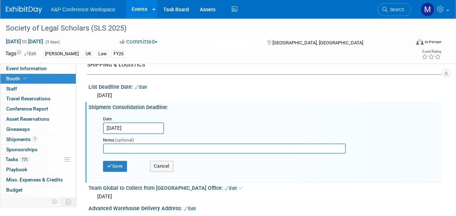
click at [150, 123] on input "Aug 20, 2025" at bounding box center [133, 128] width 61 height 12
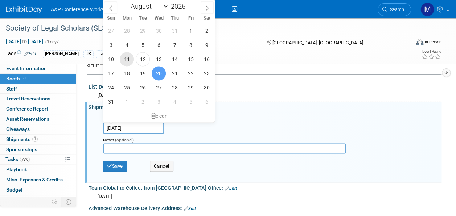
click at [130, 58] on span "11" at bounding box center [127, 59] width 14 height 14
type input "Aug 11, 2025"
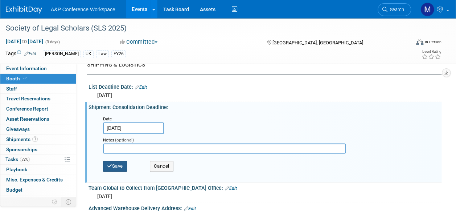
click at [120, 168] on button "Save" at bounding box center [115, 165] width 24 height 11
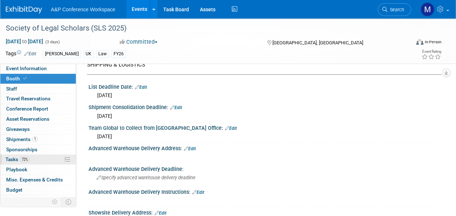
click at [37, 156] on link "72% Tasks 72%" at bounding box center [37, 159] width 75 height 10
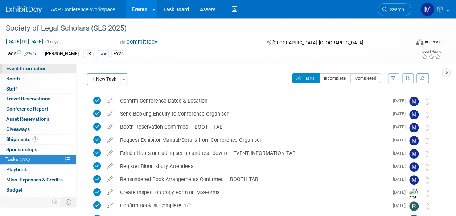
click at [37, 72] on link "Event Information" at bounding box center [37, 69] width 75 height 10
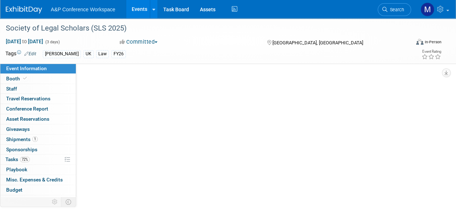
select select "Annual"
select select "Level 2"
select select "In-Person Booth"
select select "Law"
select select "[PERSON_NAME] Publishing"
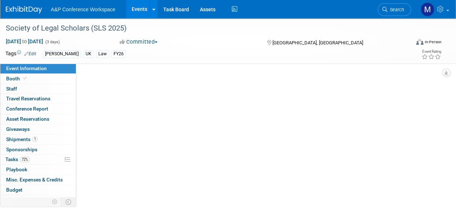
select select "Matt Hambridge"
select select "Ros Jubber"
select select "Networking/Commissioning"
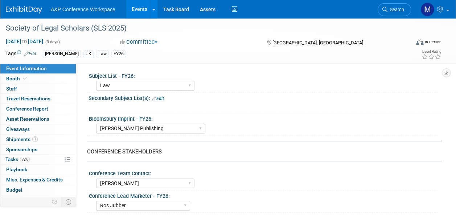
scroll to position [290, 0]
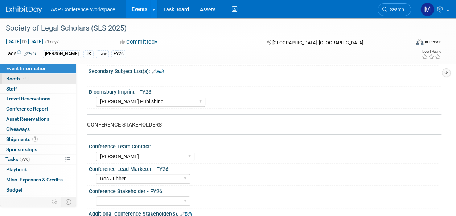
click at [42, 79] on link "Booth" at bounding box center [37, 79] width 75 height 10
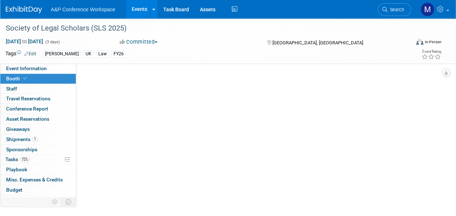
scroll to position [0, 0]
select select "HART"
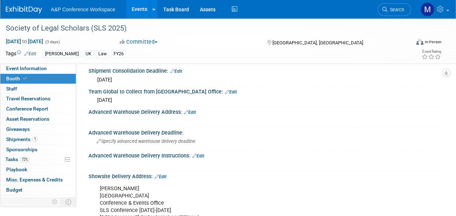
scroll to position [617, 0]
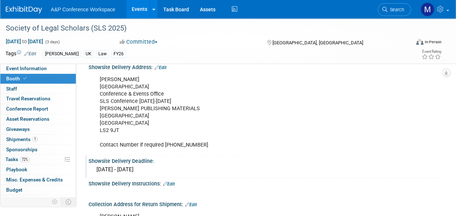
drag, startPoint x: 87, startPoint y: 63, endPoint x: 203, endPoint y: 154, distance: 147.6
drag, startPoint x: 204, startPoint y: 155, endPoint x: 195, endPoint y: 160, distance: 10.0
click at [205, 158] on div "Showsite Delivery Deadline:" at bounding box center [265, 159] width 353 height 9
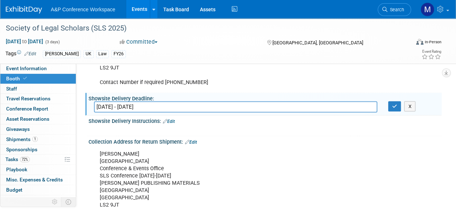
scroll to position [791, 0]
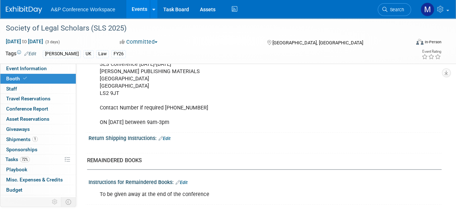
drag, startPoint x: 89, startPoint y: 136, endPoint x: 217, endPoint y: 119, distance: 129.5
copy div "Showsite Delivery Address: Edit Susan Tattersall University of Leeds Conference…"
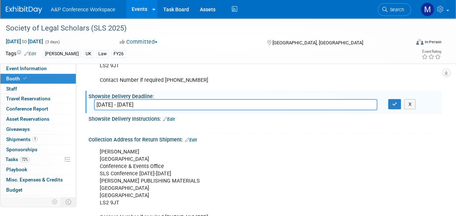
scroll to position [609, 0]
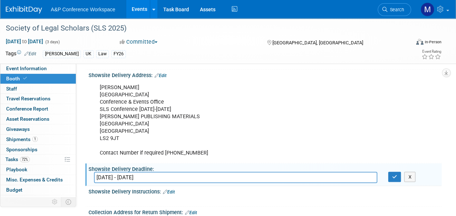
click at [264, 152] on div "Susan Tattersall University of Leeds Conference & Events Office SLS Conference …" at bounding box center [233, 120] width 277 height 80
click at [392, 173] on button "button" at bounding box center [394, 176] width 13 height 10
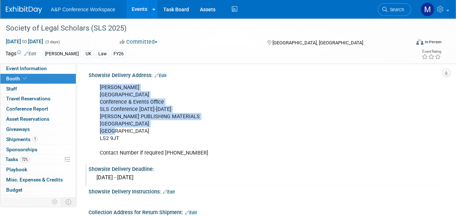
drag, startPoint x: 100, startPoint y: 83, endPoint x: 155, endPoint y: 127, distance: 70.0
click at [155, 127] on div "Susan Tattersall University of Leeds Conference & Events Office SLS Conference …" at bounding box center [233, 120] width 277 height 80
drag, startPoint x: 155, startPoint y: 127, endPoint x: 191, endPoint y: 127, distance: 36.3
click at [191, 127] on div "Susan Tattersall University of Leeds Conference & Events Office SLS Conference …" at bounding box center [233, 120] width 277 height 80
drag, startPoint x: 96, startPoint y: 95, endPoint x: 100, endPoint y: 94, distance: 4.1
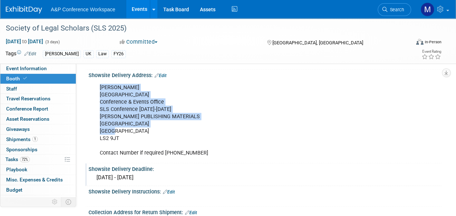
click at [96, 95] on div "Susan Tattersall University of Leeds Conference & Events Office SLS Conference …" at bounding box center [233, 120] width 277 height 80
click at [99, 83] on div "Susan Tattersall University of Leeds Conference & Events Office SLS Conference …" at bounding box center [233, 120] width 277 height 80
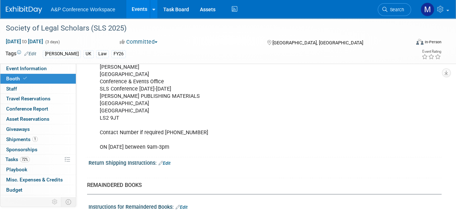
scroll to position [769, 0]
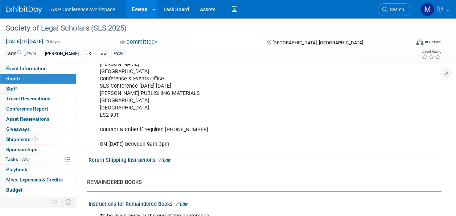
drag, startPoint x: 98, startPoint y: 84, endPoint x: 178, endPoint y: 145, distance: 100.5
drag, startPoint x: 178, startPoint y: 145, endPoint x: 126, endPoint y: 97, distance: 70.6
copy div "Susan Tattersall University of Leeds Conference & Events Office SLS Conference …"
click at [43, 70] on span "Event Information" at bounding box center [26, 68] width 41 height 6
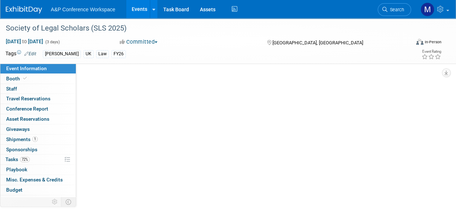
scroll to position [0, 0]
select select "Annual"
select select "Level 2"
select select "In-Person Booth"
select select "Law"
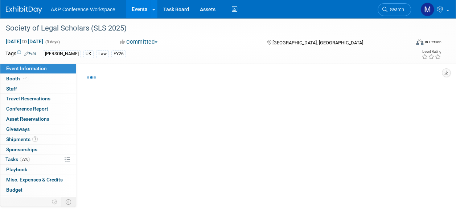
select select "[PERSON_NAME] Publishing"
select select "Matt Hambridge"
select select "Ros Jubber"
select select "Networking/Commissioning"
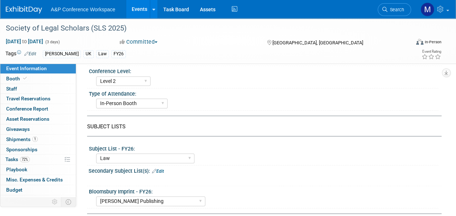
scroll to position [145, 0]
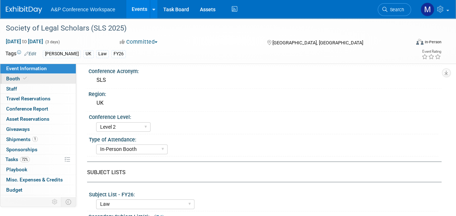
click at [20, 78] on span "Booth" at bounding box center [17, 78] width 22 height 6
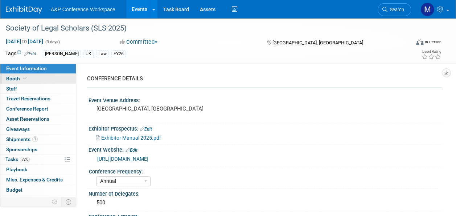
select select "HART"
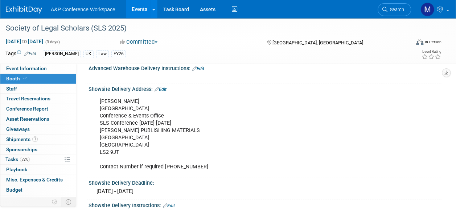
scroll to position [581, 0]
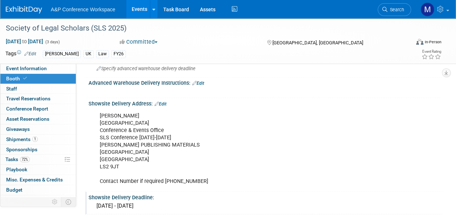
drag, startPoint x: 87, startPoint y: 100, endPoint x: 205, endPoint y: 198, distance: 153.1
drag, startPoint x: 205, startPoint y: 198, endPoint x: 139, endPoint y: 138, distance: 89.1
copy div "Showsite Delivery Address: Edit Susan Tattersall University of Leeds Conference…"
click at [393, 9] on span "Search" at bounding box center [396, 9] width 17 height 5
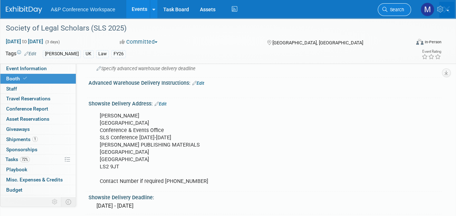
scroll to position [0, 0]
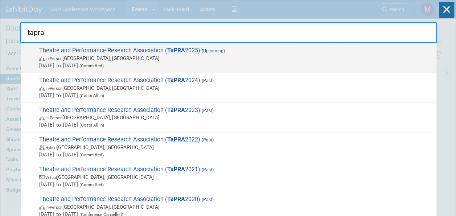
type input "tapra"
click at [200, 50] on span "Theatre and Performance Research Association ( TaPRA 2025) (Upcoming) In-Person…" at bounding box center [235, 58] width 396 height 22
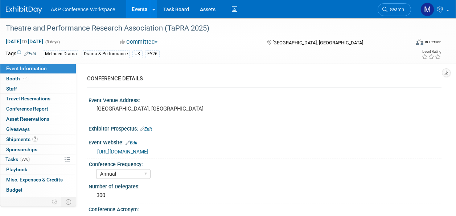
select select "Annual"
select select "Level 2"
select select "In-Person Booth"
select select "Drama & Performance Studies"
select select "Methuen Drama"
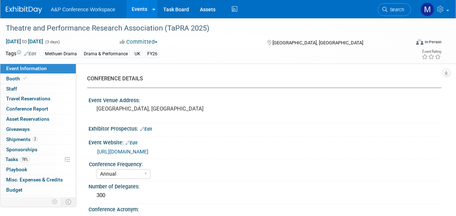
select select "[PERSON_NAME]"
select select "Networking/Commissioning"
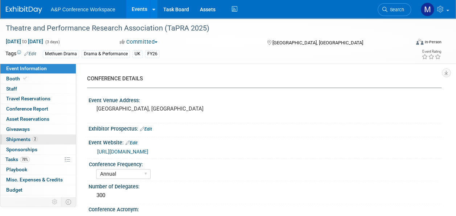
click at [28, 139] on span "Shipments 2" at bounding box center [22, 139] width 32 height 6
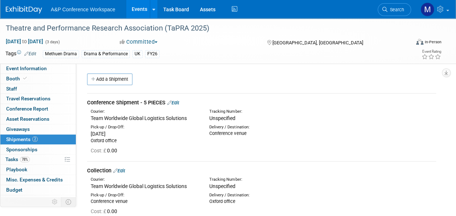
click at [177, 102] on link "Edit" at bounding box center [173, 102] width 12 height 5
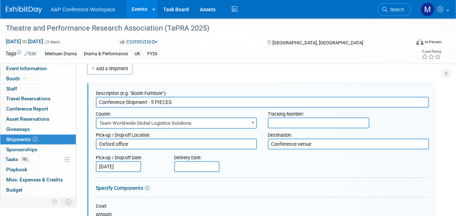
click at [301, 124] on input "text" at bounding box center [319, 122] width 102 height 11
paste input "5622888"
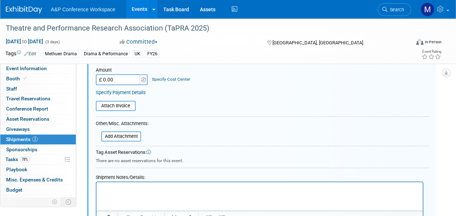
scroll to position [192, 0]
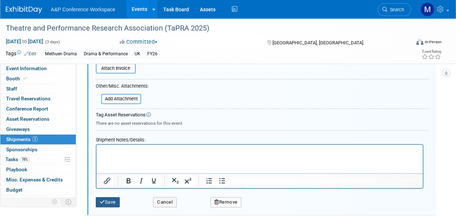
type input "5622888"
click at [108, 199] on button "Save" at bounding box center [108, 202] width 24 height 10
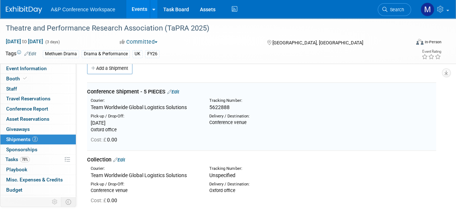
scroll to position [11, 0]
click at [124, 160] on link "Edit" at bounding box center [119, 159] width 12 height 5
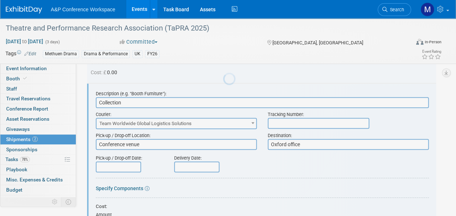
scroll to position [0, 0]
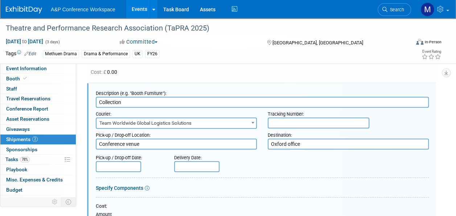
click at [276, 122] on input "text" at bounding box center [319, 122] width 102 height 11
paste input "5622888"
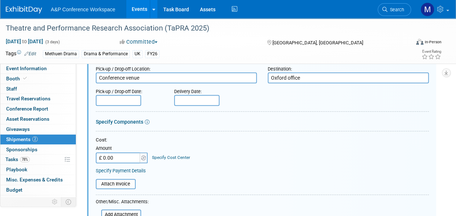
scroll to position [115, 0]
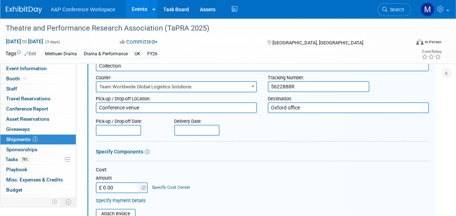
type input "5622888R"
click at [128, 131] on input "text" at bounding box center [118, 129] width 45 height 11
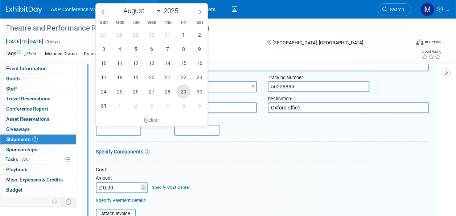
click at [180, 91] on span "29" at bounding box center [183, 91] width 14 height 14
type input "[DATE]"
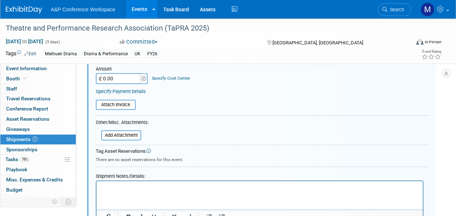
scroll to position [296, 0]
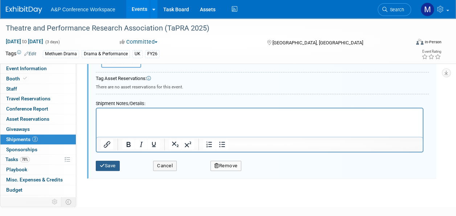
click at [112, 166] on button "Save" at bounding box center [108, 165] width 24 height 10
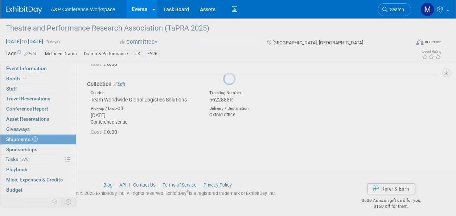
scroll to position [78, 0]
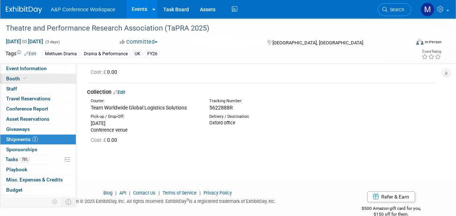
click at [45, 79] on link "Booth" at bounding box center [37, 79] width 75 height 10
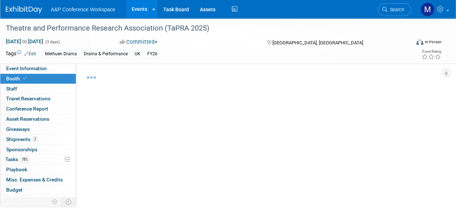
select select "COMD"
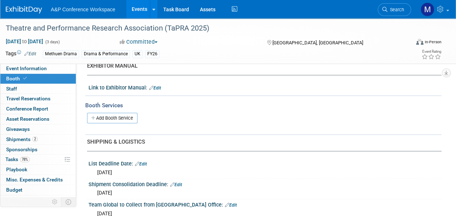
scroll to position [327, 0]
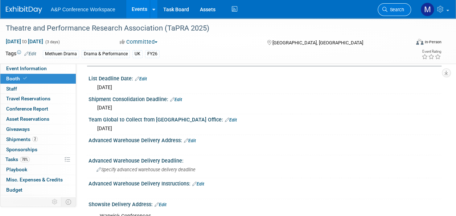
click at [397, 11] on span "Search" at bounding box center [396, 9] width 17 height 5
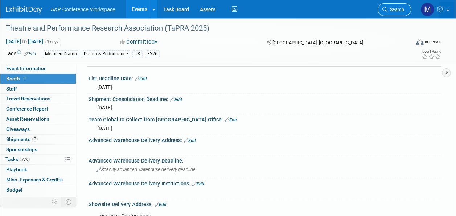
scroll to position [0, 0]
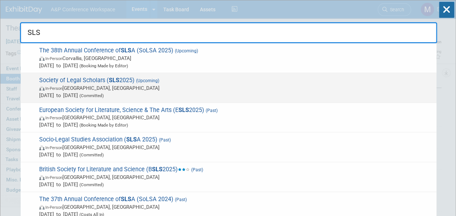
type input "SLS"
click at [102, 77] on span "Society of Legal Scholars ( SLS 2025) (Upcoming) In-Person [GEOGRAPHIC_DATA], […" at bounding box center [235, 88] width 396 height 22
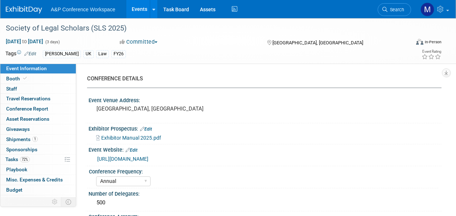
select select "Annual"
select select "Level 2"
select select "In-Person Booth"
select select "Law"
select select "[PERSON_NAME] Publishing"
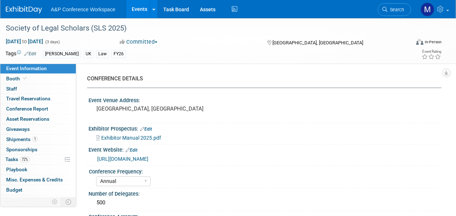
select select "[PERSON_NAME]"
select select "Ros Jubber"
select select "Networking/Commissioning"
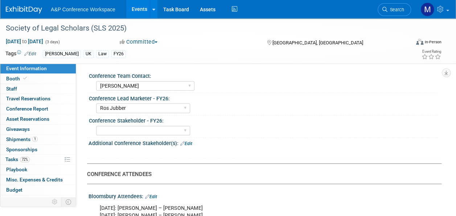
scroll to position [363, 0]
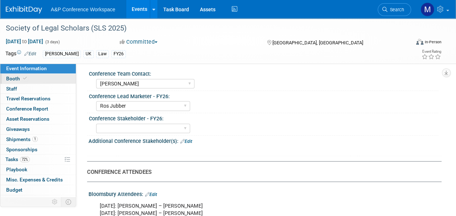
click at [55, 76] on link "Booth" at bounding box center [37, 79] width 75 height 10
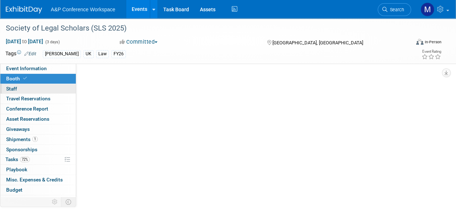
scroll to position [0, 0]
select select "HART"
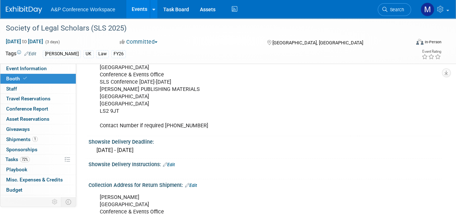
scroll to position [653, 0]
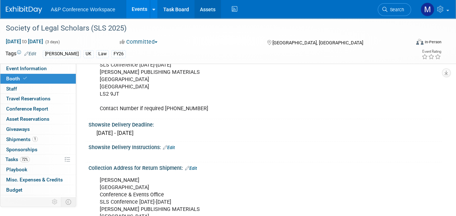
click at [207, 11] on link "Assets" at bounding box center [208, 9] width 26 height 18
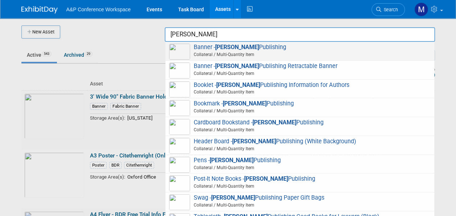
click at [240, 49] on span "Banner - [PERSON_NAME] Publishing Collateral / Multi-Quantity Item" at bounding box center [300, 51] width 262 height 15
type input "Banner - [PERSON_NAME] Publishing"
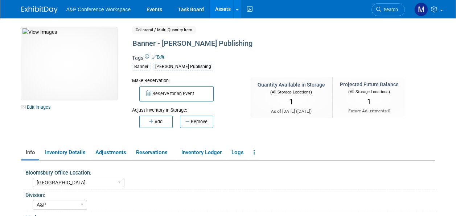
select select "[GEOGRAPHIC_DATA]"
select select "A&P"
select select "Ros Jubber"
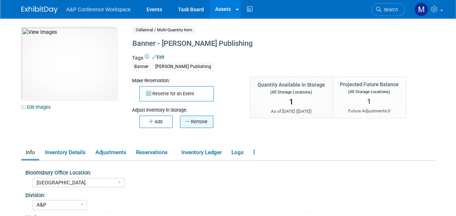
click at [199, 119] on button "Remove" at bounding box center [196, 121] width 33 height 12
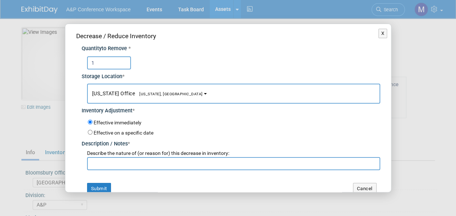
type input "1"
click at [161, 95] on span "[US_STATE], [GEOGRAPHIC_DATA]" at bounding box center [169, 93] width 68 height 5
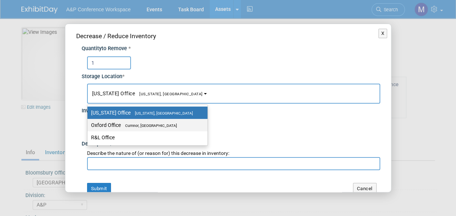
click at [162, 119] on link "Oxford Office [GEOGRAPHIC_DATA], [GEOGRAPHIC_DATA]" at bounding box center [147, 125] width 120 height 12
click at [160, 125] on span "Cumnor, [GEOGRAPHIC_DATA]" at bounding box center [149, 125] width 56 height 5
click at [89, 125] on input "Oxford Office [GEOGRAPHIC_DATA], [GEOGRAPHIC_DATA]" at bounding box center [86, 125] width 5 height 5
select select "11222978"
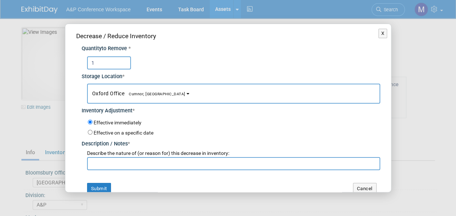
click at [151, 159] on input "text" at bounding box center [233, 163] width 293 height 13
drag, startPoint x: 154, startPoint y: 164, endPoint x: 92, endPoint y: 167, distance: 61.8
click at [92, 167] on input "For SLS 2025 Conference" at bounding box center [233, 163] width 293 height 13
type input "For SLS 2025 Conference"
click at [105, 186] on button "Submit" at bounding box center [99, 189] width 24 height 12
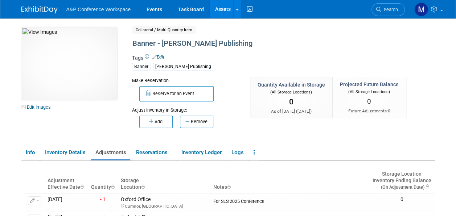
click at [220, 11] on link "Assets" at bounding box center [223, 9] width 26 height 18
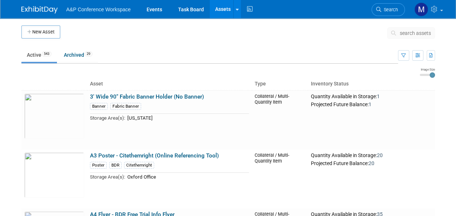
click at [415, 33] on span "search assets" at bounding box center [415, 33] width 31 height 6
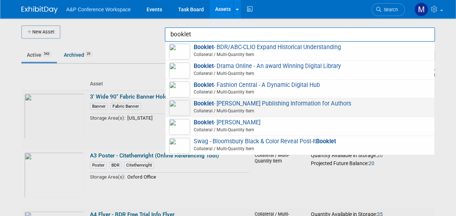
click at [264, 105] on span "Booklet - Hart Publishing Information for Authors Collateral / Multi-Quantity I…" at bounding box center [300, 107] width 262 height 15
type input "Booklet - [PERSON_NAME] Publishing Information for Authors"
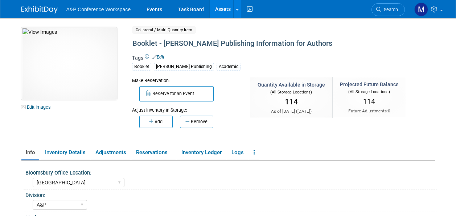
select select "[GEOGRAPHIC_DATA]"
select select "A&P"
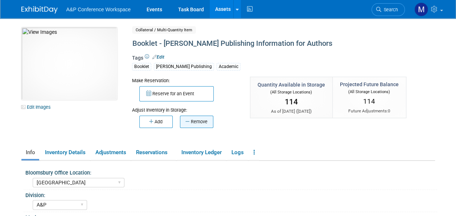
click at [207, 121] on button "Remove" at bounding box center [196, 121] width 33 height 12
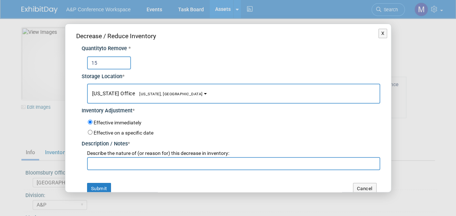
type input "15"
click at [148, 96] on button "[US_STATE] Office [US_STATE], [GEOGRAPHIC_DATA]" at bounding box center [233, 93] width 293 height 20
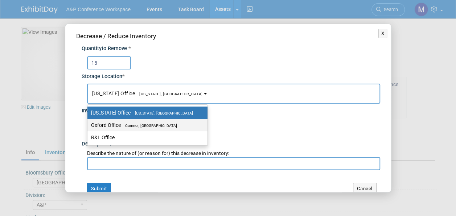
click at [144, 126] on span "Cumnor, [GEOGRAPHIC_DATA]" at bounding box center [149, 125] width 56 height 5
click at [89, 126] on input "Oxford Office Cumnor, United Kingdom" at bounding box center [86, 125] width 5 height 5
select select "11222978"
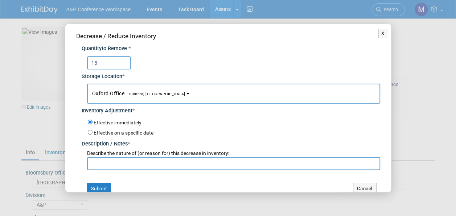
click at [142, 160] on input "text" at bounding box center [233, 163] width 293 height 13
paste input "For SLS 2025 Conference"
type input "For SLS 2025 Conference"
click at [97, 186] on button "Submit" at bounding box center [99, 189] width 24 height 12
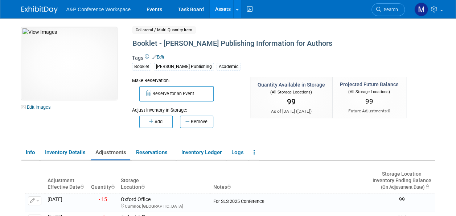
click at [219, 7] on link "Assets" at bounding box center [223, 9] width 26 height 18
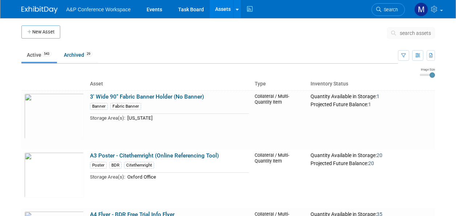
click at [409, 31] on span "search assets" at bounding box center [415, 33] width 31 height 6
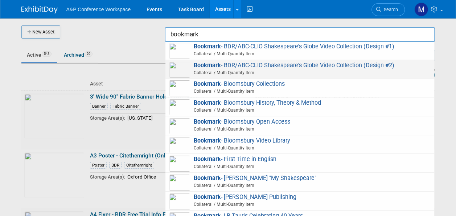
scroll to position [181, 0]
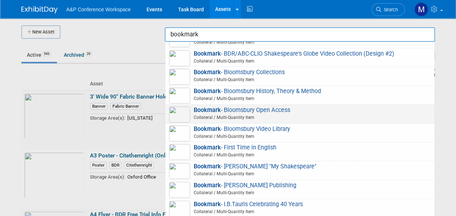
click at [260, 118] on span "Bookmark - Bloomsbury Open Access Collateral / Multi-Quantity Item" at bounding box center [300, 113] width 262 height 15
type input "Bookmark - Bloomsbury Open Access"
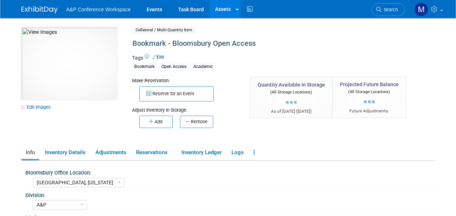
select select "[GEOGRAPHIC_DATA], [US_STATE]"
select select "A&P"
select select "[PERSON_NAME]"
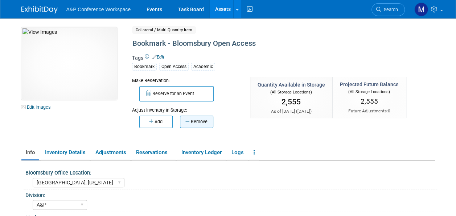
click at [200, 126] on button "Remove" at bounding box center [196, 121] width 33 height 12
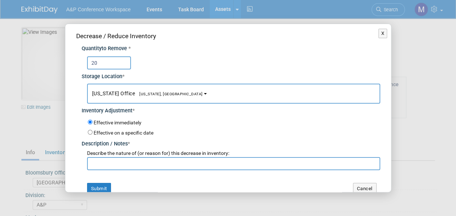
type input "20"
click at [154, 94] on span "[US_STATE], [GEOGRAPHIC_DATA]" at bounding box center [169, 93] width 68 height 5
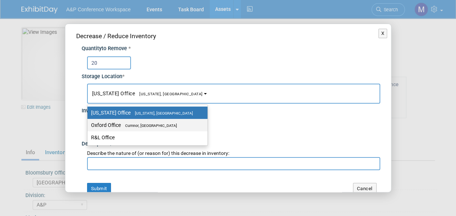
click at [159, 122] on label "Oxford Office [GEOGRAPHIC_DATA], [GEOGRAPHIC_DATA]" at bounding box center [145, 124] width 109 height 9
click at [89, 123] on input "Oxford Office [GEOGRAPHIC_DATA], [GEOGRAPHIC_DATA]" at bounding box center [86, 125] width 5 height 5
select select "11222978"
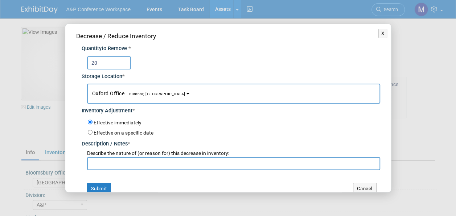
click at [152, 166] on input "text" at bounding box center [233, 163] width 293 height 13
paste input "For SLS 2025 Conference"
type input "For SLS 2025 Conference"
click at [97, 184] on button "Submit" at bounding box center [99, 189] width 24 height 12
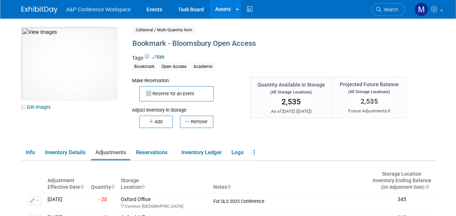
click at [222, 12] on link "Assets" at bounding box center [223, 9] width 26 height 18
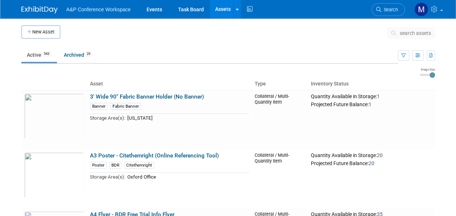
click at [399, 33] on button "search assets" at bounding box center [411, 33] width 48 height 12
click at [405, 35] on span "search assets" at bounding box center [415, 33] width 31 height 6
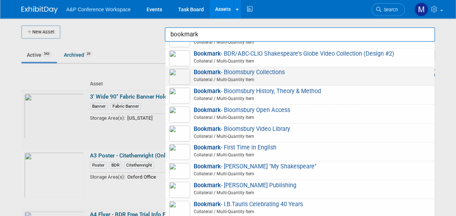
scroll to position [254, 0]
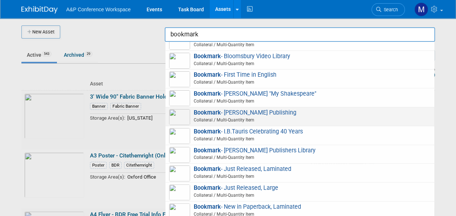
click at [248, 120] on span "Bookmark - Hart Publishing Collateral / Multi-Quantity Item" at bounding box center [300, 116] width 262 height 15
type input "Bookmark - [PERSON_NAME] Publishing"
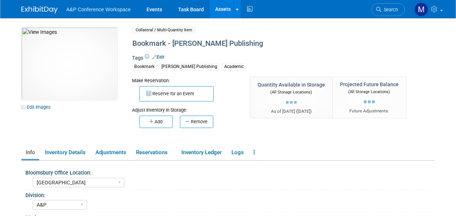
select select "[GEOGRAPHIC_DATA]"
select select "A&P"
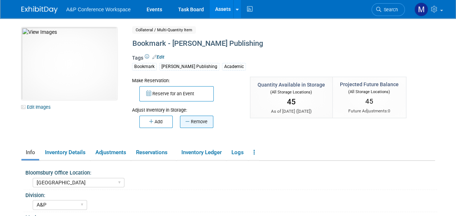
click at [204, 122] on button "Remove" at bounding box center [196, 121] width 33 height 12
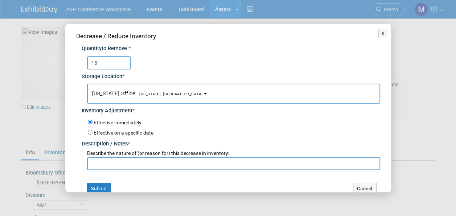
type input "1"
type input "20"
click at [153, 94] on span "[US_STATE], [GEOGRAPHIC_DATA]" at bounding box center [169, 93] width 68 height 5
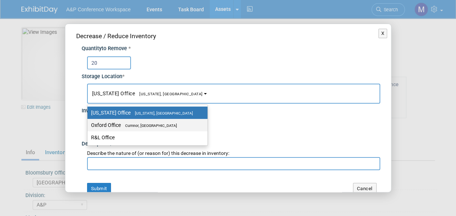
click at [158, 127] on label "Oxford Office Cumnor, United Kingdom" at bounding box center [145, 124] width 109 height 9
click at [89, 127] on input "Oxford Office Cumnor, United Kingdom" at bounding box center [86, 125] width 5 height 5
select select "11222978"
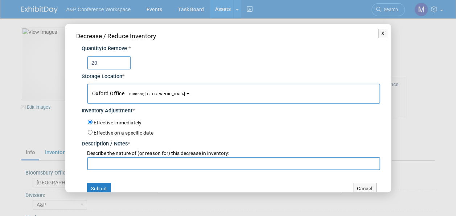
click at [154, 164] on input "text" at bounding box center [233, 163] width 293 height 13
paste input "For SLS 2025 Conference"
type input "For SLS 2025 Conference"
click at [100, 187] on button "Submit" at bounding box center [99, 189] width 24 height 12
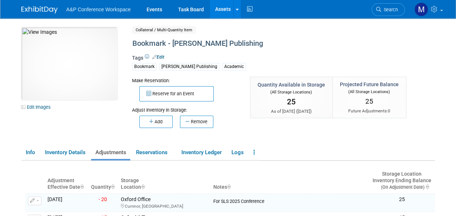
click at [227, 10] on link "Assets" at bounding box center [223, 9] width 26 height 18
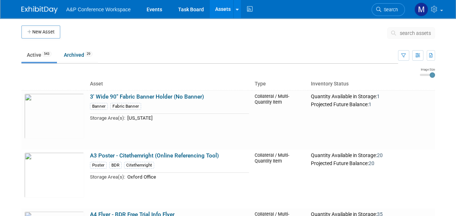
click at [227, 10] on link "Assets" at bounding box center [223, 9] width 26 height 18
click at [419, 36] on button "search assets" at bounding box center [411, 33] width 48 height 12
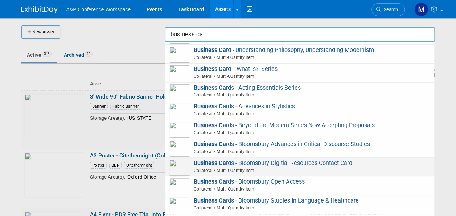
scroll to position [436, 0]
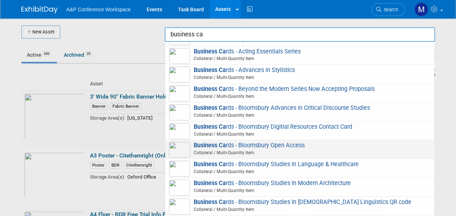
click at [253, 142] on span "Business Ca rds - Bloomsbury Open Access Collateral / Multi-Quantity Item" at bounding box center [300, 149] width 262 height 15
type input "Business Cards - Bloomsbury Open Access"
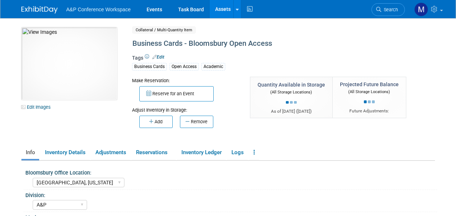
select select "[GEOGRAPHIC_DATA], [US_STATE]"
select select "A&P"
select select "[PERSON_NAME]"
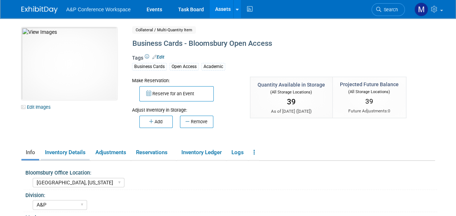
click at [58, 156] on link "Inventory Details" at bounding box center [65, 152] width 49 height 13
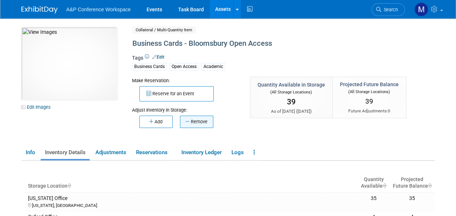
click at [197, 120] on button "Remove" at bounding box center [196, 121] width 33 height 12
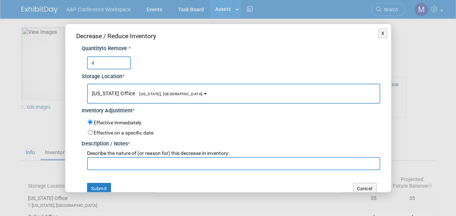
type input "4"
click at [143, 93] on span "[US_STATE], [GEOGRAPHIC_DATA]" at bounding box center [169, 93] width 68 height 5
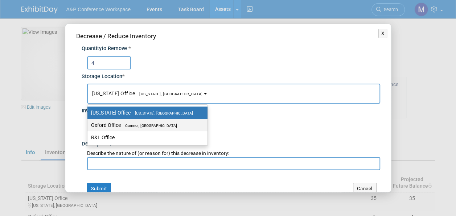
click at [143, 121] on label "Oxford Office [GEOGRAPHIC_DATA], [GEOGRAPHIC_DATA]" at bounding box center [145, 124] width 109 height 9
click at [89, 123] on input "Oxford Office [GEOGRAPHIC_DATA], [GEOGRAPHIC_DATA]" at bounding box center [86, 125] width 5 height 5
select select "11222978"
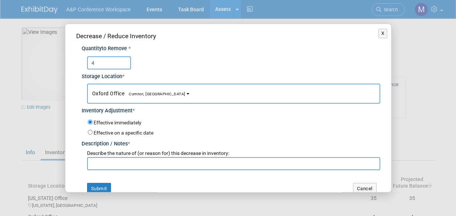
click at [143, 162] on input "text" at bounding box center [233, 163] width 293 height 13
paste input "For SLS 2025 Conference"
type input "For SLS 2025 Conference"
click at [103, 185] on button "Submit" at bounding box center [99, 189] width 24 height 12
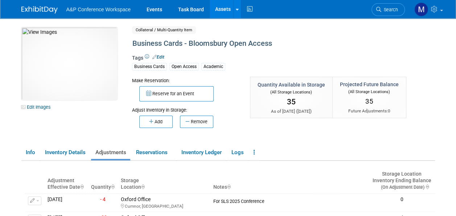
click at [229, 14] on link "Assets" at bounding box center [223, 9] width 26 height 18
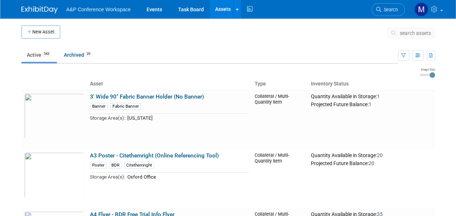
click at [415, 32] on span "search assets" at bounding box center [415, 33] width 31 height 6
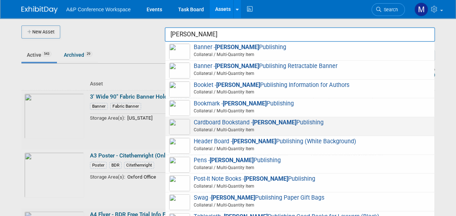
click at [227, 125] on span "Cardboard Bookstand - [PERSON_NAME] Publishing Collateral / Multi-Quantity Item" at bounding box center [300, 126] width 262 height 15
type input "Cardboard Bookstand - [PERSON_NAME] Publishing"
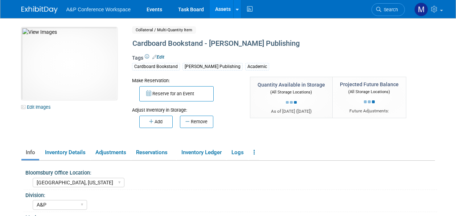
select select "[GEOGRAPHIC_DATA], [US_STATE]"
select select "A&P"
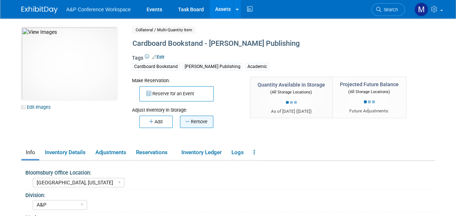
click at [200, 121] on button "Remove" at bounding box center [196, 121] width 33 height 12
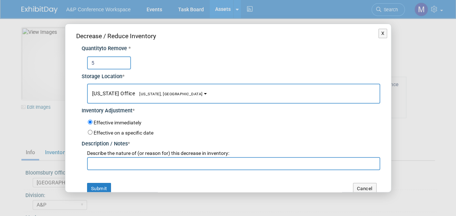
type input "5"
click at [146, 93] on span "[US_STATE], [GEOGRAPHIC_DATA]" at bounding box center [169, 93] width 68 height 5
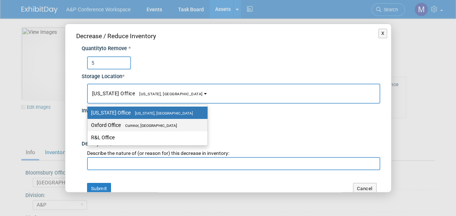
drag, startPoint x: 148, startPoint y: 127, endPoint x: 148, endPoint y: 145, distance: 18.1
click at [148, 127] on label "Oxford Office [GEOGRAPHIC_DATA], [GEOGRAPHIC_DATA]" at bounding box center [145, 124] width 109 height 9
click at [89, 127] on input "Oxford Office [GEOGRAPHIC_DATA], [GEOGRAPHIC_DATA]" at bounding box center [86, 125] width 5 height 5
select select "11222978"
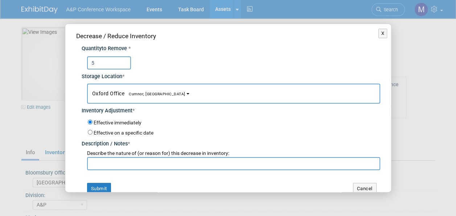
click at [147, 164] on input "text" at bounding box center [233, 163] width 293 height 13
paste input "For SLS 2025 Conference"
type input "For SLS 2025 Conference"
click at [106, 184] on button "Submit" at bounding box center [99, 189] width 24 height 12
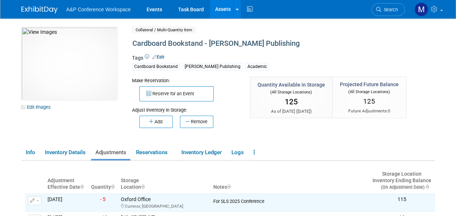
click at [224, 9] on link "Assets" at bounding box center [223, 9] width 26 height 18
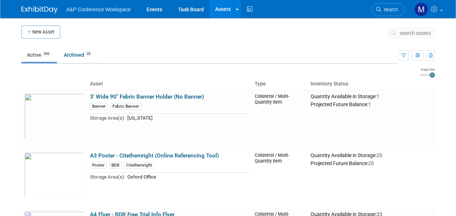
click at [403, 33] on span "search assets" at bounding box center [415, 33] width 31 height 6
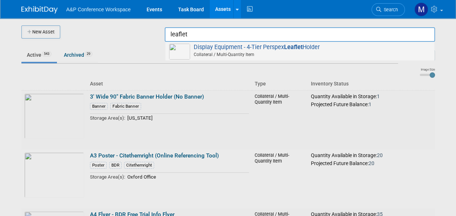
click at [242, 46] on span "Display Equipment - 4-Tier Perspex Leaflet Holder Collateral / Multi-Quantity I…" at bounding box center [300, 51] width 262 height 15
type input "Display Equipment - 4-Tier Perspex Leaflet Holder"
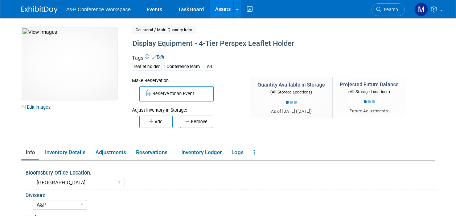
select select "[GEOGRAPHIC_DATA]"
select select "A&P"
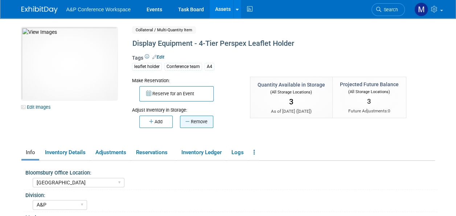
click at [197, 118] on button "Remove" at bounding box center [196, 121] width 33 height 12
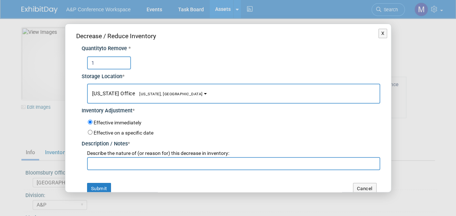
type input "1"
click at [161, 92] on span "[US_STATE], [GEOGRAPHIC_DATA]" at bounding box center [169, 93] width 68 height 5
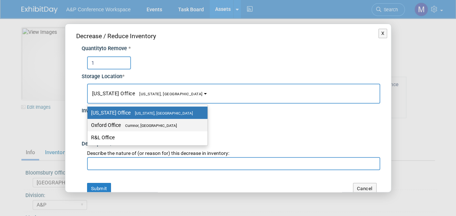
click at [158, 126] on span "Cumnor, [GEOGRAPHIC_DATA]" at bounding box center [149, 125] width 56 height 5
click at [89, 126] on input "Oxford Office [GEOGRAPHIC_DATA], [GEOGRAPHIC_DATA]" at bounding box center [86, 125] width 5 height 5
select select "11222978"
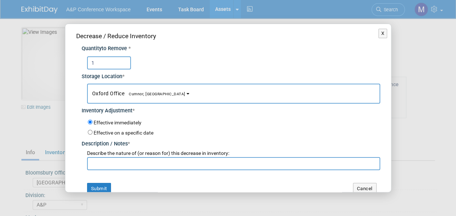
click at [151, 160] on input "text" at bounding box center [233, 163] width 293 height 13
paste input "For SLS 2025 Conference"
type input "For SLS 2025 Conference"
click at [101, 186] on button "Submit" at bounding box center [99, 189] width 24 height 12
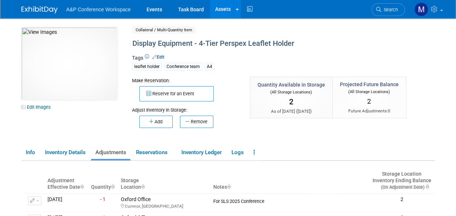
click at [220, 7] on link "Assets" at bounding box center [223, 9] width 26 height 18
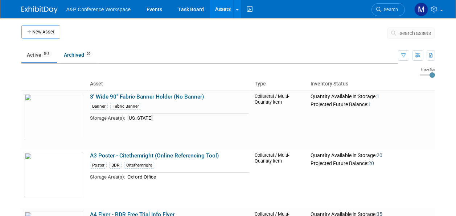
click at [400, 33] on button "search assets" at bounding box center [411, 33] width 48 height 12
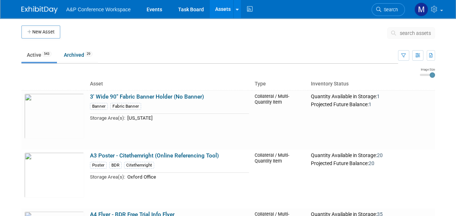
click at [401, 32] on span "search assets" at bounding box center [415, 33] width 31 height 6
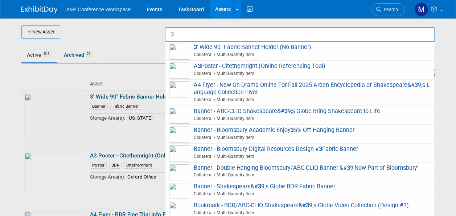
click at [435, 28] on input "3" at bounding box center [300, 34] width 270 height 15
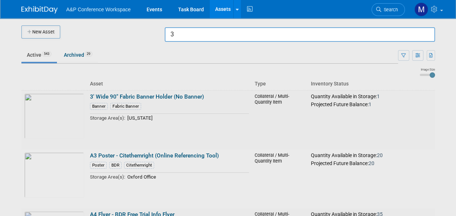
type input "3"
click at [228, 24] on div at bounding box center [228, 108] width 0 height 216
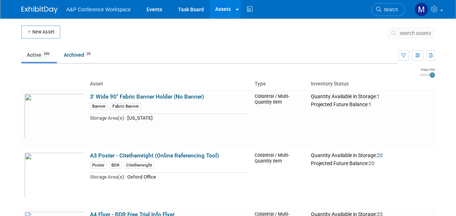
click at [407, 32] on span "search assets" at bounding box center [415, 33] width 31 height 6
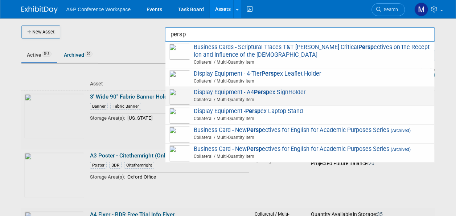
click at [261, 94] on strong "Persp" at bounding box center [261, 92] width 15 height 7
type input "Display Equipment - A4 Perspex SignHolder"
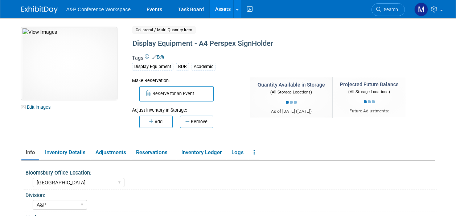
select select "[GEOGRAPHIC_DATA]"
select select "A&P"
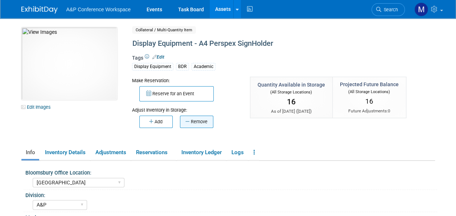
click at [195, 118] on button "Remove" at bounding box center [196, 121] width 33 height 12
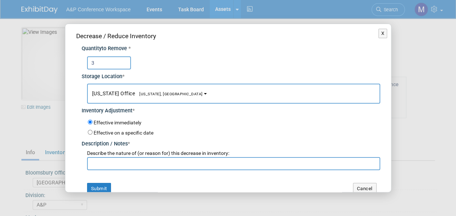
type input "3"
click at [160, 96] on span "[US_STATE] Office [US_STATE], [GEOGRAPHIC_DATA]" at bounding box center [147, 93] width 111 height 6
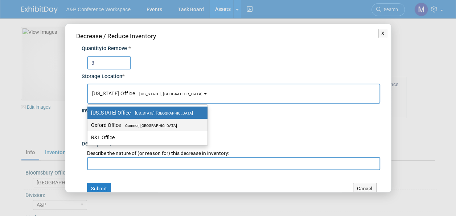
click at [163, 123] on span "Cumnor, [GEOGRAPHIC_DATA]" at bounding box center [149, 125] width 56 height 5
click at [89, 123] on input "Oxford Office [GEOGRAPHIC_DATA], [GEOGRAPHIC_DATA]" at bounding box center [86, 125] width 5 height 5
select select "11222978"
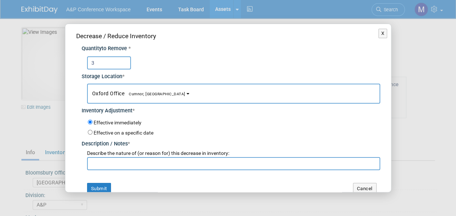
click at [150, 161] on input "text" at bounding box center [233, 163] width 293 height 13
paste input "For SLS 2025 Conference"
type input "For SLS 2025 Conference"
click at [105, 184] on button "Submit" at bounding box center [99, 189] width 24 height 12
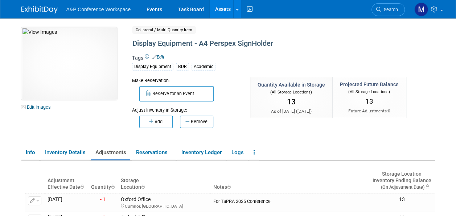
click at [220, 8] on link "Assets" at bounding box center [223, 9] width 26 height 18
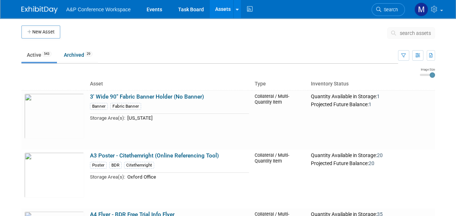
click at [407, 33] on span "search assets" at bounding box center [415, 33] width 31 height 6
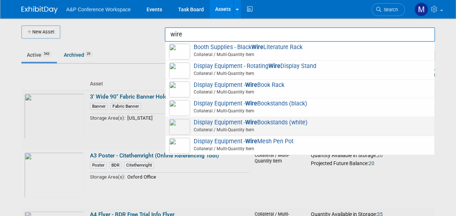
click at [270, 121] on span "Display Equipment - Wire Bookstands (white) Collateral / Multi-Quantity Item" at bounding box center [300, 126] width 262 height 15
type input "Display Equipment - Wire Bookstands (white)"
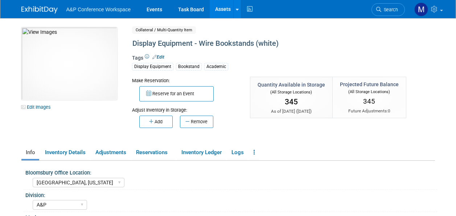
select select "[GEOGRAPHIC_DATA], [US_STATE]"
select select "A&P"
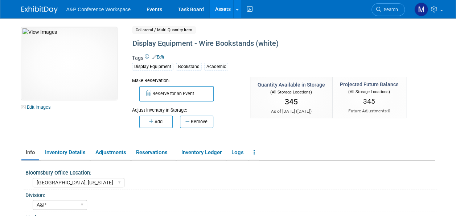
click at [190, 123] on button "Remove" at bounding box center [196, 121] width 33 height 12
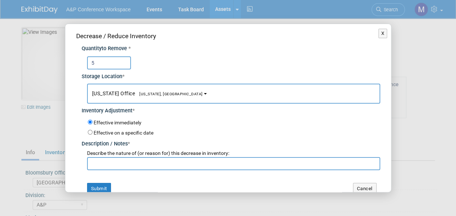
type input "5"
click at [154, 91] on span "[US_STATE] Office [US_STATE], [GEOGRAPHIC_DATA]" at bounding box center [147, 93] width 111 height 6
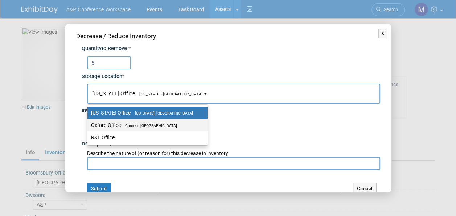
click at [152, 123] on span "Cumnor, [GEOGRAPHIC_DATA]" at bounding box center [149, 125] width 56 height 5
click at [89, 123] on input "Oxford Office [GEOGRAPHIC_DATA], [GEOGRAPHIC_DATA]" at bounding box center [86, 125] width 5 height 5
select select "11222978"
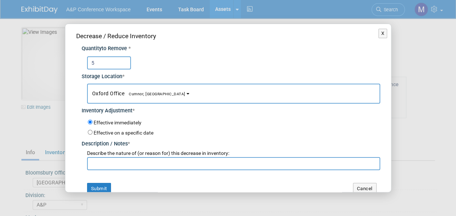
click at [158, 168] on input "text" at bounding box center [233, 163] width 293 height 13
paste input "For SLS 2025 Conference"
type input "For SLS 2025 Conference"
click at [103, 184] on button "Submit" at bounding box center [99, 189] width 24 height 12
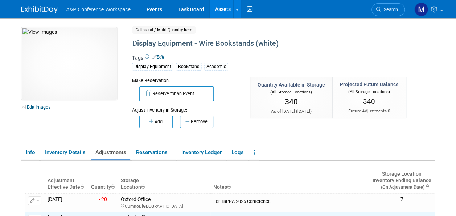
click at [227, 10] on link "Assets" at bounding box center [223, 9] width 26 height 18
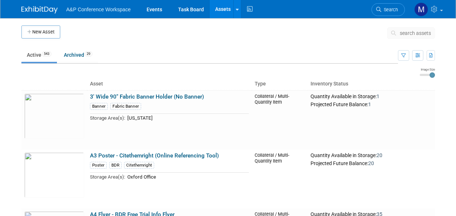
click at [403, 33] on span "search assets" at bounding box center [415, 33] width 31 height 6
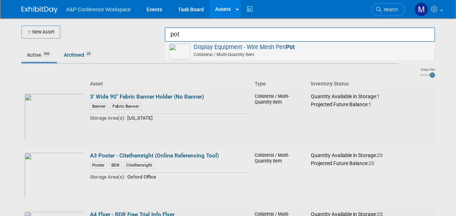
click at [257, 46] on span "Display Equipment - Wire Mesh Pen Pot Collateral / Multi-Quantity Item" at bounding box center [300, 51] width 262 height 15
type input "Display Equipment - Wire Mesh Pen Pot"
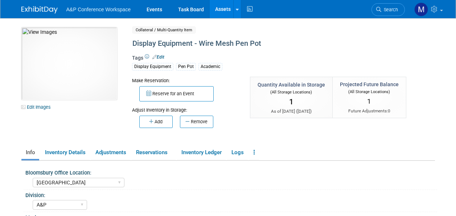
select select "[GEOGRAPHIC_DATA]"
select select "A&P"
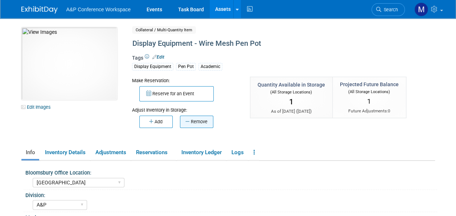
click at [190, 119] on button "Remove" at bounding box center [196, 121] width 33 height 12
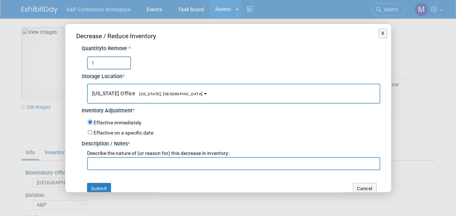
type input "1"
click at [152, 93] on span "[US_STATE], [GEOGRAPHIC_DATA]" at bounding box center [169, 93] width 68 height 5
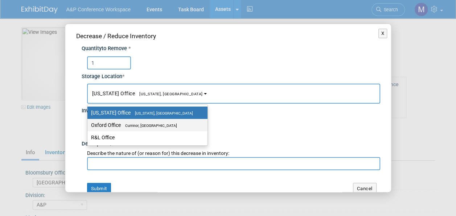
click at [161, 122] on label "Oxford Office Cumnor, United Kingdom" at bounding box center [145, 124] width 109 height 9
click at [89, 123] on input "Oxford Office Cumnor, United Kingdom" at bounding box center [86, 125] width 5 height 5
select select "11222978"
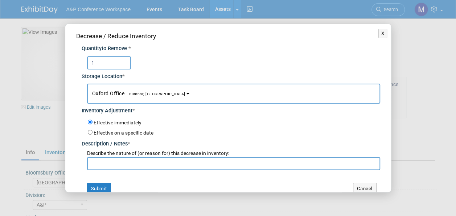
click at [151, 165] on input "text" at bounding box center [233, 163] width 293 height 13
paste input "For SLS 2025 Conference"
type input "For SLS 2025 Conference"
click at [97, 189] on button "Submit" at bounding box center [99, 189] width 24 height 12
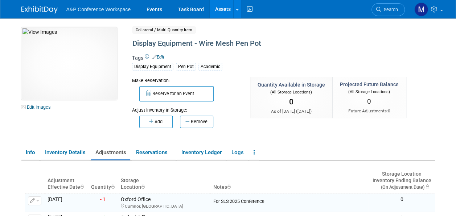
click at [225, 9] on link "Assets" at bounding box center [223, 9] width 26 height 18
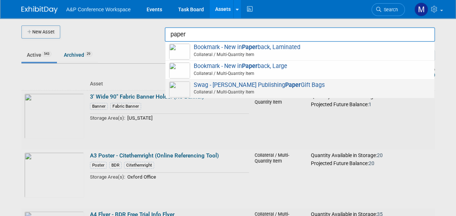
click at [233, 85] on span "Swag - Hart Publishing Paper Gift Bags Collateral / Multi-Quantity Item" at bounding box center [300, 88] width 262 height 15
type input "Swag - [PERSON_NAME] Publishing Paper Gift Bags"
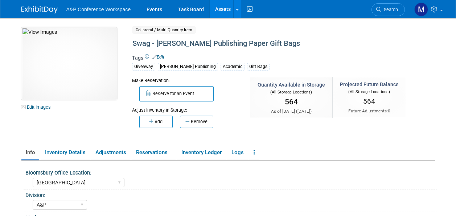
select select "[GEOGRAPHIC_DATA]"
select select "A&P"
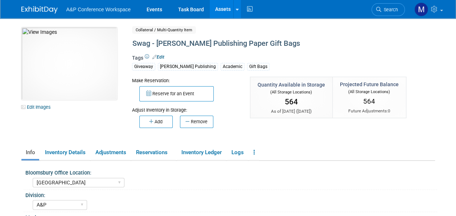
drag, startPoint x: 201, startPoint y: 122, endPoint x: 201, endPoint y: 126, distance: 3.6
click at [201, 125] on button "Remove" at bounding box center [196, 121] width 33 height 12
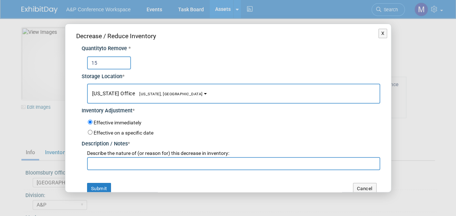
type input "15"
click at [123, 88] on button "New York Office New York, NY" at bounding box center [233, 93] width 293 height 20
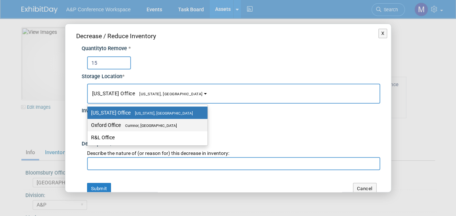
click at [140, 127] on label "Oxford Office Cumnor, United Kingdom" at bounding box center [145, 124] width 109 height 9
click at [89, 127] on input "Oxford Office Cumnor, United Kingdom" at bounding box center [86, 125] width 5 height 5
select select "11222978"
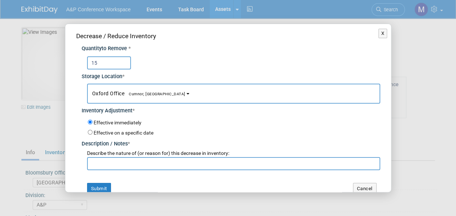
click at [139, 160] on input "text" at bounding box center [233, 163] width 293 height 13
paste input "For SLS 2025 Conference"
type input "For SLS 2025 Conference"
click at [106, 185] on button "Submit" at bounding box center [99, 189] width 24 height 12
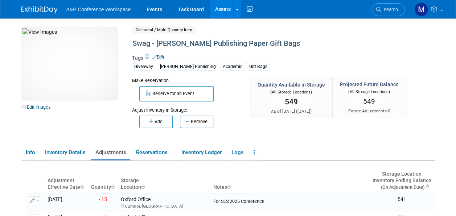
click at [222, 4] on link "Assets" at bounding box center [223, 9] width 26 height 18
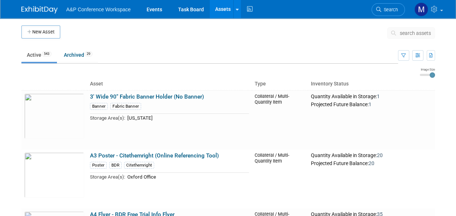
click at [405, 31] on span "search assets" at bounding box center [415, 33] width 31 height 6
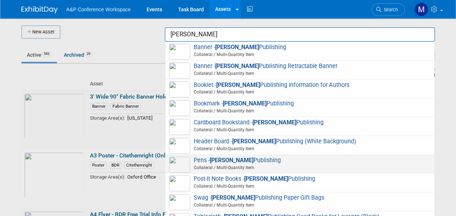
click at [249, 158] on span "Pens - [PERSON_NAME] Publishing Collateral / Multi-Quantity Item" at bounding box center [300, 163] width 262 height 15
type input "Pens - [PERSON_NAME] Publishing"
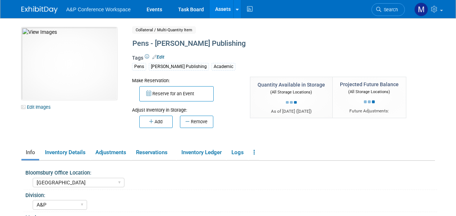
select select "[GEOGRAPHIC_DATA]"
select select "A&P"
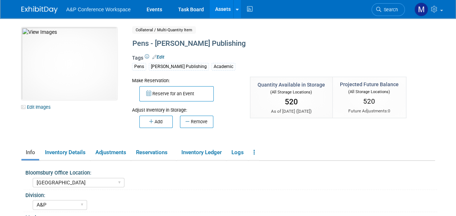
click at [205, 124] on button "Remove" at bounding box center [196, 121] width 33 height 12
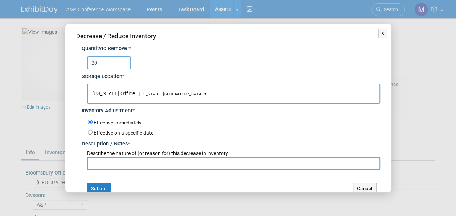
type input "20"
click at [142, 93] on span "New York, NY" at bounding box center [169, 93] width 68 height 5
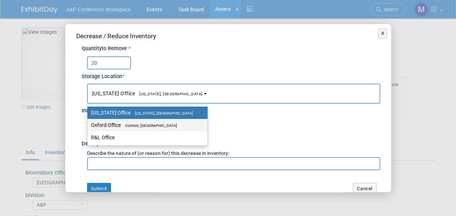
click at [153, 123] on span "Cumnor, [GEOGRAPHIC_DATA]" at bounding box center [149, 125] width 56 height 5
click at [89, 123] on input "Oxford Office Cumnor, United Kingdom" at bounding box center [86, 125] width 5 height 5
select select "11222978"
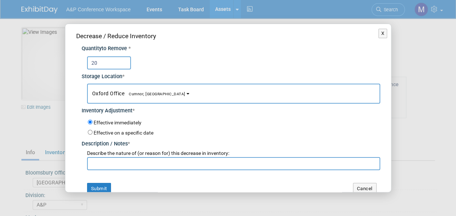
click at [147, 161] on input "text" at bounding box center [233, 163] width 293 height 13
paste input "For SLS 2025 Conference"
type input "For SLS 2025 Conference"
click at [100, 184] on button "Submit" at bounding box center [99, 189] width 24 height 12
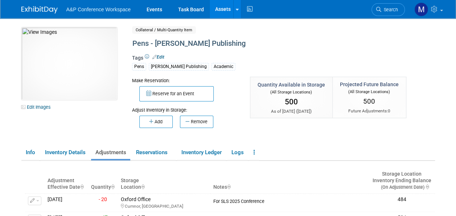
click at [229, 4] on link "Assets" at bounding box center [223, 9] width 26 height 18
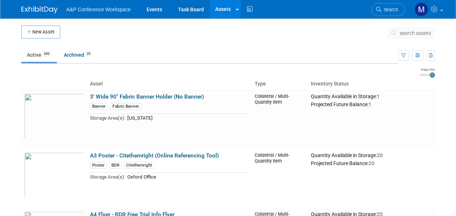
click at [401, 34] on span "search assets" at bounding box center [415, 33] width 31 height 6
click at [403, 33] on span "search assets" at bounding box center [415, 33] width 31 height 6
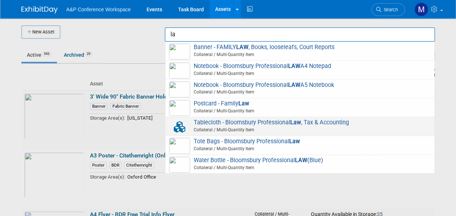
type input "l"
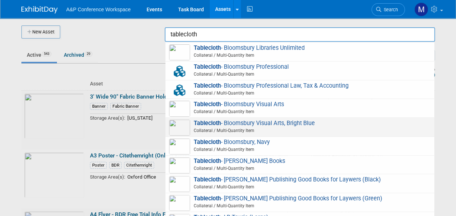
scroll to position [218, 0]
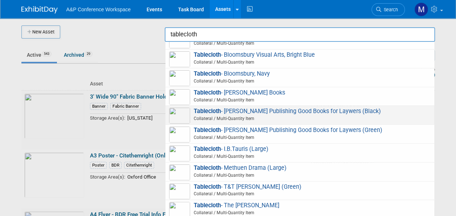
click at [290, 109] on span "Tablecloth - Hart Publishing Good Books for Laywers (Black) Collateral / Multi-…" at bounding box center [300, 114] width 262 height 15
type input "Tablecloth - [PERSON_NAME] Publishing Good Books for Laywers (Black)"
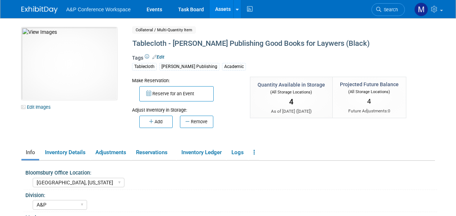
select select "[GEOGRAPHIC_DATA], [US_STATE]"
select select "A&P"
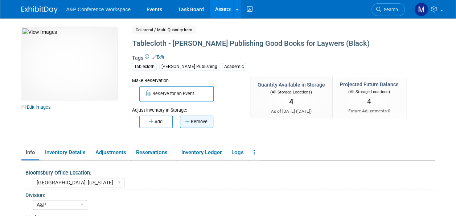
click at [208, 123] on button "Remove" at bounding box center [196, 121] width 33 height 12
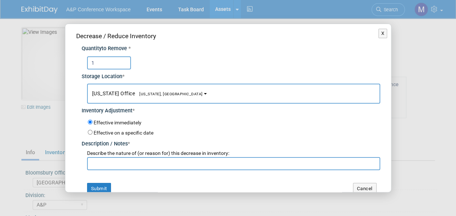
type input "1"
click at [154, 97] on button "[US_STATE] Office [US_STATE], [GEOGRAPHIC_DATA]" at bounding box center [233, 93] width 293 height 20
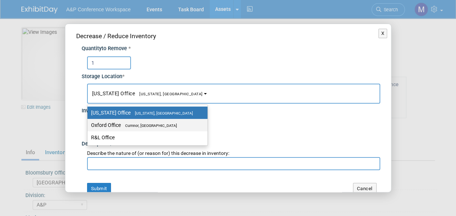
click at [155, 126] on span "Cumnor, [GEOGRAPHIC_DATA]" at bounding box center [149, 125] width 56 height 5
click at [89, 126] on input "Oxford Office [GEOGRAPHIC_DATA], [GEOGRAPHIC_DATA]" at bounding box center [86, 125] width 5 height 5
select select "11222978"
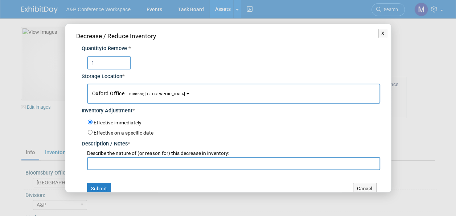
click at [154, 159] on input "text" at bounding box center [233, 163] width 293 height 13
paste input "For SLS 2025 Conference"
type input "For SLS 2025 Conference"
click at [99, 181] on div "Decrease / Reduce Inventory Quantity to Remove * 1 Storage Location * [US_STATE…" at bounding box center [228, 112] width 326 height 177
click at [100, 184] on button "Submit" at bounding box center [99, 189] width 24 height 12
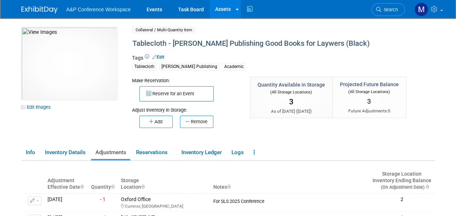
click at [219, 8] on link "Assets" at bounding box center [223, 9] width 26 height 18
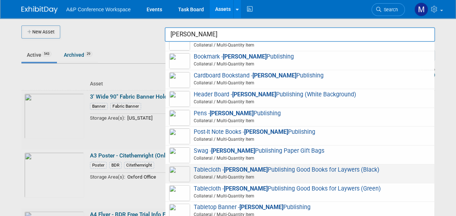
scroll to position [78, 0]
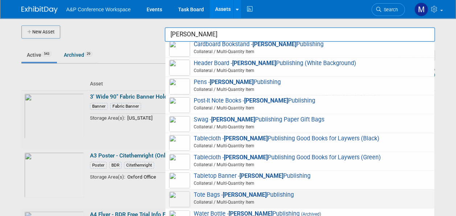
click at [224, 192] on span "Tote Bags - Hart Publishing Collateral / Multi-Quantity Item" at bounding box center [300, 198] width 262 height 15
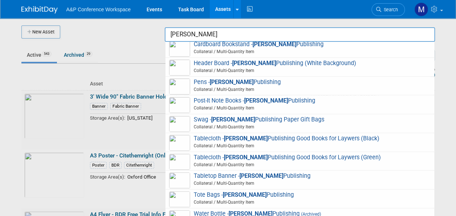
type input "Tote Bags - [PERSON_NAME] Publishing"
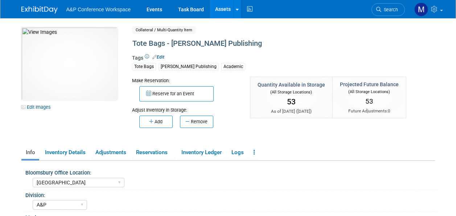
select select "[GEOGRAPHIC_DATA]"
select select "A&P"
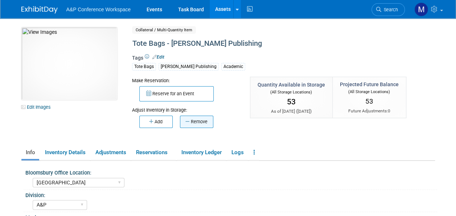
click at [208, 123] on button "Remove" at bounding box center [196, 121] width 33 height 12
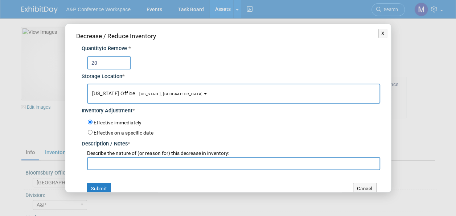
type input "20"
click at [160, 95] on span "[US_STATE], [GEOGRAPHIC_DATA]" at bounding box center [169, 93] width 68 height 5
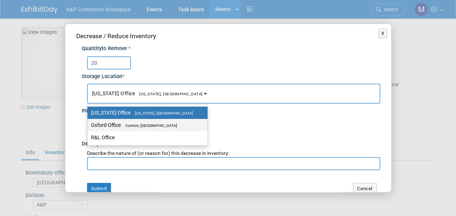
click at [166, 123] on span "Cumnor, [GEOGRAPHIC_DATA]" at bounding box center [149, 125] width 56 height 5
click at [89, 123] on input "Oxford Office [GEOGRAPHIC_DATA], [GEOGRAPHIC_DATA]" at bounding box center [86, 125] width 5 height 5
select select "11222978"
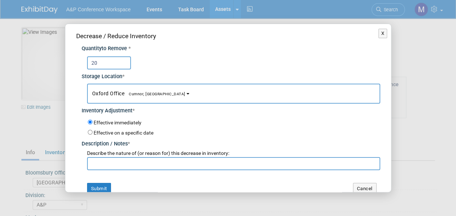
click at [160, 159] on input "text" at bounding box center [233, 163] width 293 height 13
paste input "For SLS 2025 Conference"
type input "For SLS 2025 Conference"
click at [108, 183] on button "Submit" at bounding box center [99, 189] width 24 height 12
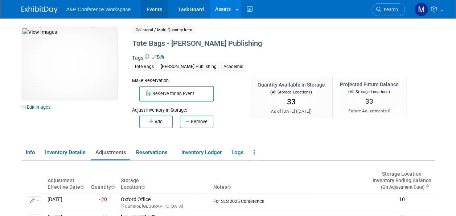
click at [152, 8] on link "Events" at bounding box center [154, 9] width 26 height 18
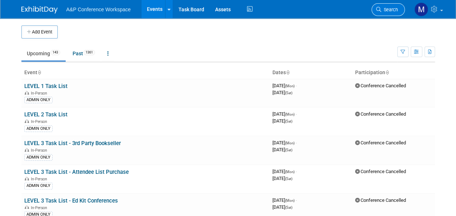
click at [395, 10] on span "Search" at bounding box center [389, 9] width 17 height 5
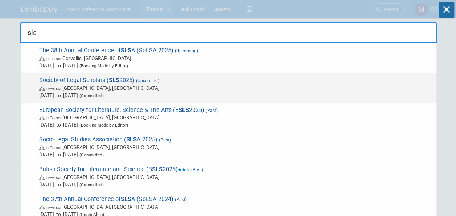
type input "sls"
click at [122, 80] on span "Society of Legal Scholars ( SLS 2025) (Upcoming) In-Person Leeds, United Kingdo…" at bounding box center [235, 88] width 396 height 22
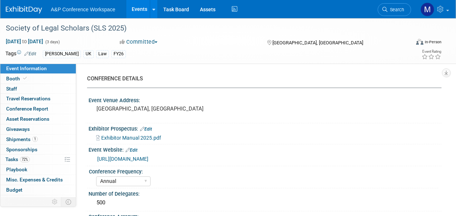
select select "Annual"
select select "Level 2"
select select "In-Person Booth"
select select "Law"
select select "[PERSON_NAME] Publishing"
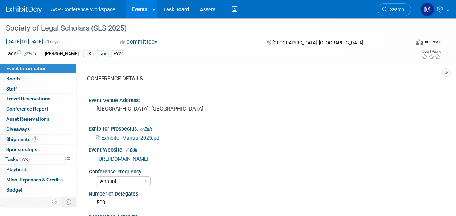
select select "[PERSON_NAME]"
select select "Ros Jubber"
select select "Networking/Commissioning"
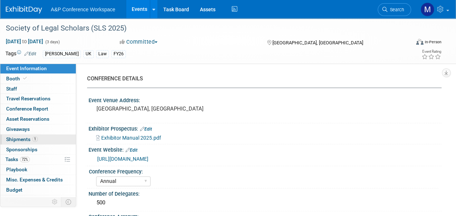
click at [26, 138] on span "Shipments 1" at bounding box center [22, 139] width 32 height 6
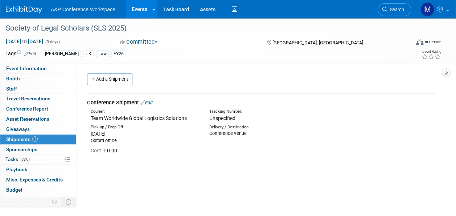
click at [150, 101] on link "Edit" at bounding box center [147, 102] width 12 height 5
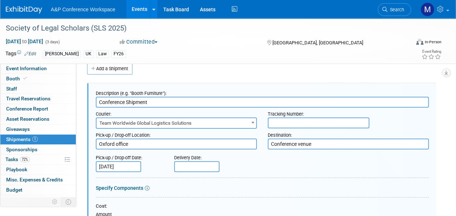
click at [280, 122] on input "text" at bounding box center [319, 122] width 102 height 11
paste input "5622910"
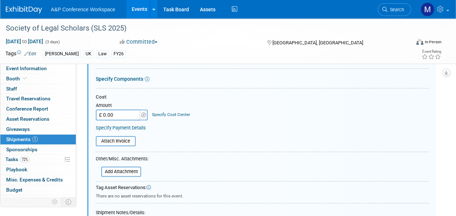
scroll to position [192, 0]
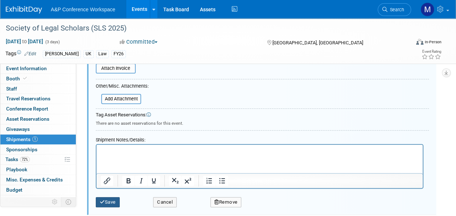
type input "5622910"
click at [111, 199] on button "Save" at bounding box center [108, 202] width 24 height 10
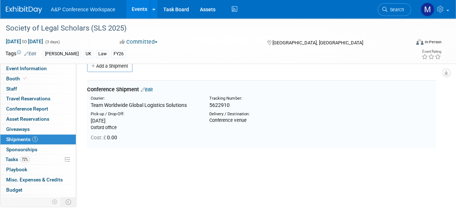
scroll to position [11, 0]
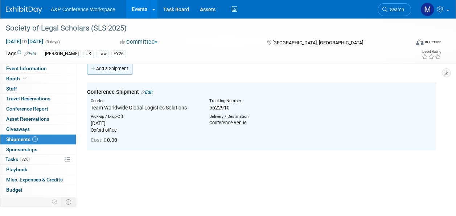
click at [118, 67] on link "Add a Shipment" at bounding box center [109, 69] width 45 height 12
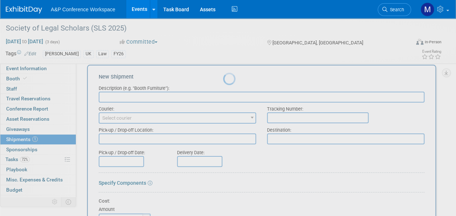
scroll to position [0, 0]
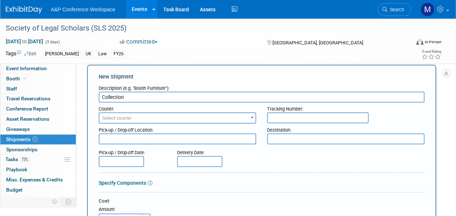
type input "Collection"
drag, startPoint x: 133, startPoint y: 118, endPoint x: 131, endPoint y: 121, distance: 3.7
click at [133, 119] on span "Select courier" at bounding box center [177, 118] width 156 height 10
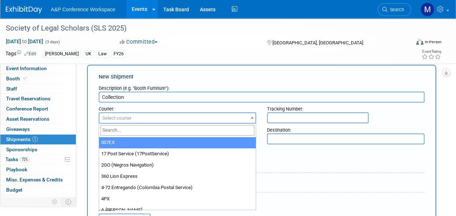
click at [131, 132] on input "search" at bounding box center [178, 130] width 154 height 11
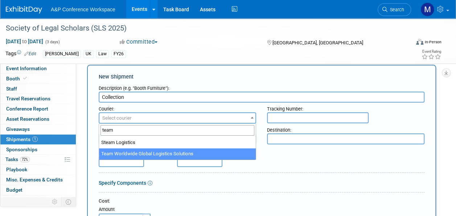
type input "team"
select select "569"
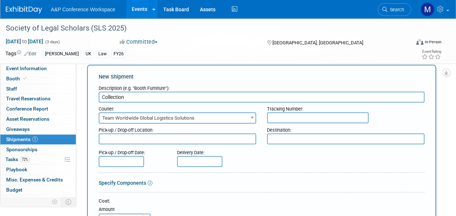
click at [273, 117] on input "text" at bounding box center [318, 117] width 102 height 11
paste input "5622910"
type input "5622910R"
click at [185, 136] on textarea at bounding box center [178, 138] width 158 height 11
type textarea "Conference venue"
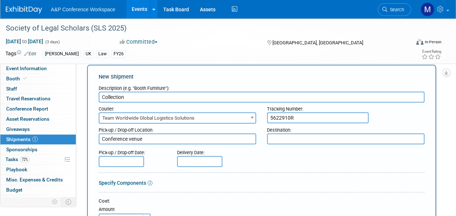
click at [289, 140] on textarea at bounding box center [346, 138] width 158 height 11
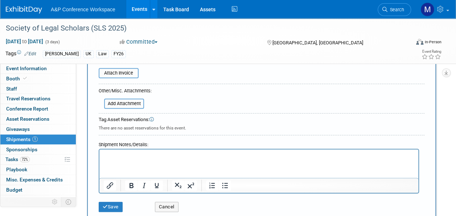
scroll to position [228, 0]
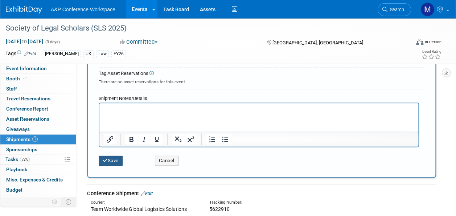
type textarea "Oxford office"
click at [112, 161] on button "Save" at bounding box center [111, 160] width 24 height 10
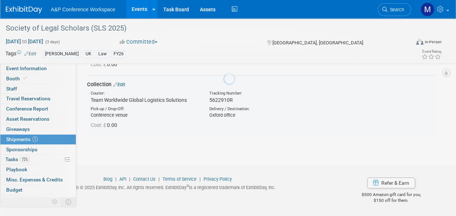
scroll to position [83, 0]
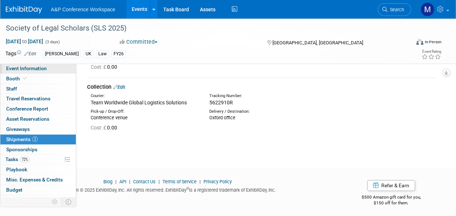
click at [50, 70] on link "Event Information" at bounding box center [37, 69] width 75 height 10
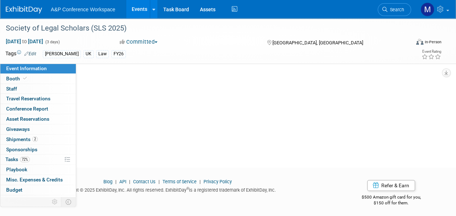
scroll to position [0, 0]
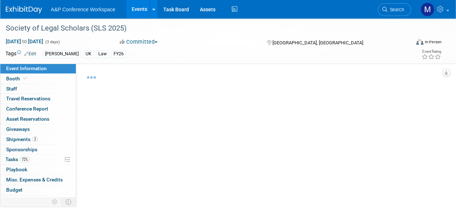
select select "Annual"
select select "Level 2"
select select "In-Person Booth"
select select "Law"
select select "Hart Publishing"
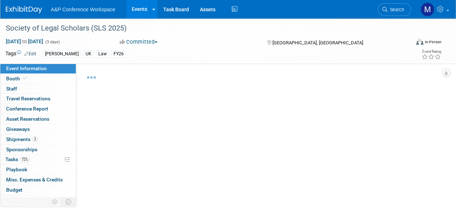
select select "[PERSON_NAME]"
select select "Ros Jubber"
select select "Networking/Commissioning"
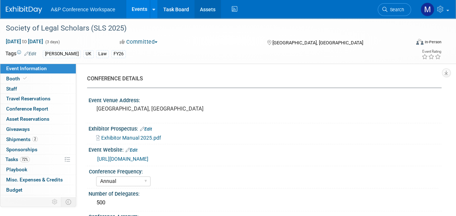
click at [201, 9] on link "Assets" at bounding box center [208, 9] width 26 height 18
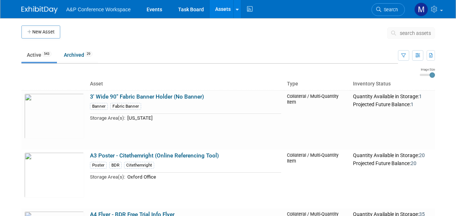
click at [410, 31] on span "search assets" at bounding box center [415, 33] width 31 height 6
click at [412, 32] on span "search assets" at bounding box center [415, 33] width 31 height 6
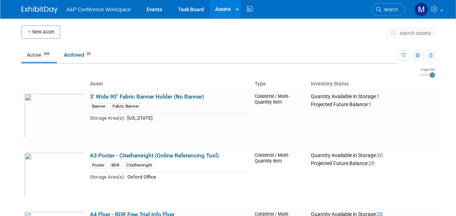
click at [412, 32] on span "search assets" at bounding box center [415, 33] width 31 height 6
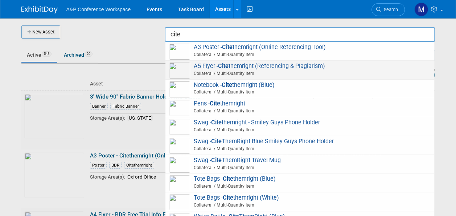
click at [252, 66] on span "A5 Flyer - Cite themright (Referencing & Plagiarism) Collateral / Multi-Quantit…" at bounding box center [300, 69] width 262 height 15
type input "A5 Flyer - Citethemright (Referencing & Plagiarism)"
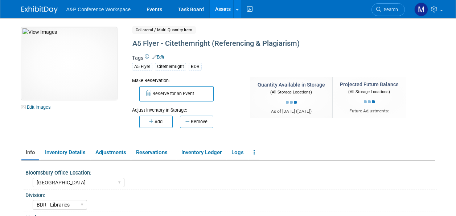
select select "[GEOGRAPHIC_DATA]"
select select "BDR - Libraries"
select select "[PERSON_NAME]"
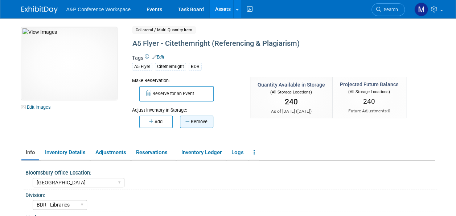
click at [194, 124] on button "Remove" at bounding box center [196, 121] width 33 height 12
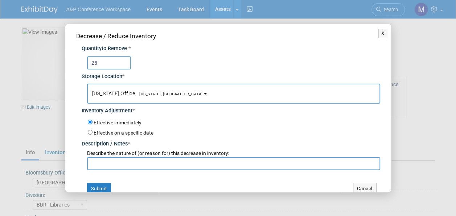
type input "25"
click at [150, 94] on span "[US_STATE], [GEOGRAPHIC_DATA]" at bounding box center [169, 93] width 68 height 5
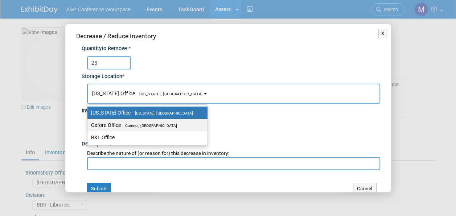
click at [152, 122] on label "Oxford Office [GEOGRAPHIC_DATA], [GEOGRAPHIC_DATA]" at bounding box center [145, 124] width 109 height 9
click at [89, 123] on input "Oxford Office [GEOGRAPHIC_DATA], [GEOGRAPHIC_DATA]" at bounding box center [86, 125] width 5 height 5
select select "11222978"
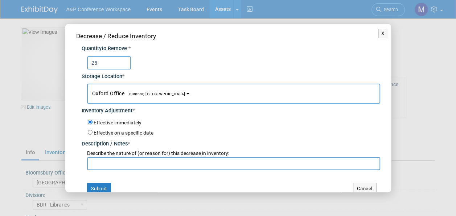
click at [140, 165] on input "text" at bounding box center [233, 163] width 293 height 13
click at [235, 165] on input "[PERSON_NAME] request to send to 5 different universities/colleges" at bounding box center [233, 163] width 293 height 13
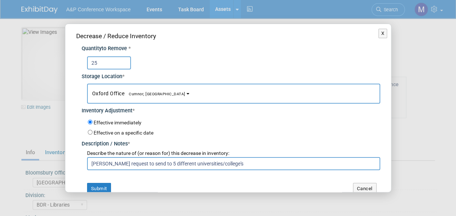
drag, startPoint x: 256, startPoint y: 161, endPoint x: 75, endPoint y: 164, distance: 180.8
click at [76, 164] on div "Quantity to Remove * 25 Storage Location * New York Office<span style="font-siz…" at bounding box center [228, 105] width 304 height 129
type input "Abagail Larkin request to send to 5 different universities/college's"
click at [102, 184] on button "Submit" at bounding box center [99, 189] width 24 height 12
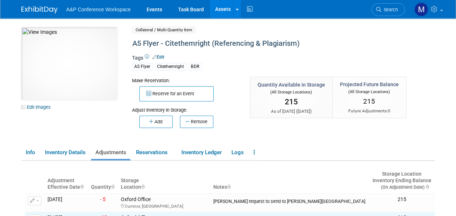
click at [228, 10] on link "Assets" at bounding box center [223, 9] width 26 height 18
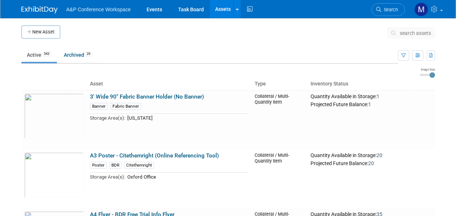
click at [408, 33] on span "search assets" at bounding box center [415, 33] width 31 height 6
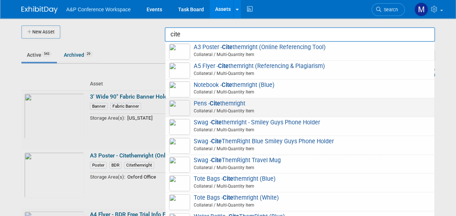
click at [238, 102] on span "Pens - Cite themright Collateral / Multi-Quantity Item" at bounding box center [300, 107] width 262 height 15
type input "Pens - Citethemright"
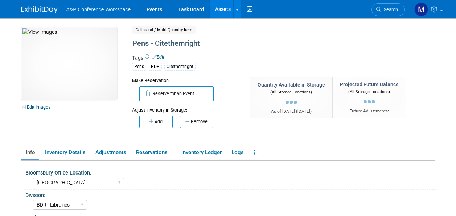
select select "[GEOGRAPHIC_DATA]"
select select "BDR - Libraries"
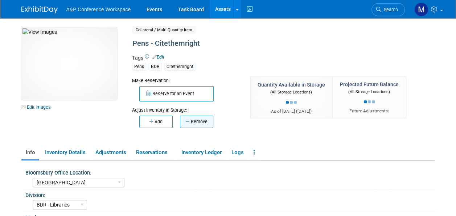
click at [199, 118] on button "Remove" at bounding box center [196, 121] width 33 height 12
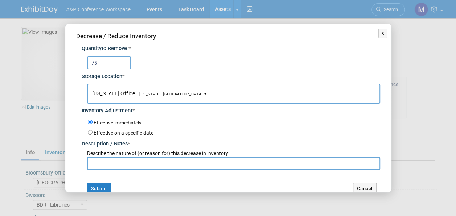
type input "75"
click at [160, 93] on span "[US_STATE], [GEOGRAPHIC_DATA]" at bounding box center [169, 93] width 68 height 5
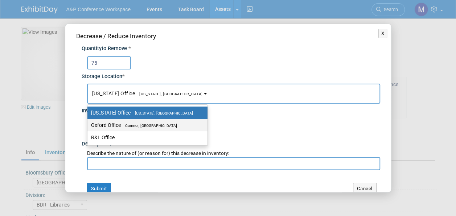
click at [159, 121] on label "Oxford Office Cumnor, United Kingdom" at bounding box center [145, 124] width 109 height 9
click at [89, 123] on input "Oxford Office Cumnor, United Kingdom" at bounding box center [86, 125] width 5 height 5
select select "11222978"
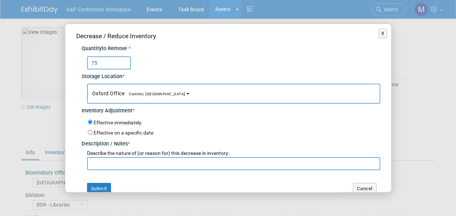
click at [150, 160] on input "text" at bounding box center [233, 163] width 293 height 13
paste input "Abagail Larkin request to send to 5 different universities/college's"
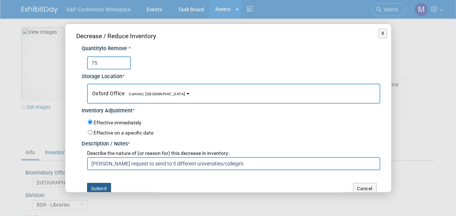
type input "Abagail Larkin request to send to 5 different universities/college's"
click at [106, 186] on button "Submit" at bounding box center [99, 189] width 24 height 12
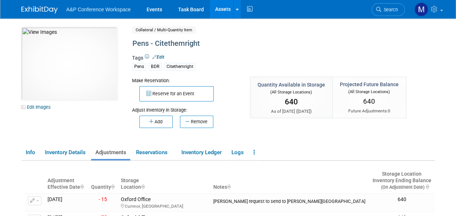
click at [221, 11] on link "Assets" at bounding box center [223, 9] width 26 height 18
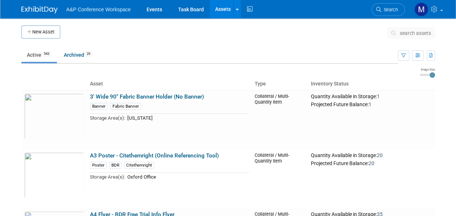
click at [407, 31] on span "search assets" at bounding box center [415, 33] width 31 height 6
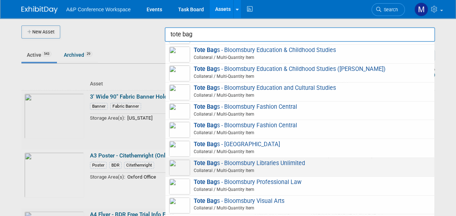
scroll to position [254, 0]
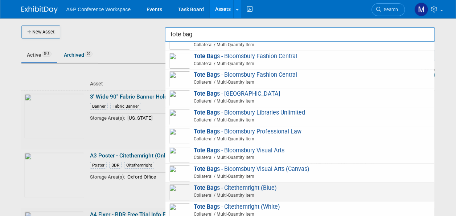
click at [249, 184] on span "Tote Bag s - Citethemright (Blue) Collateral / Multi-Quantity Item" at bounding box center [300, 191] width 262 height 15
type input "Tote Bags - Citethemright (Blue)"
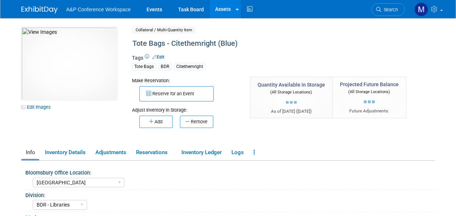
select select "[GEOGRAPHIC_DATA]"
select select "BDR - Libraries"
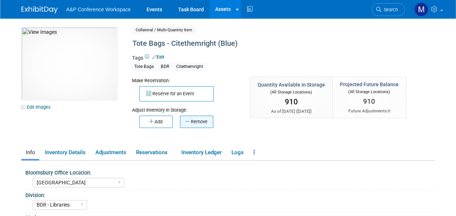
click at [196, 123] on button "Remove" at bounding box center [196, 121] width 33 height 12
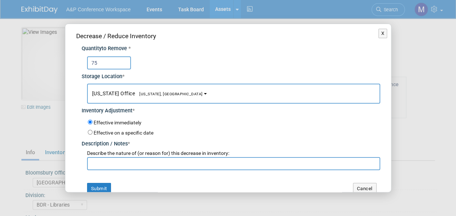
type input "75"
click at [148, 96] on button "New York Office New York, NY" at bounding box center [233, 93] width 293 height 20
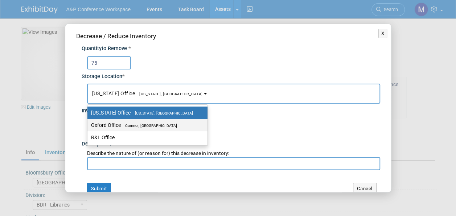
click at [148, 120] on label "Oxford Office Cumnor, United Kingdom" at bounding box center [145, 124] width 109 height 9
click at [89, 123] on input "Oxford Office Cumnor, United Kingdom" at bounding box center [86, 125] width 5 height 5
select select "11222978"
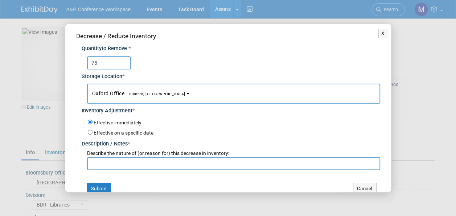
click at [147, 167] on input "text" at bounding box center [233, 163] width 293 height 13
paste input "Abagail Larkin request to send to 5 different universities/college's"
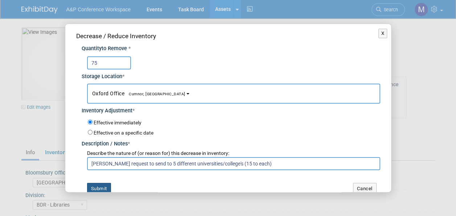
type input "Abagail Larkin request to send to 5 different universities/college's (15 to eac…"
click at [99, 186] on button "Submit" at bounding box center [99, 189] width 24 height 12
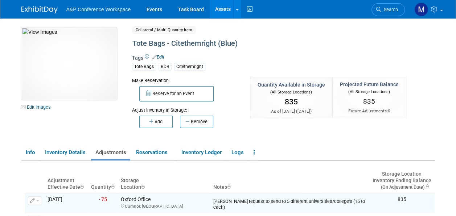
click at [223, 7] on link "Assets" at bounding box center [223, 9] width 26 height 18
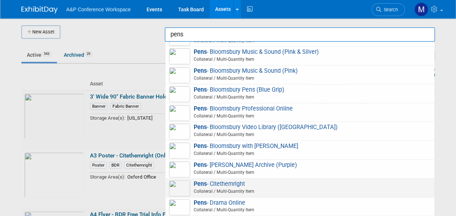
scroll to position [218, 0]
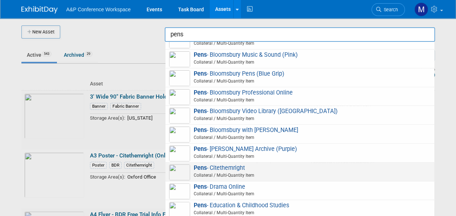
click at [240, 164] on span "Pens - Citethemright Collateral / Multi-Quantity Item" at bounding box center [300, 171] width 262 height 15
type input "Pens - Citethemright"
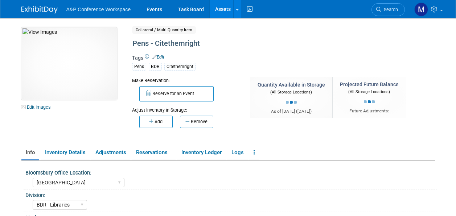
select select "[GEOGRAPHIC_DATA]"
select select "BDR - Libraries"
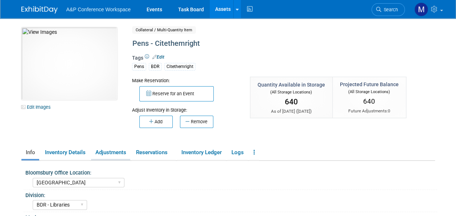
click at [110, 150] on link "Adjustments" at bounding box center [110, 152] width 39 height 13
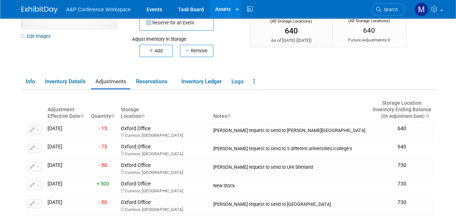
scroll to position [73, 0]
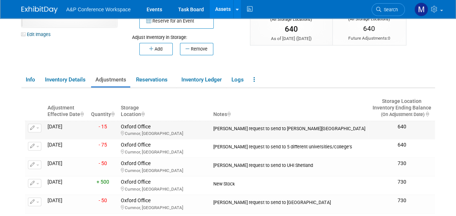
click at [37, 127] on span "button" at bounding box center [37, 127] width 3 height 1
click at [94, 149] on td "-75 - 75" at bounding box center [103, 148] width 30 height 19
click at [34, 146] on icon "button" at bounding box center [32, 146] width 5 height 5
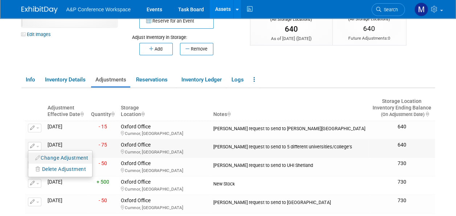
click at [53, 157] on button "Change Adjustment" at bounding box center [62, 158] width 60 height 10
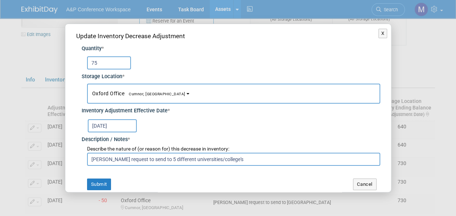
click at [252, 160] on input "[PERSON_NAME] request to send to 5 different universities/college's" at bounding box center [233, 158] width 293 height 13
type input "[PERSON_NAME] request to send to 5 different universities/college's (15 to each)"
click at [99, 182] on button "Submit" at bounding box center [99, 184] width 24 height 12
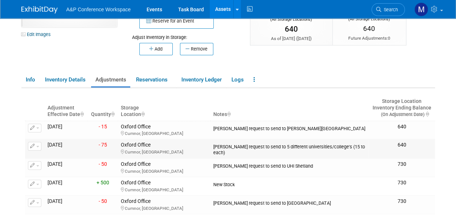
scroll to position [0, 0]
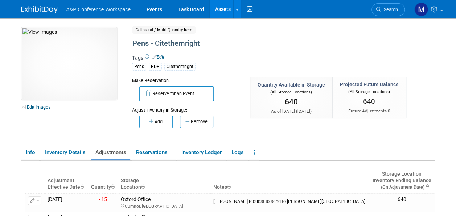
click at [224, 8] on link "Assets" at bounding box center [223, 9] width 26 height 18
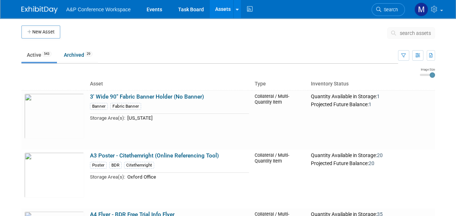
click at [412, 33] on span "search assets" at bounding box center [415, 33] width 31 height 6
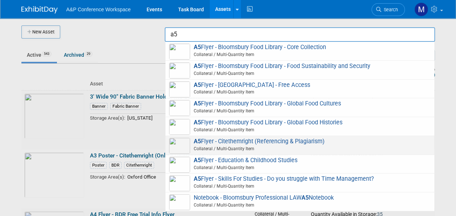
click at [268, 141] on span "A5 Flyer - Citethemright (Referencing & Plagiarism) Collateral / Multi-Quantity…" at bounding box center [300, 145] width 262 height 15
type input "A5 Flyer - Citethemright (Referencing & Plagiarism)"
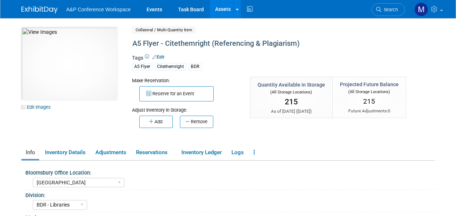
select select "[GEOGRAPHIC_DATA]"
select select "BDR - Libraries"
select select "[PERSON_NAME]"
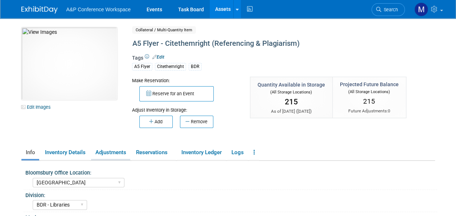
click at [112, 149] on link "Adjustments" at bounding box center [110, 152] width 39 height 13
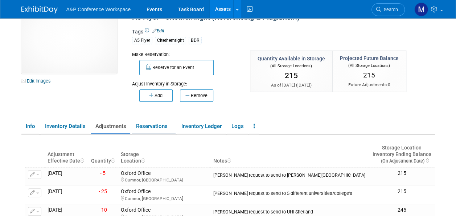
scroll to position [73, 0]
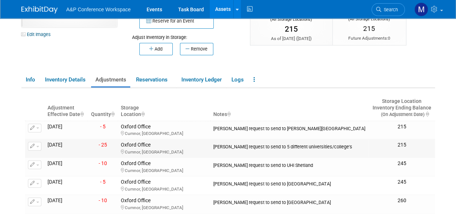
click at [37, 143] on button "button" at bounding box center [34, 146] width 13 height 9
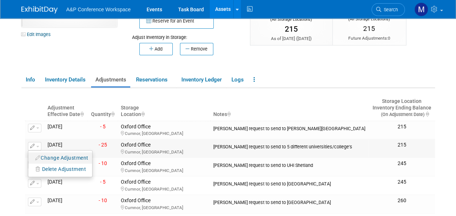
click at [47, 153] on button "Change Adjustment" at bounding box center [62, 158] width 60 height 10
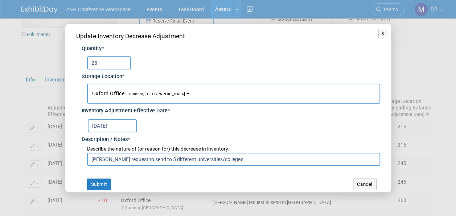
click at [244, 158] on input "[PERSON_NAME] request to send to 5 different universities/college's" at bounding box center [233, 158] width 293 height 13
type input "[PERSON_NAME] request to send to 5 different universities/college's (5 to each)"
click at [105, 183] on button "Submit" at bounding box center [99, 184] width 24 height 12
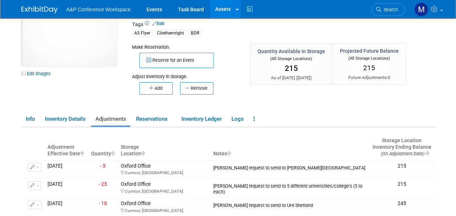
scroll to position [0, 0]
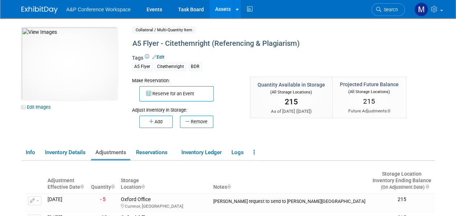
click at [226, 8] on link "Assets" at bounding box center [223, 9] width 26 height 18
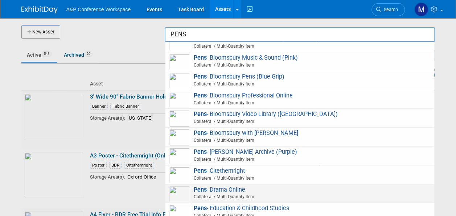
scroll to position [254, 0]
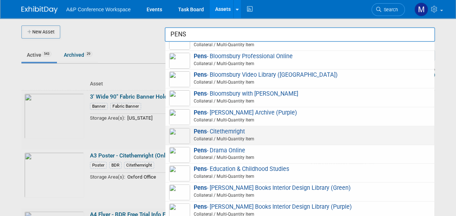
click at [231, 131] on span "Pens - Citethemright Collateral / Multi-Quantity Item" at bounding box center [300, 135] width 262 height 15
type input "Pens - Citethemright"
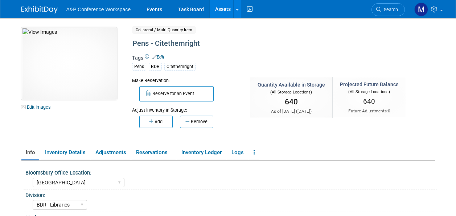
select select "[GEOGRAPHIC_DATA]"
select select "BDR - Libraries"
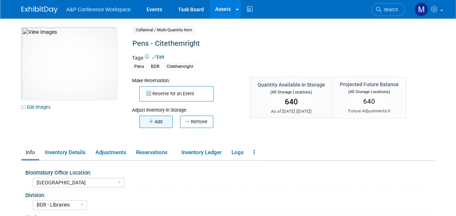
click at [157, 121] on button "Add" at bounding box center [155, 121] width 33 height 12
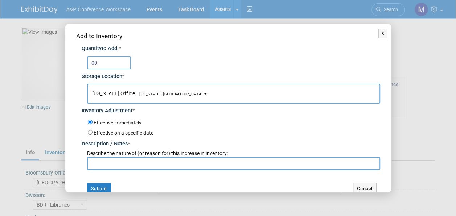
type input "0"
type input "1000"
click at [149, 96] on span "[US_STATE] Office [US_STATE], [GEOGRAPHIC_DATA]" at bounding box center [147, 93] width 111 height 6
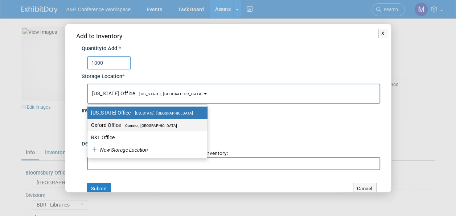
click at [148, 120] on label "Oxford Office [GEOGRAPHIC_DATA], [GEOGRAPHIC_DATA]" at bounding box center [145, 124] width 109 height 9
click at [89, 123] on input "Oxford Office [GEOGRAPHIC_DATA], [GEOGRAPHIC_DATA]" at bounding box center [86, 125] width 5 height 5
select select "11222978"
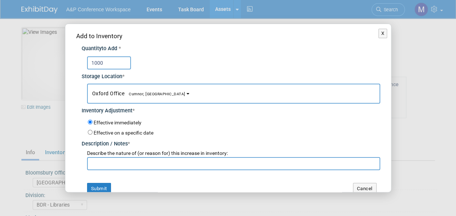
click at [139, 159] on input "text" at bounding box center [233, 163] width 293 height 13
type input "n"
type input "New Stock"
click at [91, 187] on button "Submit" at bounding box center [99, 189] width 24 height 12
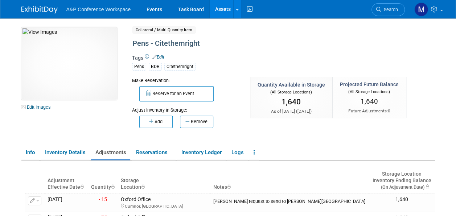
click at [225, 11] on link "Assets" at bounding box center [223, 9] width 26 height 18
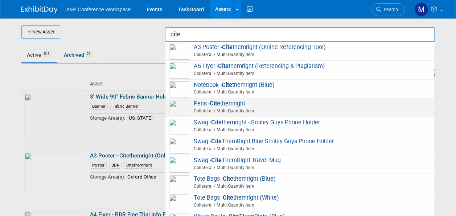
click at [244, 106] on span "Pens - Cite themright Collateral / Multi-Quantity Item" at bounding box center [300, 107] width 262 height 15
type input "Pens - Citethemright"
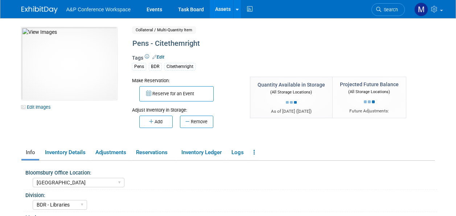
select select "[GEOGRAPHIC_DATA]"
select select "BDR - Libraries"
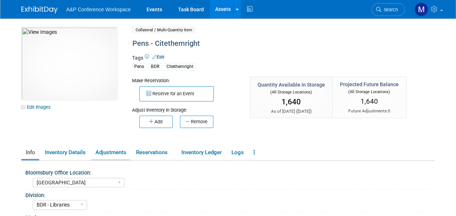
click at [108, 155] on link "Adjustments" at bounding box center [110, 152] width 39 height 13
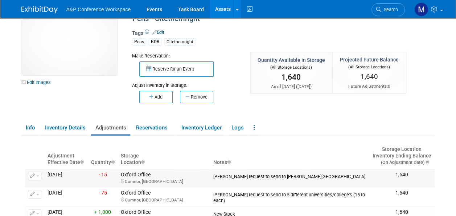
scroll to position [36, 0]
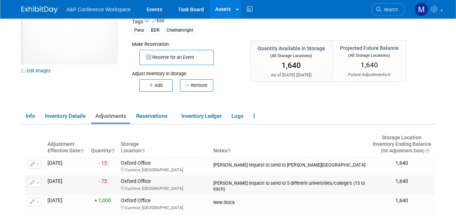
drag, startPoint x: 235, startPoint y: 189, endPoint x: 211, endPoint y: 184, distance: 25.1
click at [211, 184] on tr "Change Adjustment Delete Adjustment" at bounding box center [230, 184] width 410 height 19
drag, startPoint x: 211, startPoint y: 184, endPoint x: 217, endPoint y: 183, distance: 6.8
copy tr "[PERSON_NAME] request to send to 5 different universities/college's (15 to each)"
click at [192, 86] on button "Remove" at bounding box center [196, 85] width 33 height 12
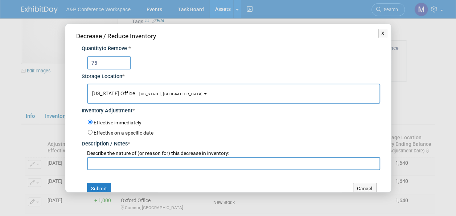
type input "75"
click at [143, 95] on span "[US_STATE], [GEOGRAPHIC_DATA]" at bounding box center [169, 93] width 68 height 5
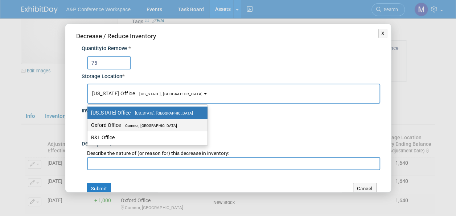
click at [150, 128] on label "Oxford Office Cumnor, United Kingdom" at bounding box center [145, 124] width 109 height 9
click at [89, 127] on input "Oxford Office Cumnor, United Kingdom" at bounding box center [86, 125] width 5 height 5
select select "11222978"
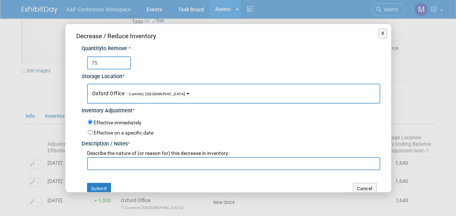
click at [138, 161] on input "text" at bounding box center [233, 163] width 293 height 13
paste input "Abagail Larkin request to send to 5 different universities/college's (15 to eac…"
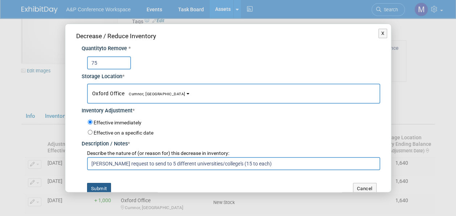
type input "Abagail Larkin request to send to 5 different universities/college's (15 to eac…"
click at [105, 185] on button "Submit" at bounding box center [99, 189] width 24 height 12
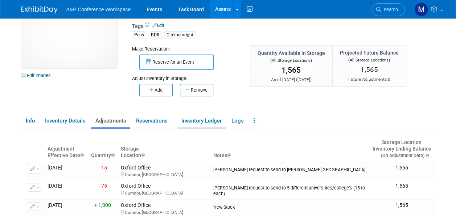
scroll to position [0, 0]
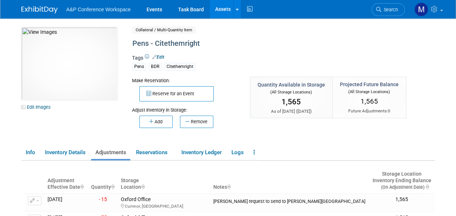
click at [224, 12] on link "Assets" at bounding box center [223, 9] width 26 height 18
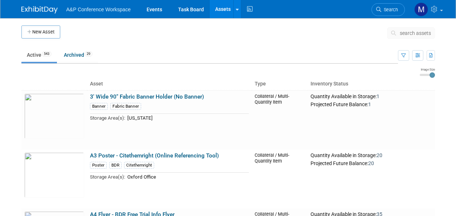
click at [409, 28] on button "search assets" at bounding box center [411, 33] width 48 height 12
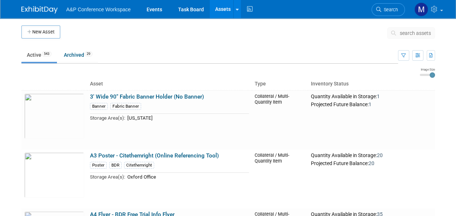
click at [411, 33] on span "search assets" at bounding box center [415, 33] width 31 height 6
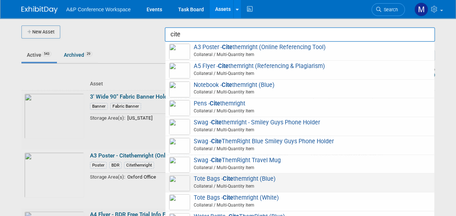
click at [269, 179] on span "Tote Bags - Cite themright (Blue) Collateral / Multi-Quantity Item" at bounding box center [300, 182] width 262 height 15
type input "Tote Bags - Citethemright (Blue)"
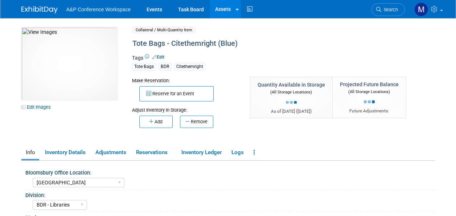
select select "[GEOGRAPHIC_DATA]"
select select "BDR - Libraries"
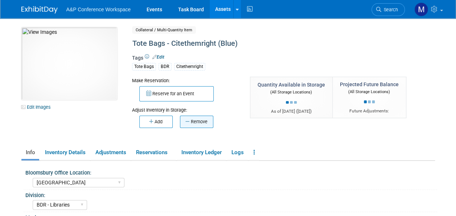
click at [204, 123] on button "Remove" at bounding box center [196, 121] width 33 height 12
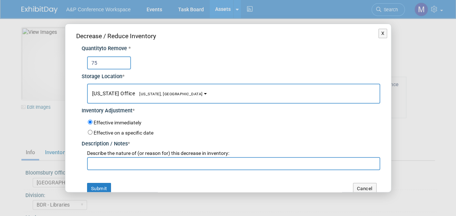
type input "75"
click at [138, 92] on span "[US_STATE], [GEOGRAPHIC_DATA]" at bounding box center [169, 93] width 68 height 5
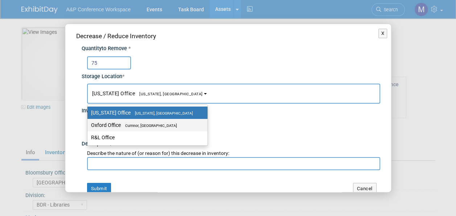
click at [141, 123] on span "Cumnor, [GEOGRAPHIC_DATA]" at bounding box center [149, 125] width 56 height 5
click at [89, 123] on input "Oxford Office [GEOGRAPHIC_DATA], [GEOGRAPHIC_DATA]" at bounding box center [86, 125] width 5 height 5
select select "11222978"
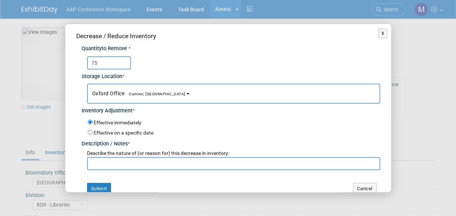
click at [138, 158] on input "text" at bounding box center [233, 163] width 293 height 13
paste input "[PERSON_NAME] request to send to 5 different universities/college's (15 to each)"
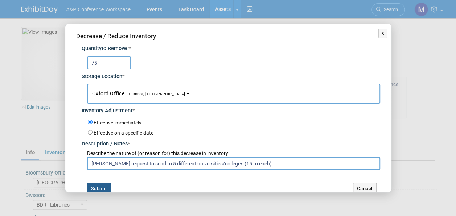
type input "[PERSON_NAME] request to send to 5 different universities/college's (15 to each)"
click at [100, 186] on button "Submit" at bounding box center [99, 189] width 24 height 12
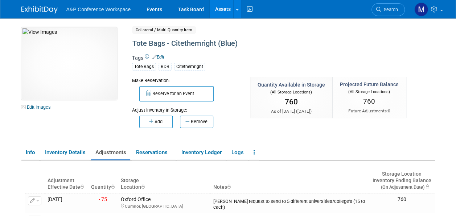
click at [224, 12] on link "Assets" at bounding box center [223, 9] width 26 height 18
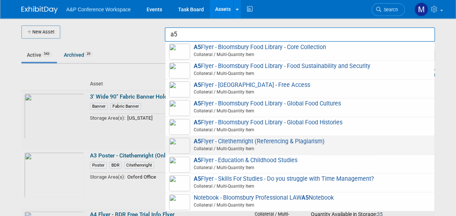
click at [241, 144] on span "A5 Flyer - Citethemright (Referencing & Plagiarism) Collateral / Multi-Quantity…" at bounding box center [300, 145] width 262 height 15
type input "A5 Flyer - Citethemright (Referencing & Plagiarism)"
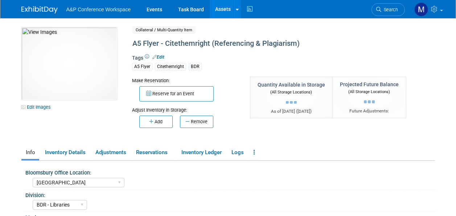
select select "[GEOGRAPHIC_DATA]"
select select "BDR - Libraries"
select select "[PERSON_NAME]"
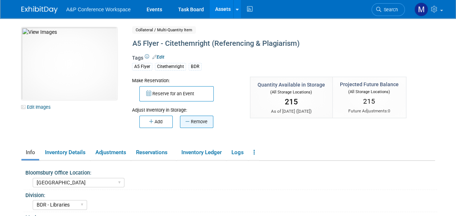
click at [199, 123] on button "Remove" at bounding box center [196, 121] width 33 height 12
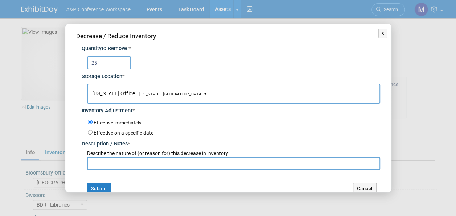
type input "25"
click at [159, 97] on button "New York Office New York, NY" at bounding box center [233, 93] width 293 height 20
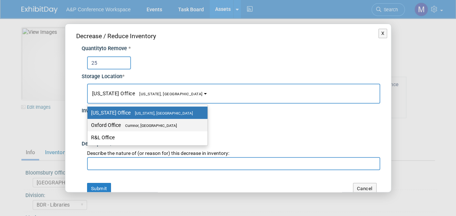
click at [157, 126] on span "Cumnor, [GEOGRAPHIC_DATA]" at bounding box center [149, 125] width 56 height 5
click at [89, 126] on input "Oxford Office Cumnor, United Kingdom" at bounding box center [86, 125] width 5 height 5
select select "11222978"
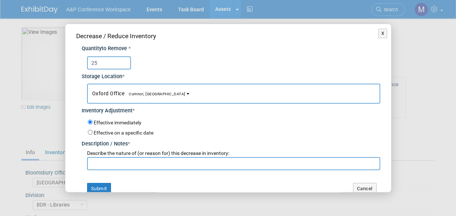
click at [154, 165] on input "text" at bounding box center [233, 163] width 293 height 13
paste input "Abagail Larkin request to send to 5 different universities/college's (15 to eac…"
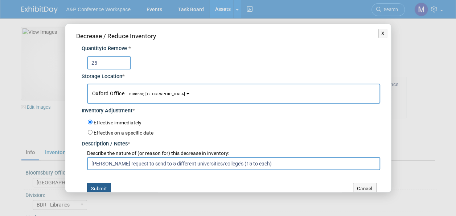
type input "Abagail Larkin request to send to 5 different universities/college's (15 to eac…"
click at [99, 185] on button "Submit" at bounding box center [99, 189] width 24 height 12
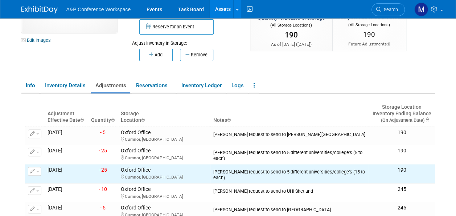
scroll to position [73, 0]
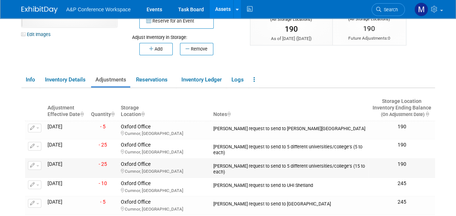
click at [38, 166] on button "button" at bounding box center [34, 165] width 13 height 9
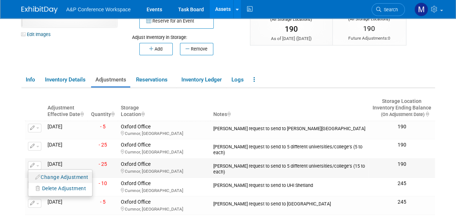
click at [53, 177] on button "Change Adjustment" at bounding box center [62, 177] width 60 height 10
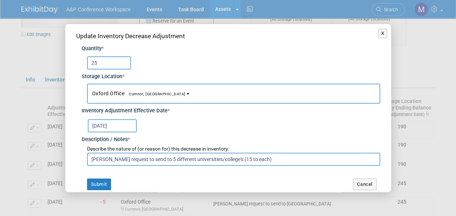
click at [243, 160] on input "[PERSON_NAME] request to send to 5 different universities/college's (15 to each)" at bounding box center [233, 158] width 293 height 13
type input "Abagail Larkin request to send to 5 different universities/college's (5 to each)"
click at [110, 185] on button "Submit" at bounding box center [99, 184] width 24 height 12
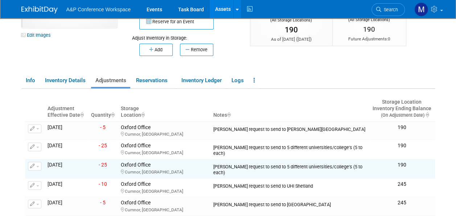
scroll to position [0, 0]
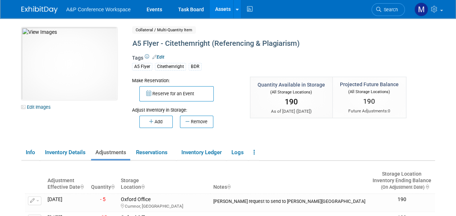
click at [225, 11] on link "Assets" at bounding box center [223, 9] width 26 height 18
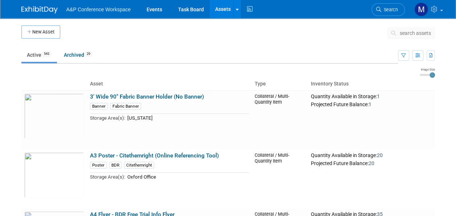
click at [424, 34] on span "search assets" at bounding box center [415, 33] width 31 height 6
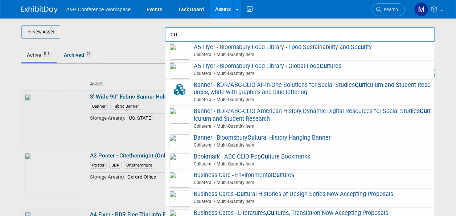
type input "c"
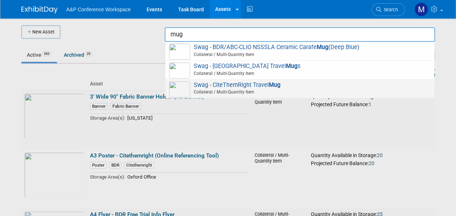
click at [258, 84] on span "Swag - CiteThemRight Travel Mug Collateral / Multi-Quantity Item" at bounding box center [300, 88] width 262 height 15
type input "Swag - CiteThemRight Travel Mug"
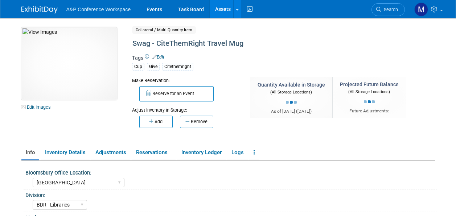
select select "[GEOGRAPHIC_DATA]"
select select "BDR - Libraries"
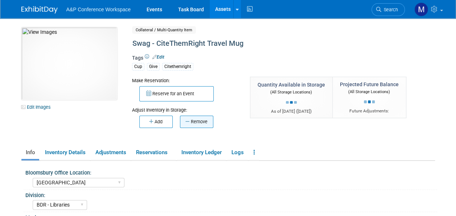
click at [199, 121] on button "Remove" at bounding box center [196, 121] width 33 height 12
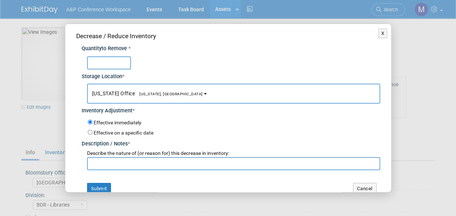
type input "1"
type input "10"
click at [112, 95] on span "[US_STATE] Office [US_STATE], [GEOGRAPHIC_DATA]" at bounding box center [147, 93] width 111 height 6
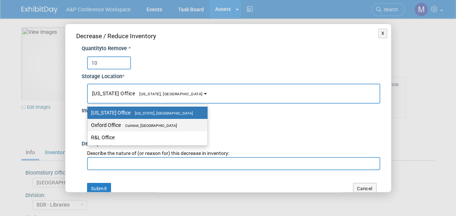
click at [115, 121] on label "Oxford Office [GEOGRAPHIC_DATA], [GEOGRAPHIC_DATA]" at bounding box center [145, 124] width 109 height 9
click at [89, 123] on input "Oxford Office [GEOGRAPHIC_DATA], [GEOGRAPHIC_DATA]" at bounding box center [86, 125] width 5 height 5
select select "11222978"
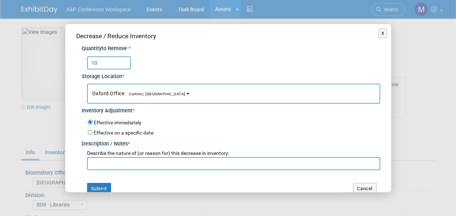
click at [112, 160] on input "text" at bounding box center [233, 163] width 293 height 13
paste input "[PERSON_NAME] request to send to 5 different universities/college's (15 to each)"
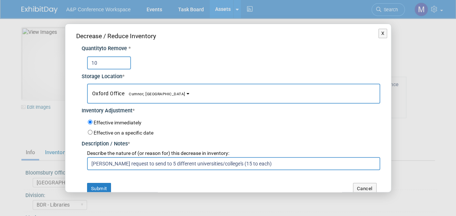
click at [180, 162] on input "Abagail Larkin request to send to 5 different universities/college's (15 to eac…" at bounding box center [233, 163] width 293 height 13
drag, startPoint x: 278, startPoint y: 161, endPoint x: 231, endPoint y: 164, distance: 47.3
click at [231, 164] on input "Abagail Larkin request to send to 2 different universities/college's (15 to eac…" at bounding box center [233, 163] width 293 height 13
type input "Abagail Larkin request to send to 2 different universities (5 to each)"
click at [98, 183] on button "Submit" at bounding box center [99, 189] width 24 height 12
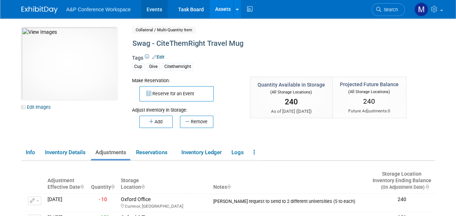
click at [158, 8] on link "Events" at bounding box center [154, 9] width 26 height 18
